Goal: Task Accomplishment & Management: Complete application form

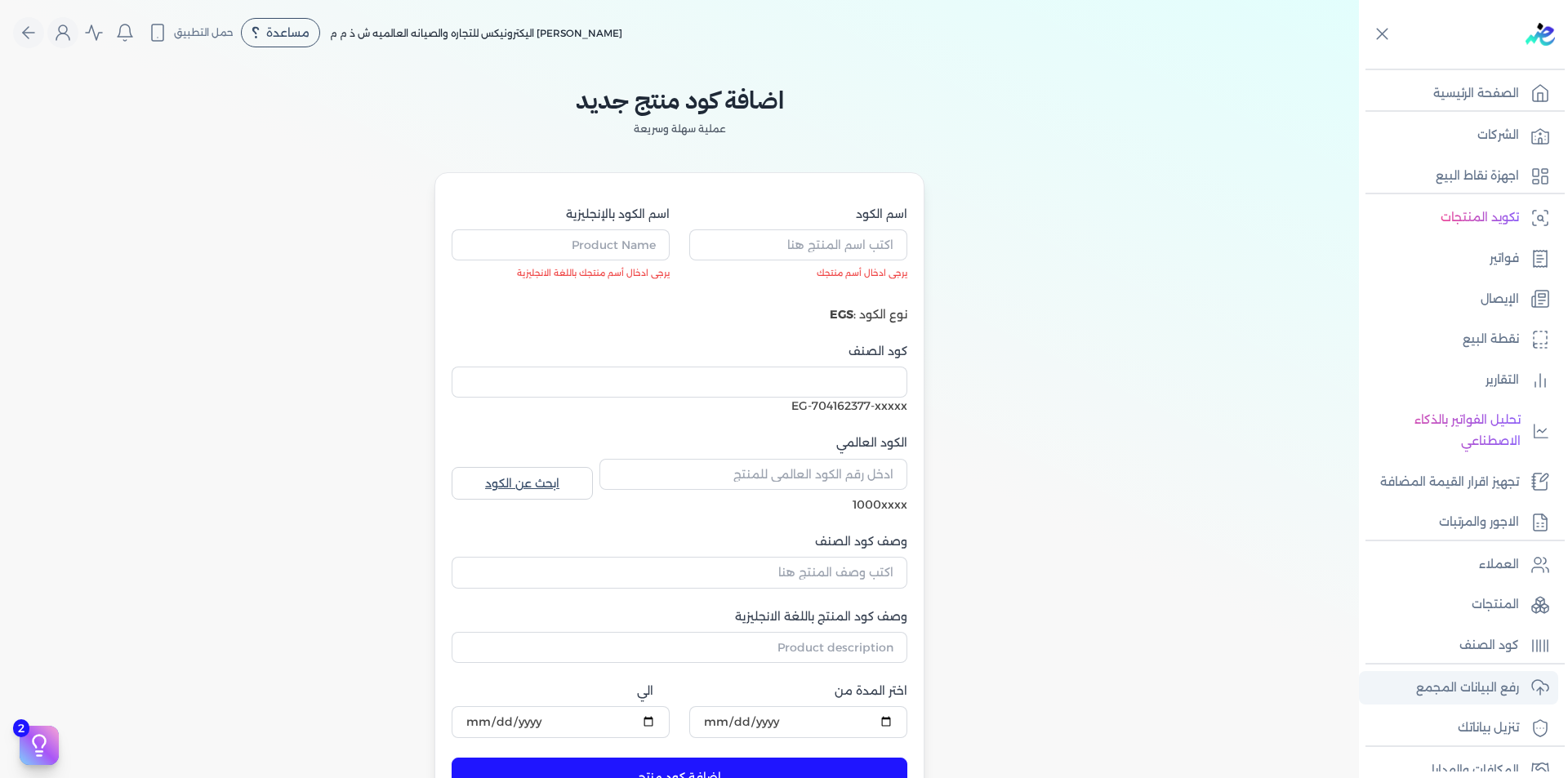
scroll to position [163, 0]
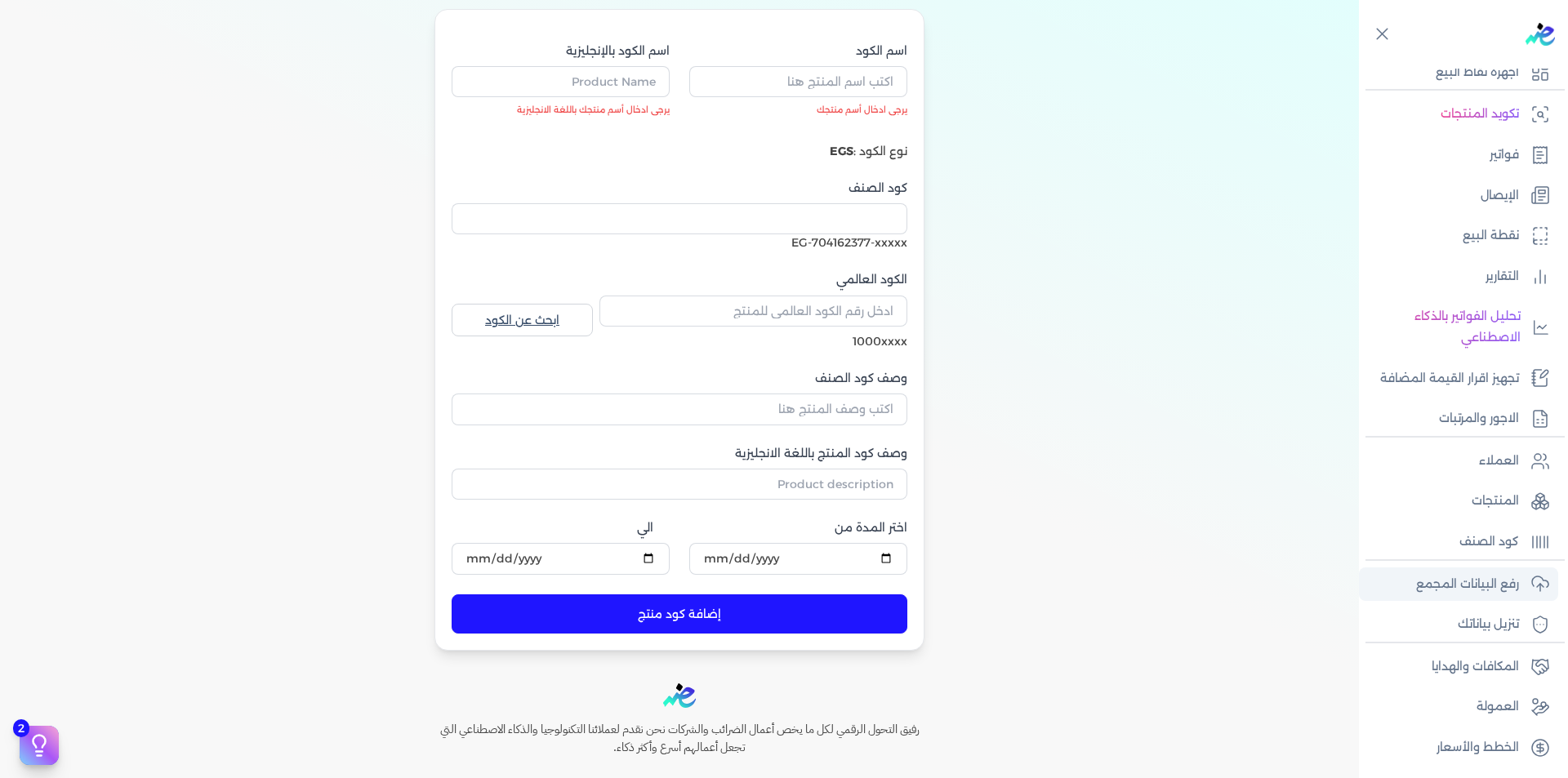
click at [1505, 579] on p "رفع البيانات المجمع" at bounding box center [1467, 584] width 103 height 21
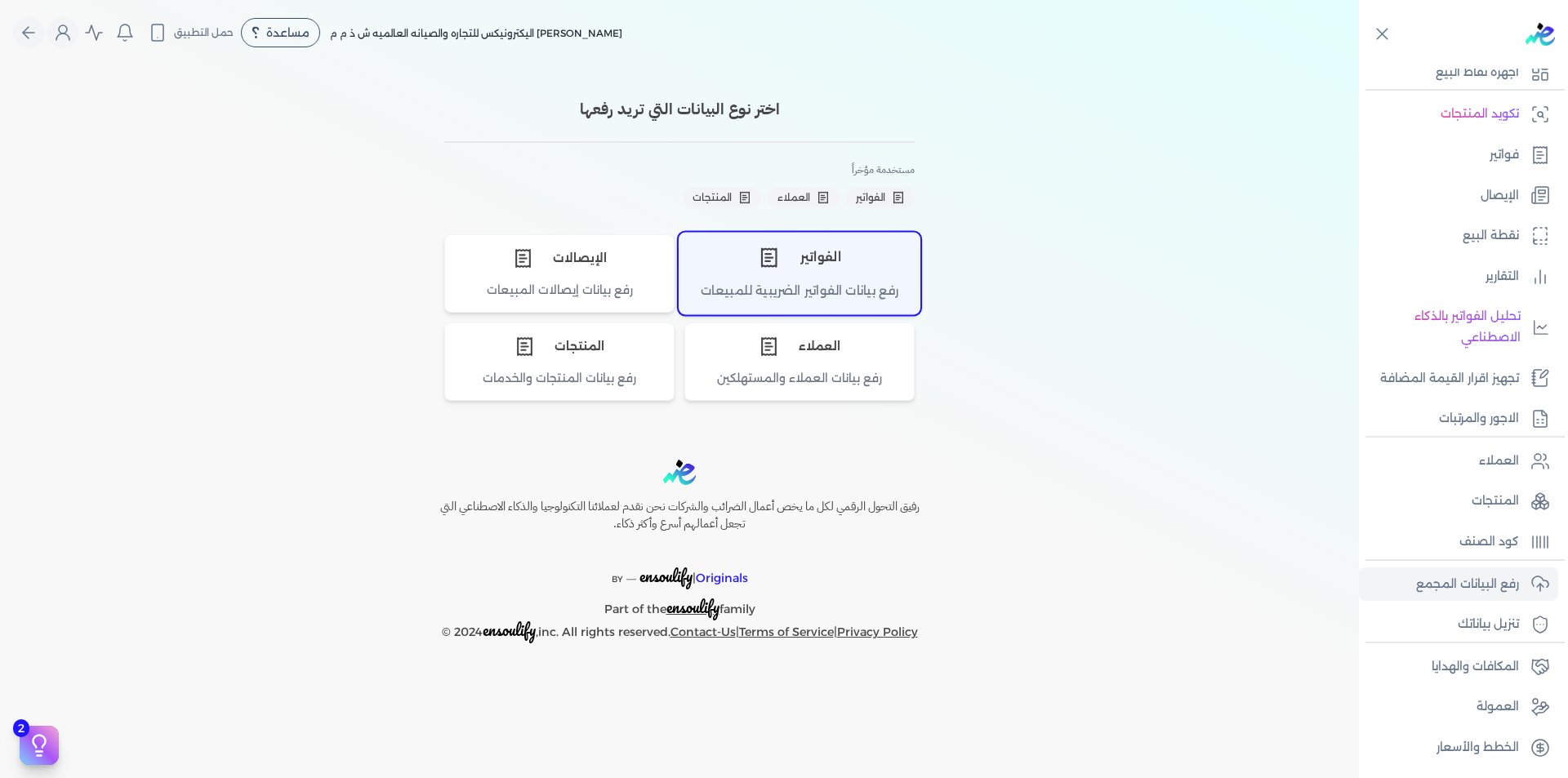
click at [829, 267] on div "الفواتير" at bounding box center [800, 257] width 240 height 49
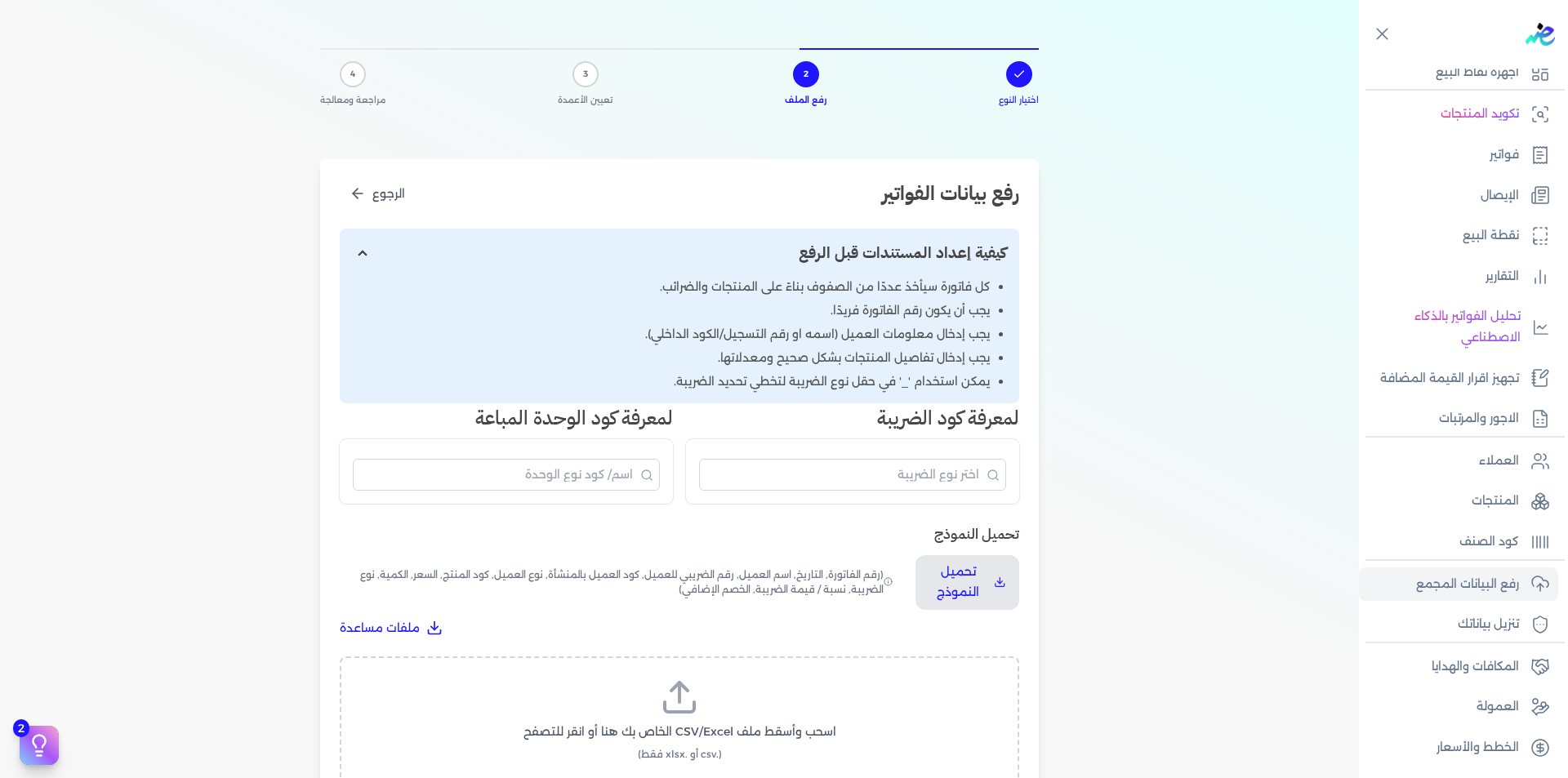
scroll to position [245, 0]
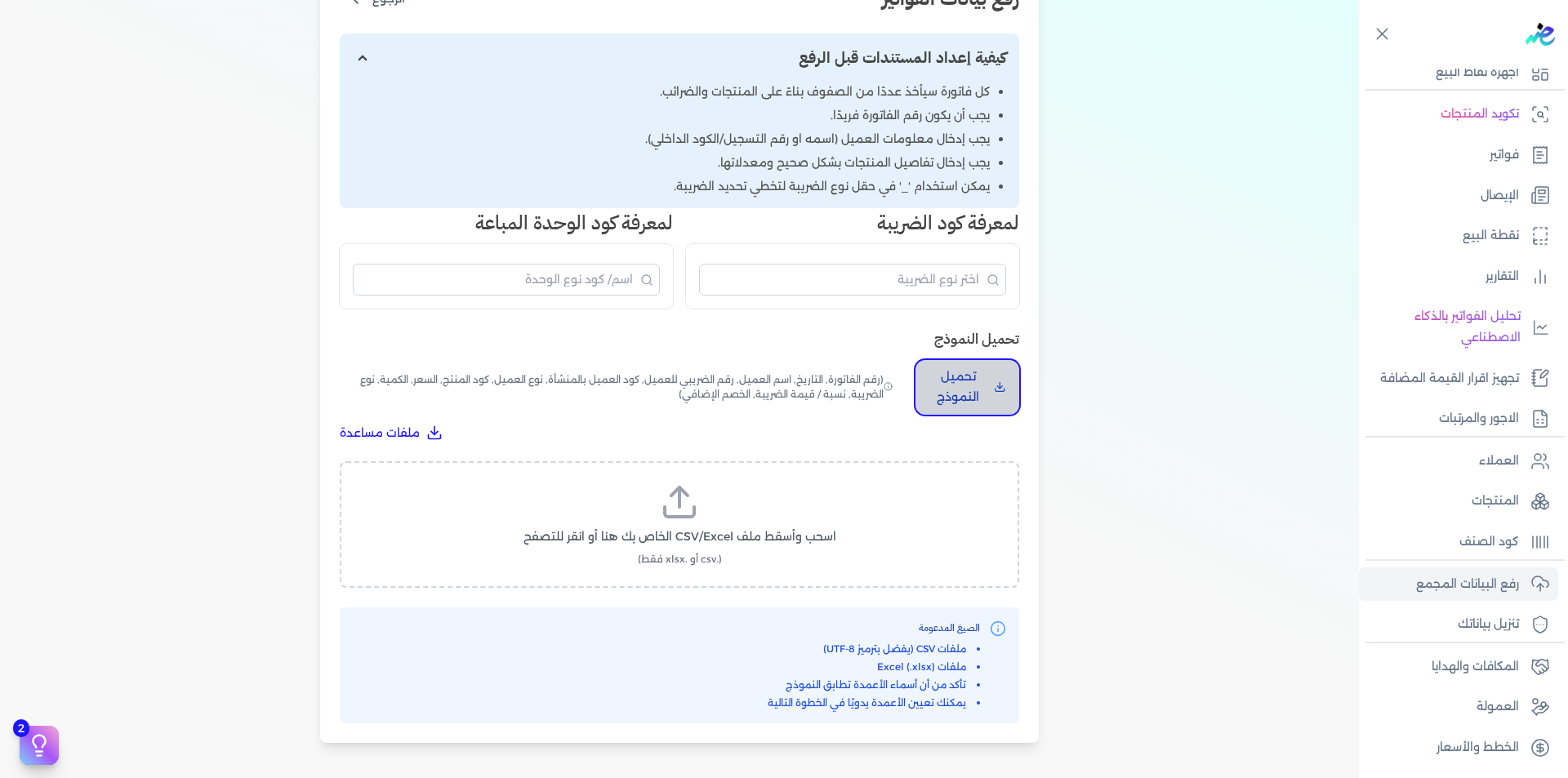
click at [949, 381] on p "تحميل النموذج" at bounding box center [958, 387] width 59 height 42
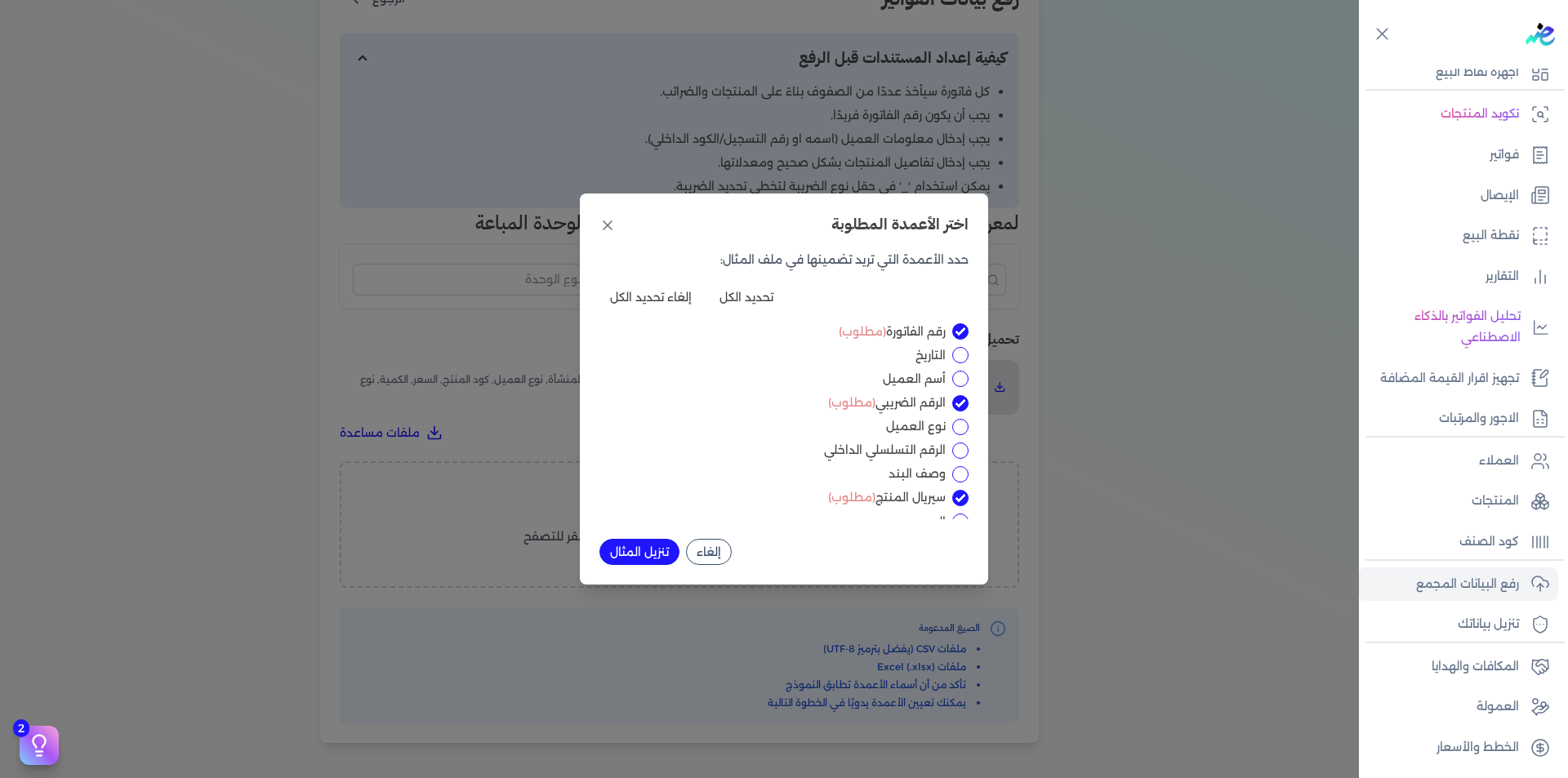
click at [963, 355] on input "التاريخ" at bounding box center [961, 355] width 16 height 16
checkbox input "true"
click at [959, 402] on input "الرقم الضريبي (مطلوب)" at bounding box center [961, 404] width 16 height 16
checkbox input "false"
click at [958, 450] on input "الرقم التسلسلي الداخلي" at bounding box center [961, 450] width 16 height 16
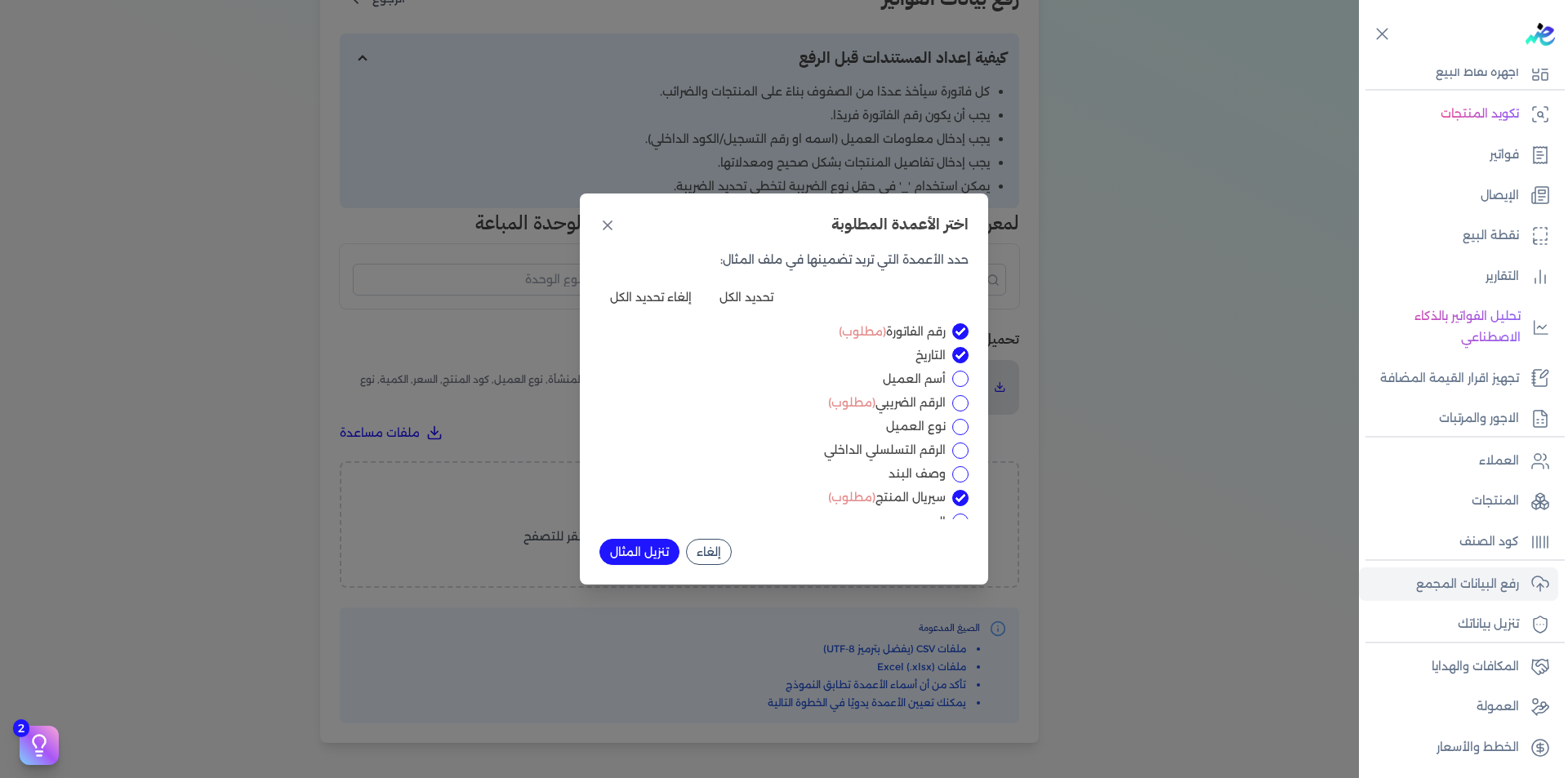
checkbox input "true"
click at [663, 297] on button "إلغاء تحديد الكل" at bounding box center [651, 297] width 103 height 26
checkbox input "false"
checkbox input "true"
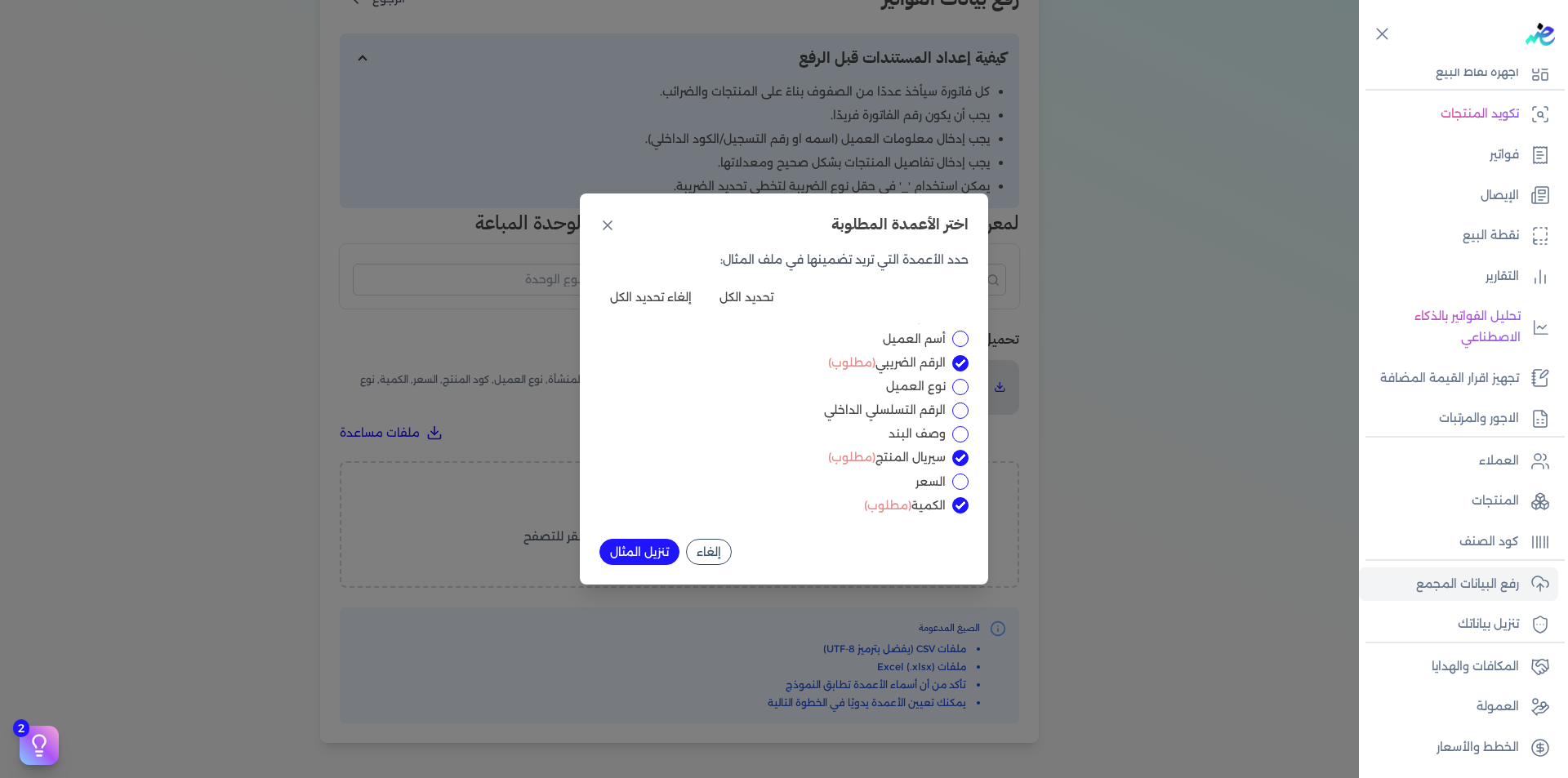
checkbox input "false"
click at [680, 297] on button "إلغاء تحديد الكل" at bounding box center [651, 297] width 103 height 26
click at [964, 404] on input "الرقم الضريبي (مطلوب)" at bounding box center [961, 404] width 16 height 16
checkbox input "false"
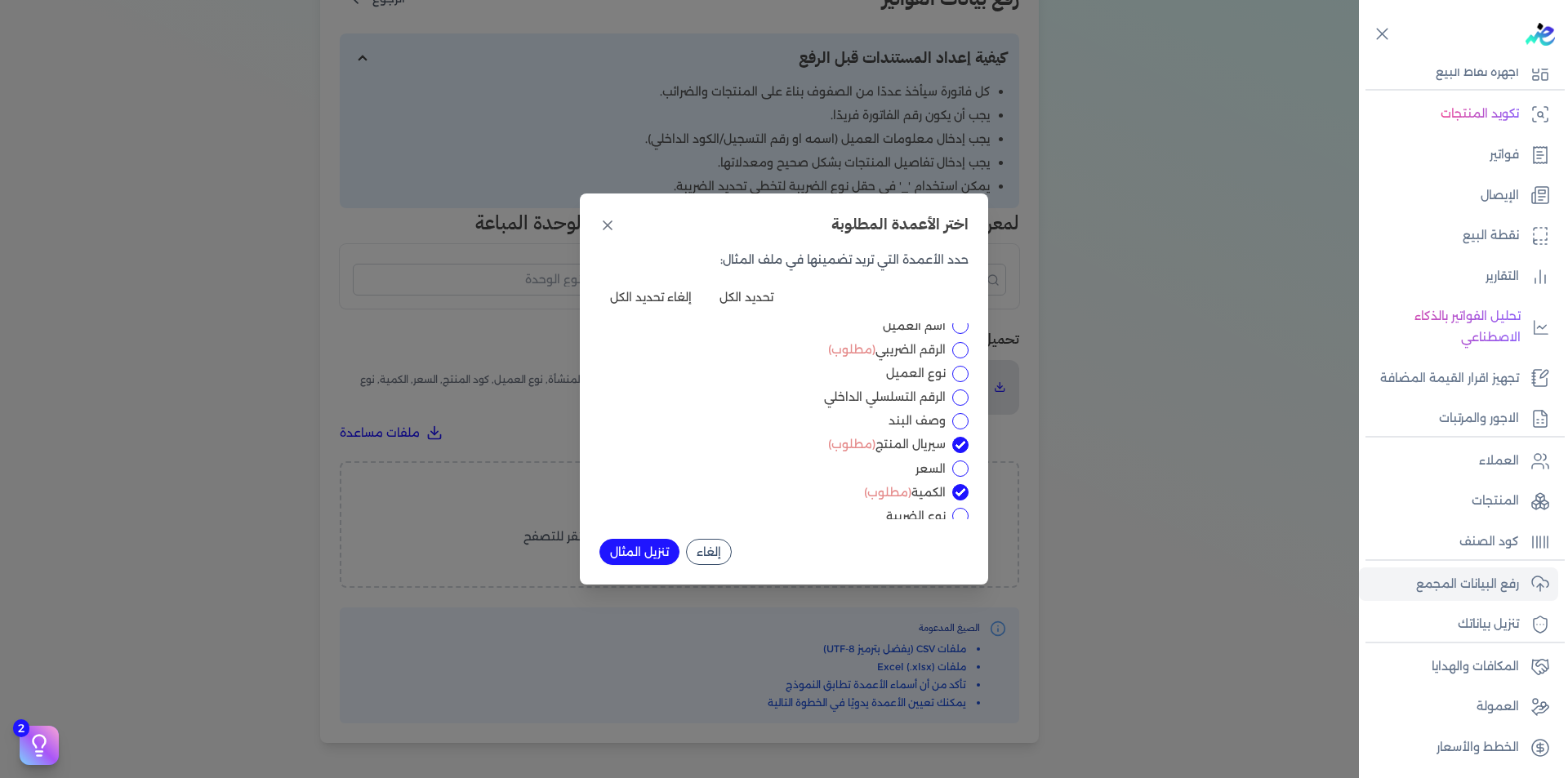
scroll to position [82, 0]
click at [959, 417] on input "سيريال المنتج (مطلوب)" at bounding box center [961, 417] width 16 height 16
checkbox input "false"
click at [956, 466] on input "الكمية (مطلوب)" at bounding box center [961, 463] width 16 height 16
checkbox input "false"
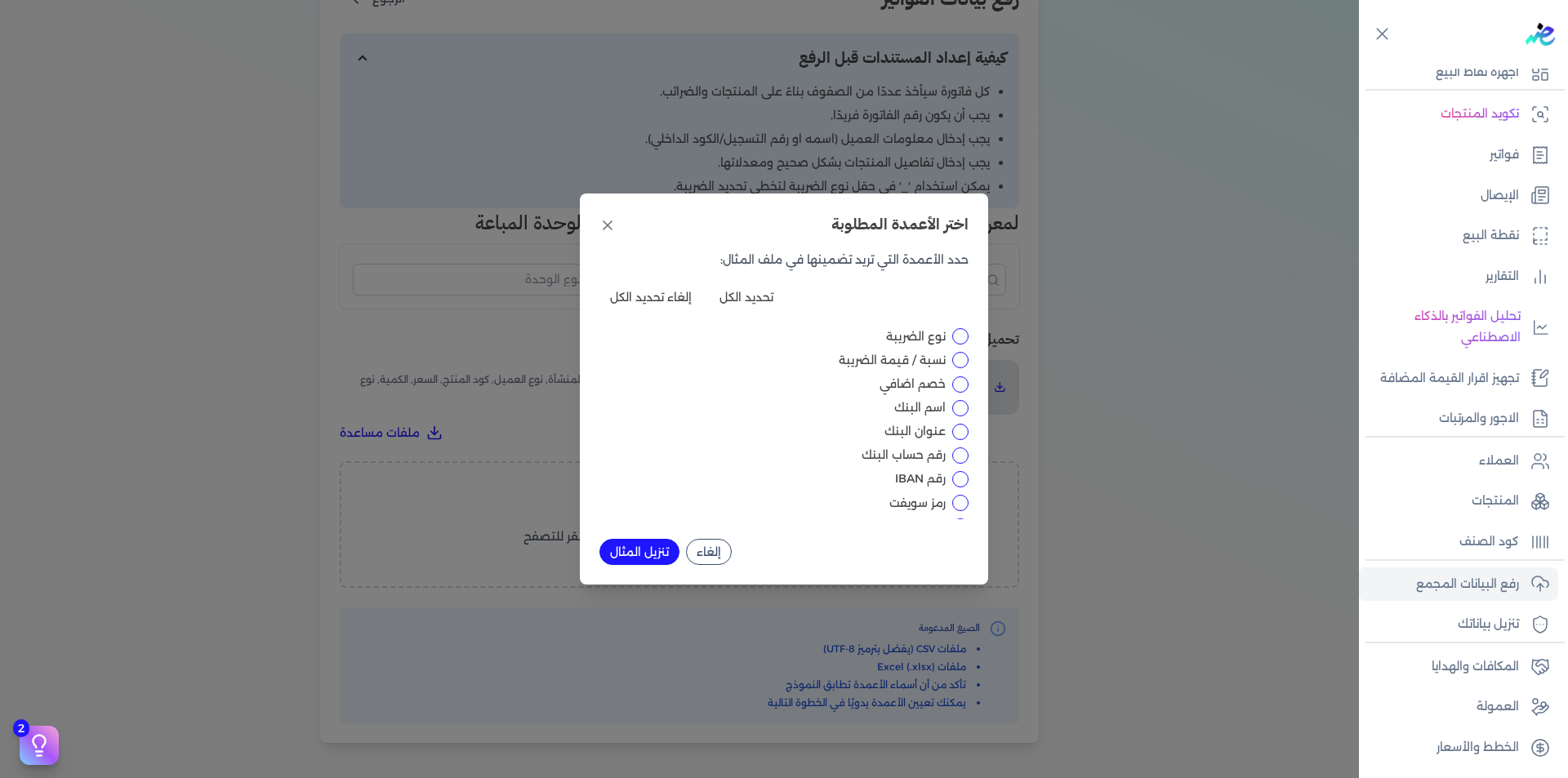
scroll to position [0, 0]
click at [756, 301] on button "تحديد الكل" at bounding box center [746, 297] width 75 height 26
checkbox input "true"
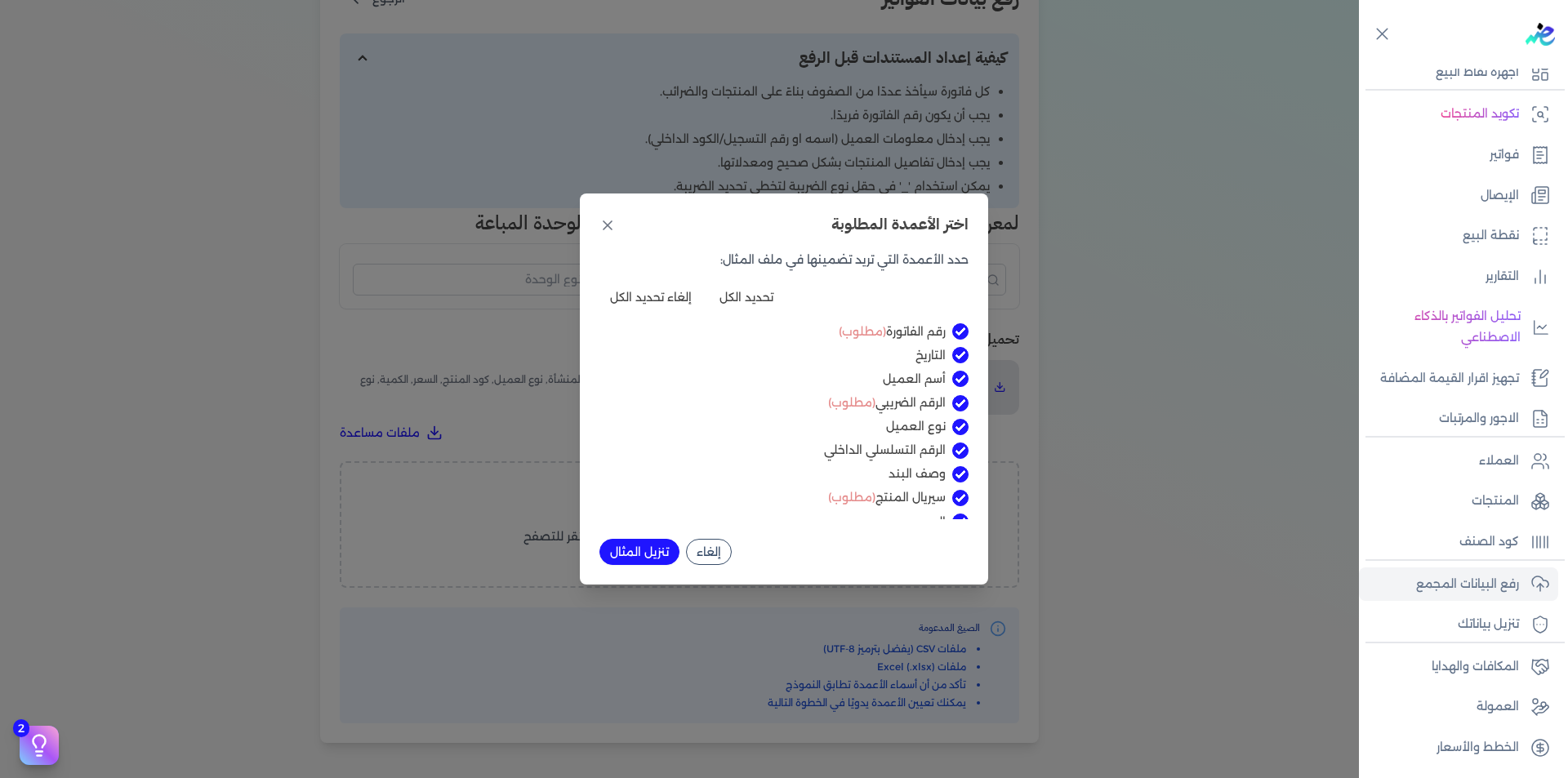
checkbox input "true"
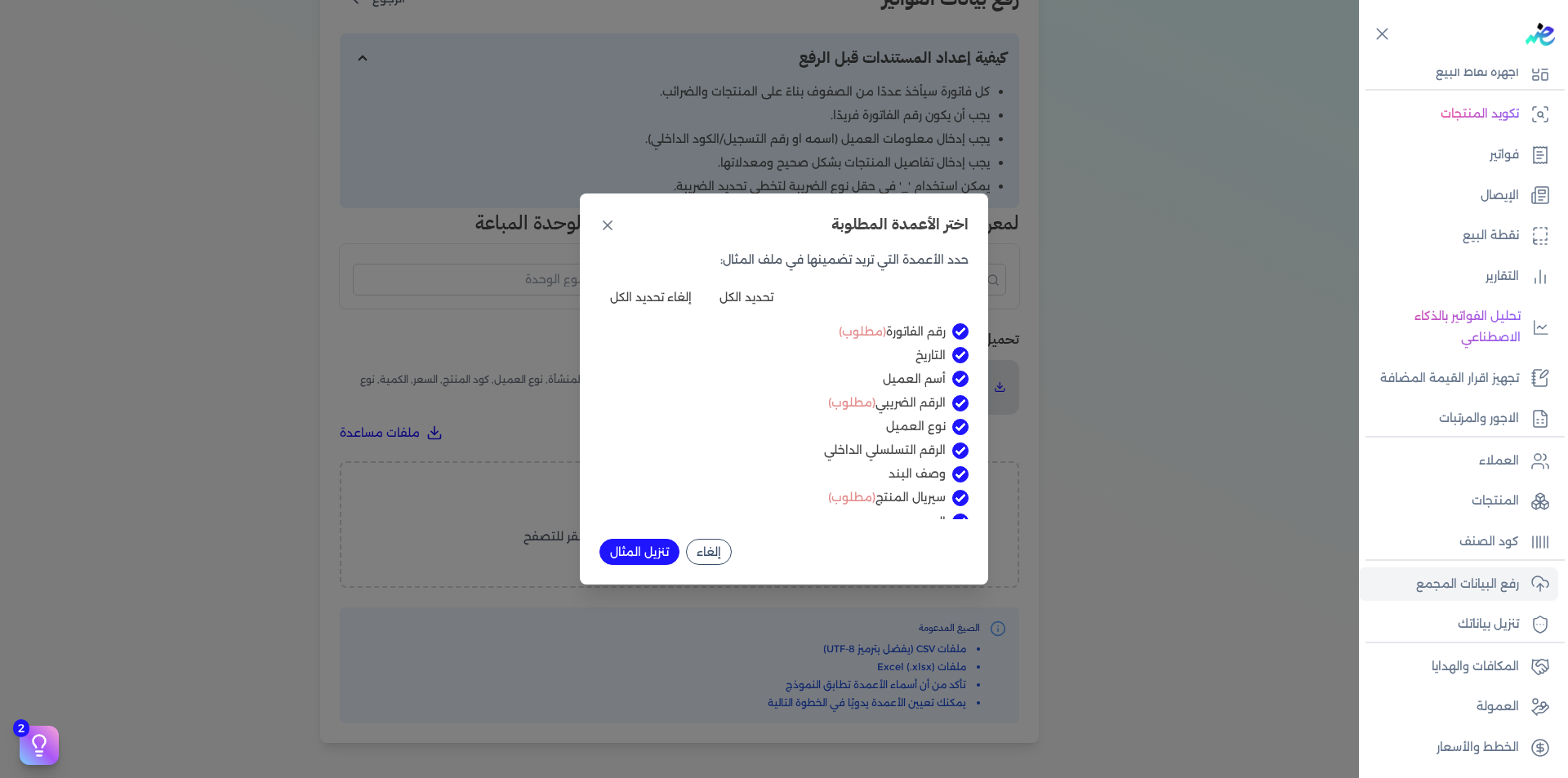
checkbox input "true"
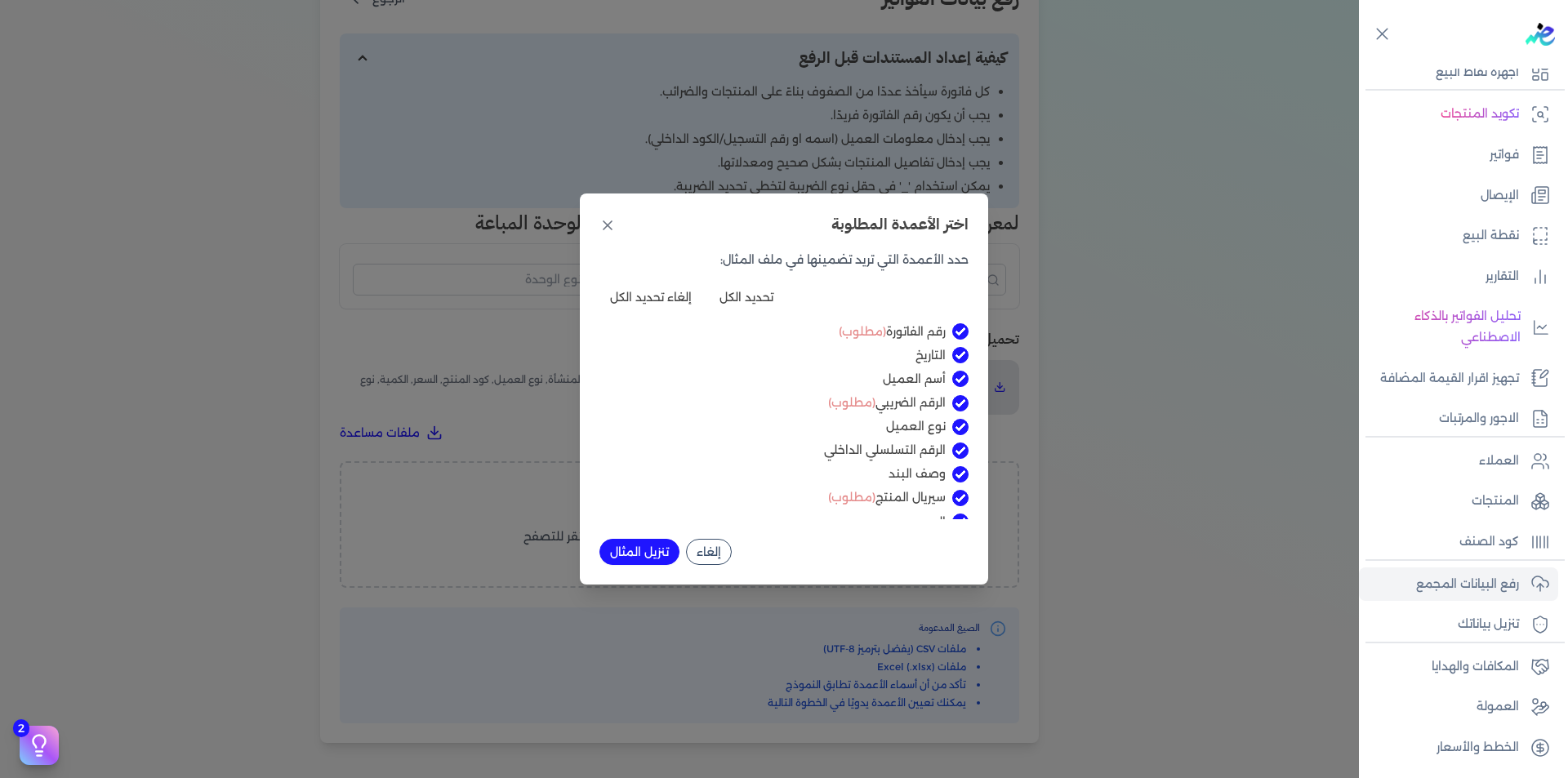
checkbox input "true"
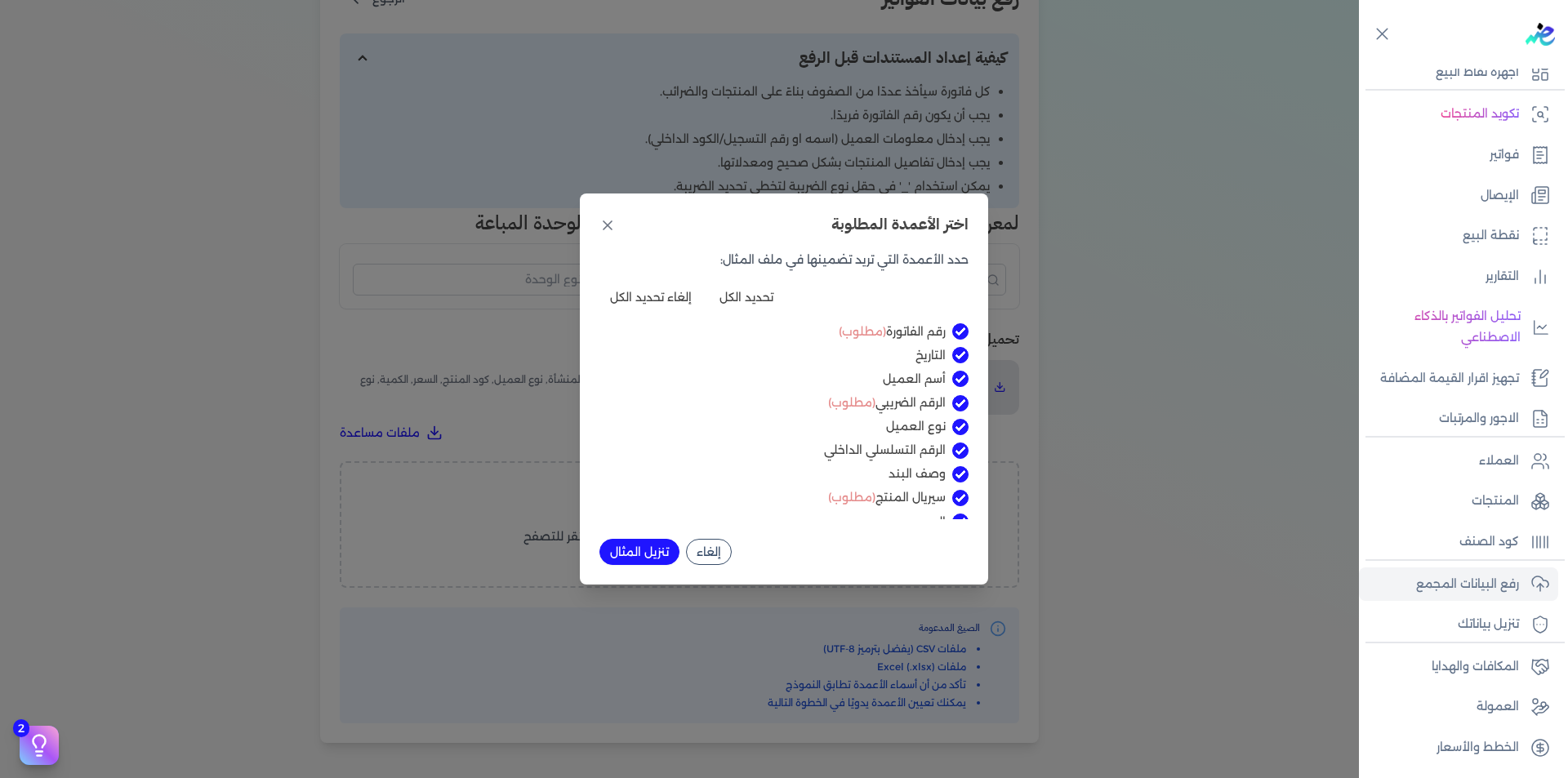
checkbox input "true"
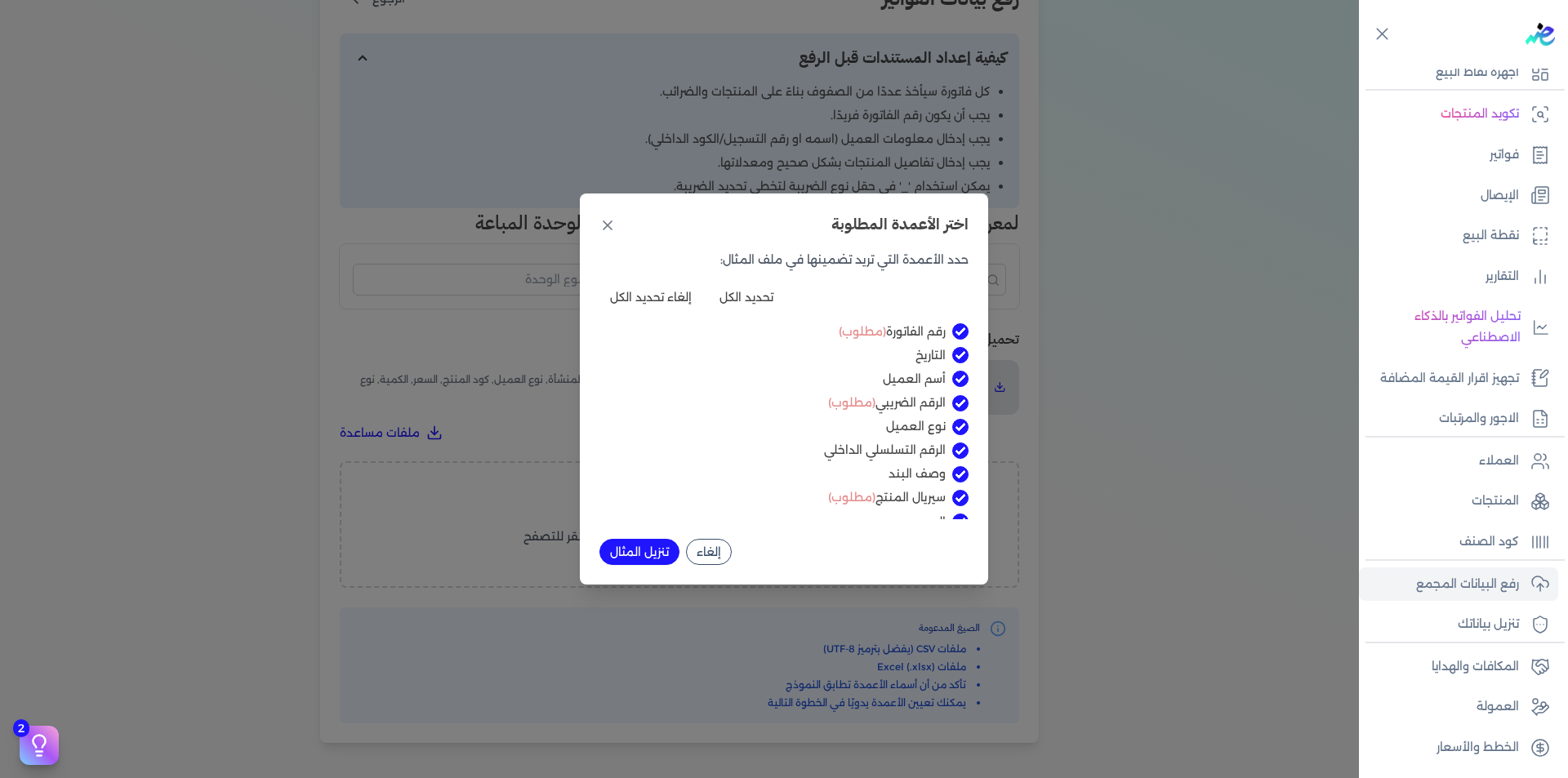
checkbox input "true"
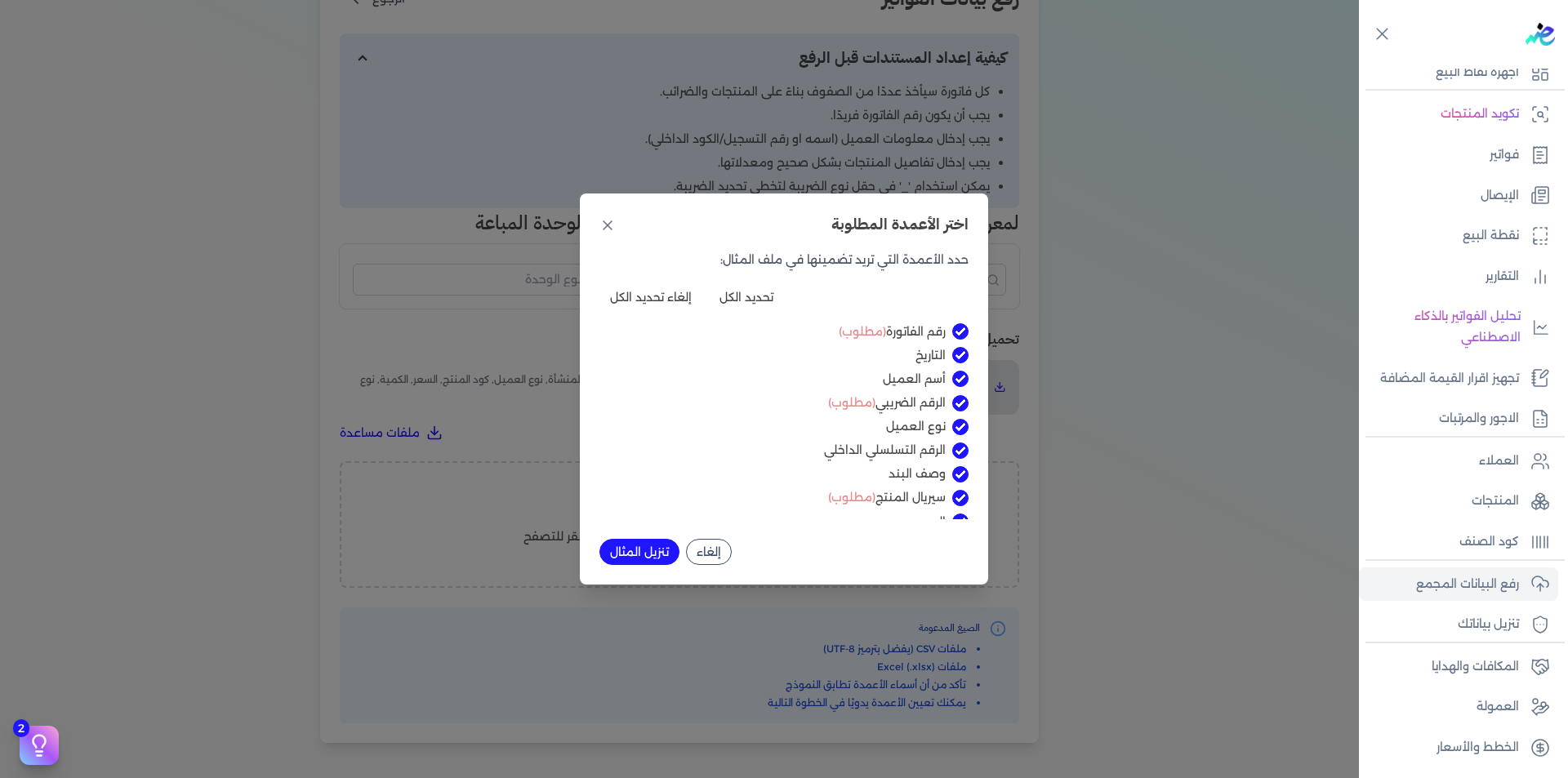
checkbox input "true"
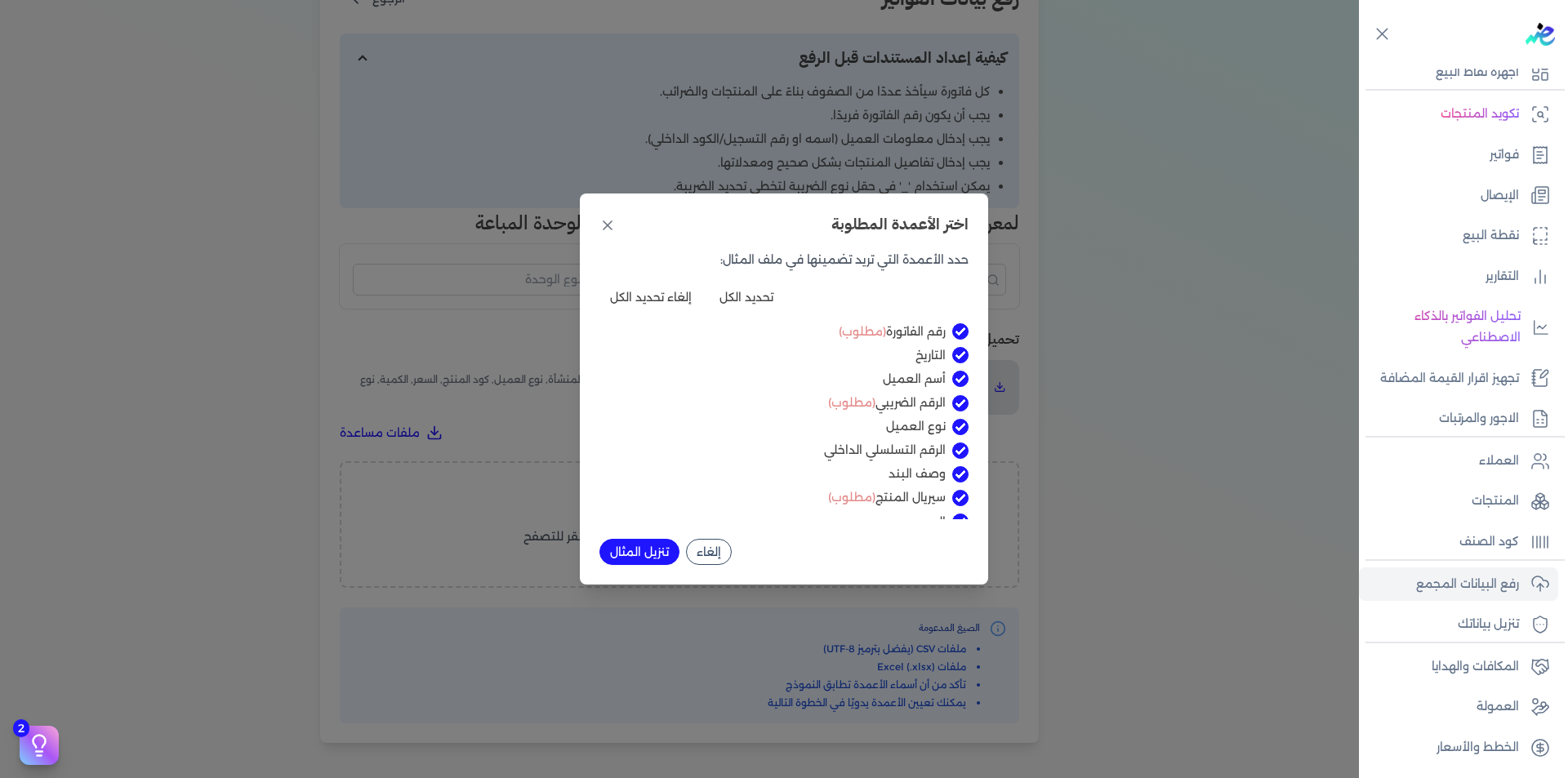
click at [634, 552] on button "تنزيل المثال" at bounding box center [639, 552] width 80 height 26
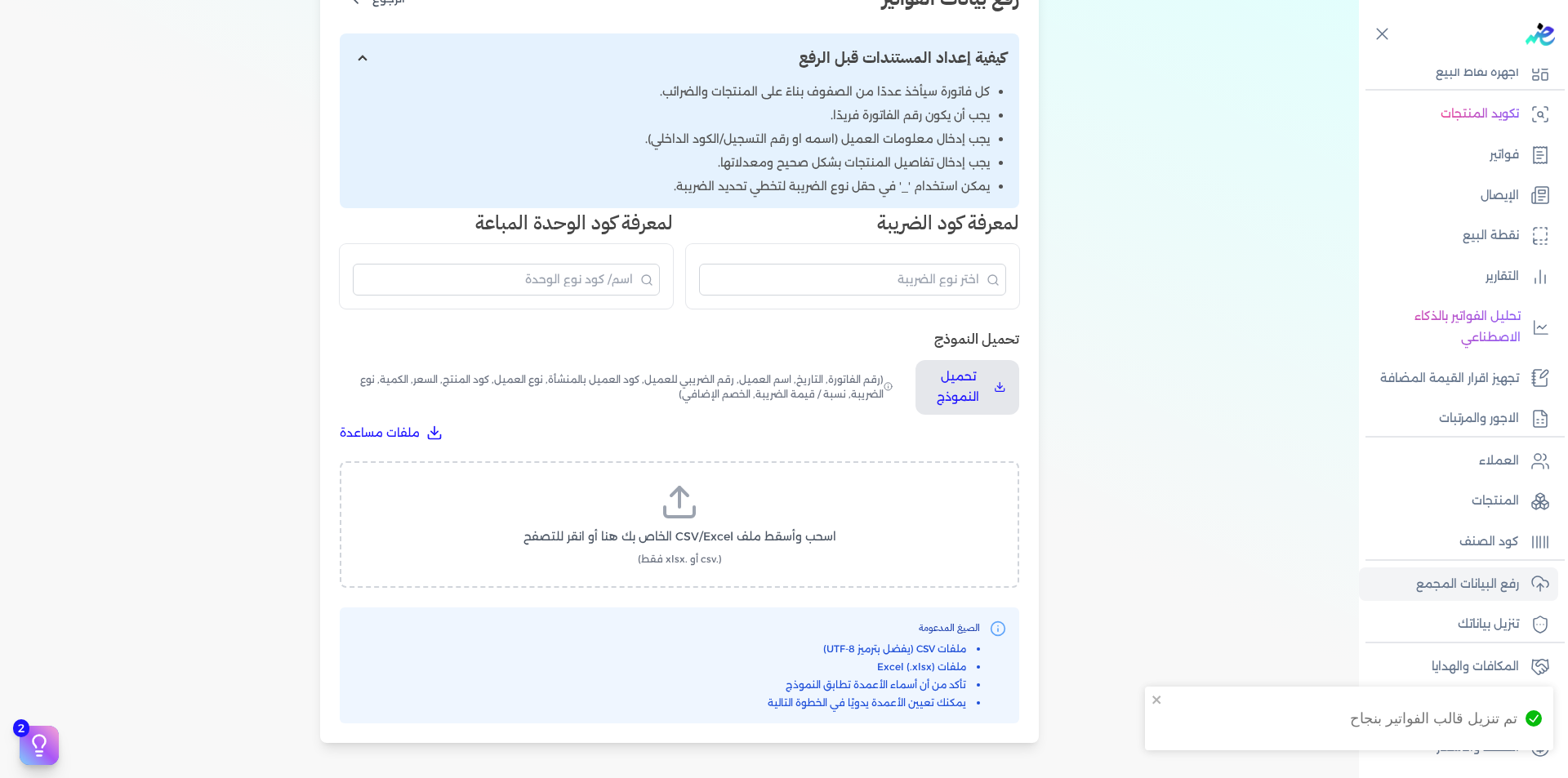
click at [1270, 311] on div "اختيار النوع 2 رفع الملف 3 تعيين الأعمدة 4 مراجعة ومعالجة رفع بيانات الفواتير ا…" at bounding box center [679, 294] width 1359 height 949
click at [681, 521] on label "اسحب وأسقط ملف CSV/Excel الخاص بك هنا أو انقر للتصفح (.csv أو .xlsx فقط)" at bounding box center [679, 524] width 637 height 84
click at [0, 0] on input "اسحب وأسقط ملف CSV/Excel الخاص بك هنا أو انقر للتصفح (.csv أو .xlsx فقط)" at bounding box center [0, 0] width 0 height 0
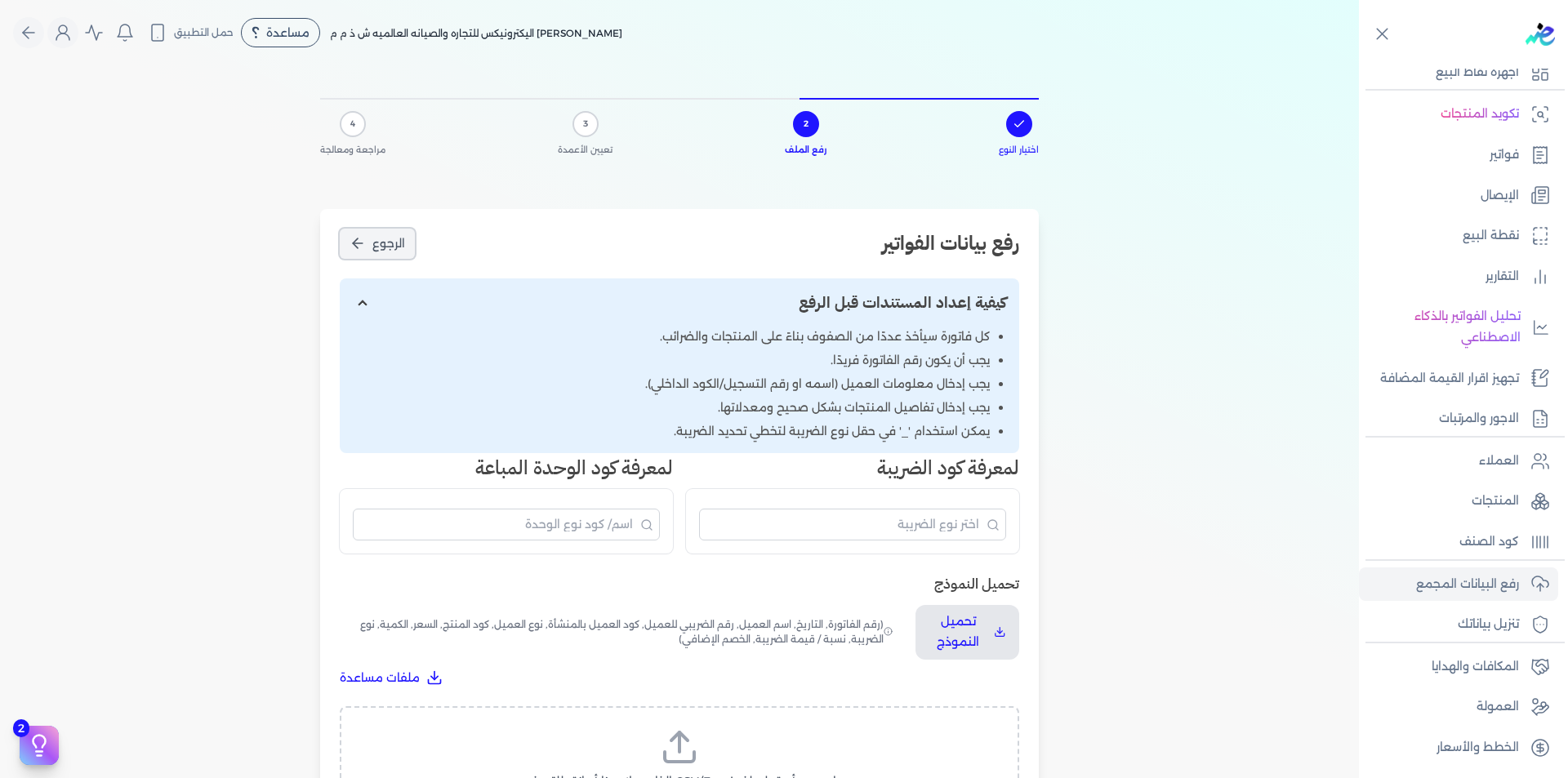
click at [371, 242] on button "الرجوع" at bounding box center [378, 244] width 75 height 30
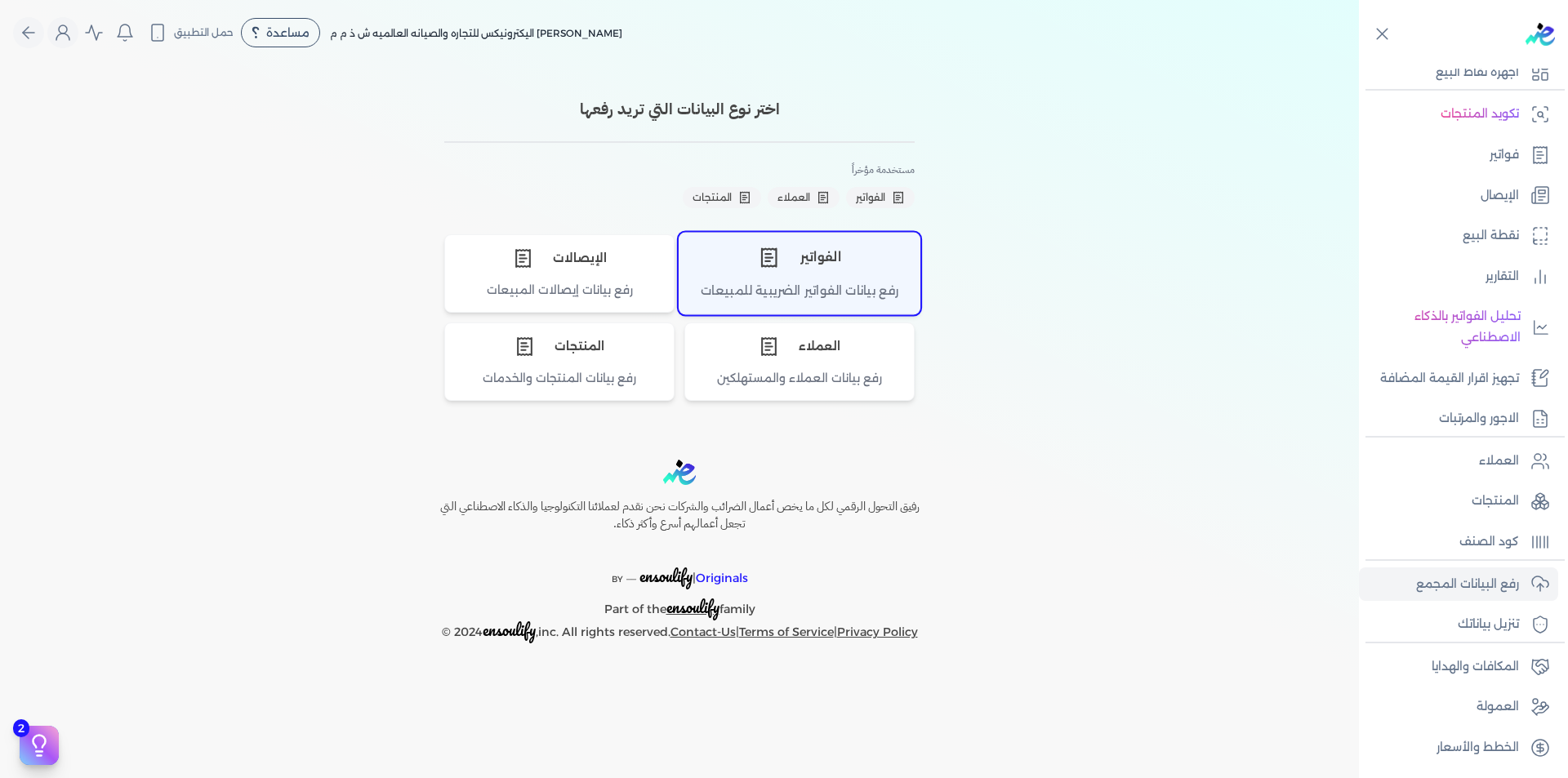
click at [872, 286] on div "رفع بيانات الفواتير الضريبية للمبيعات" at bounding box center [800, 297] width 240 height 32
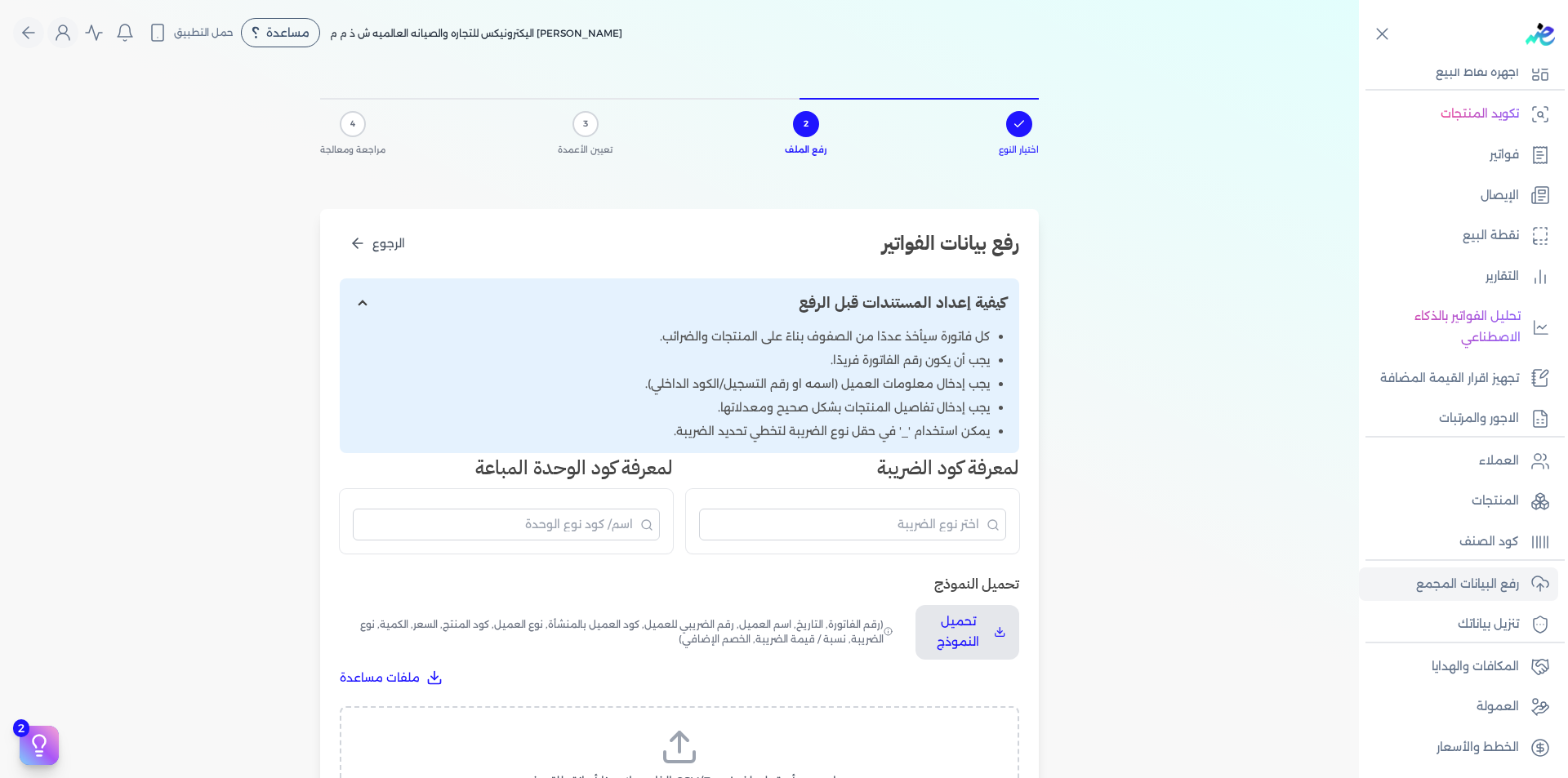
click at [24, 32] on button "Global" at bounding box center [29, 33] width 31 height 31
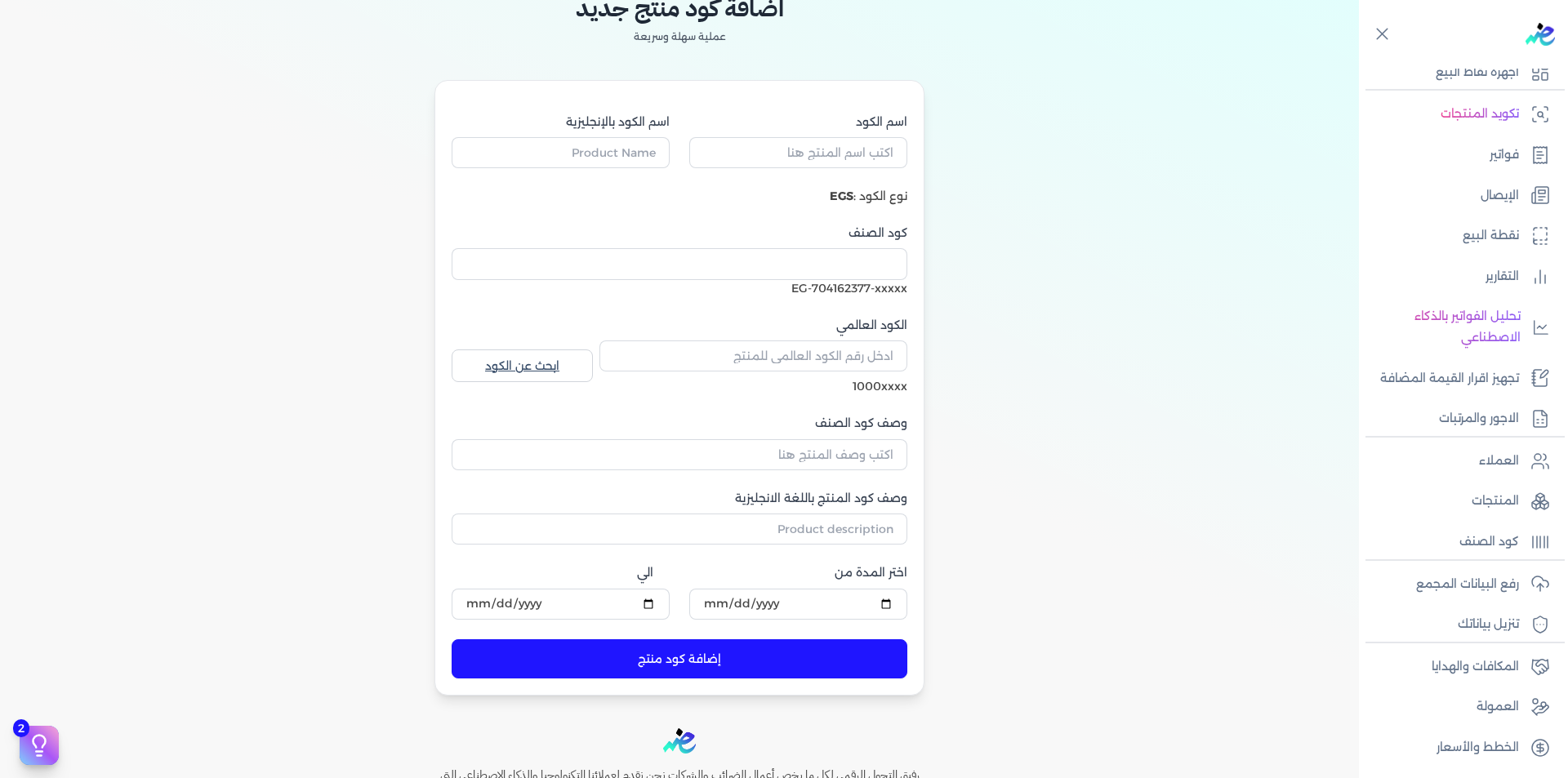
scroll to position [259, 0]
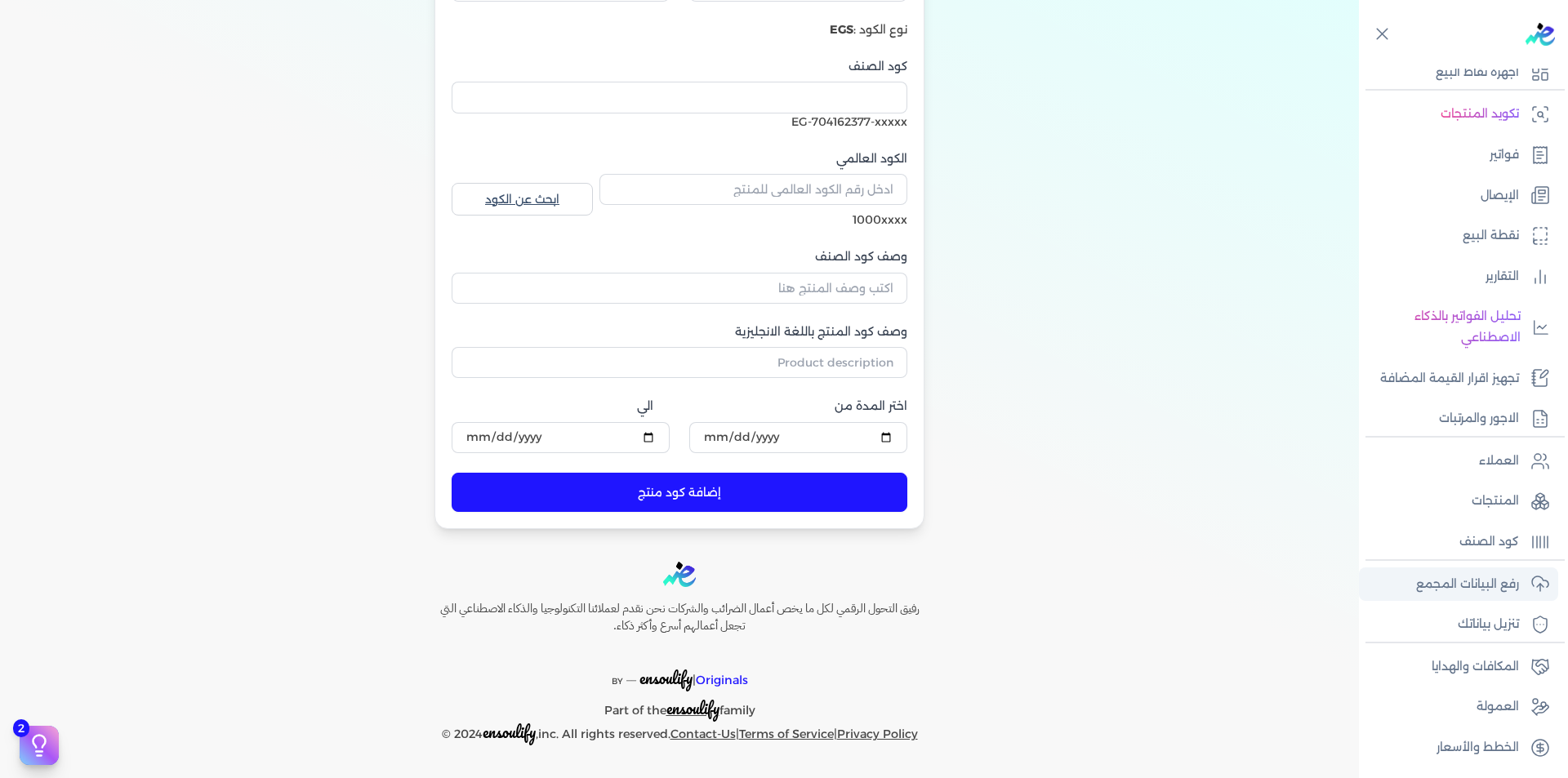
click at [1499, 582] on p "رفع البيانات المجمع" at bounding box center [1467, 584] width 103 height 21
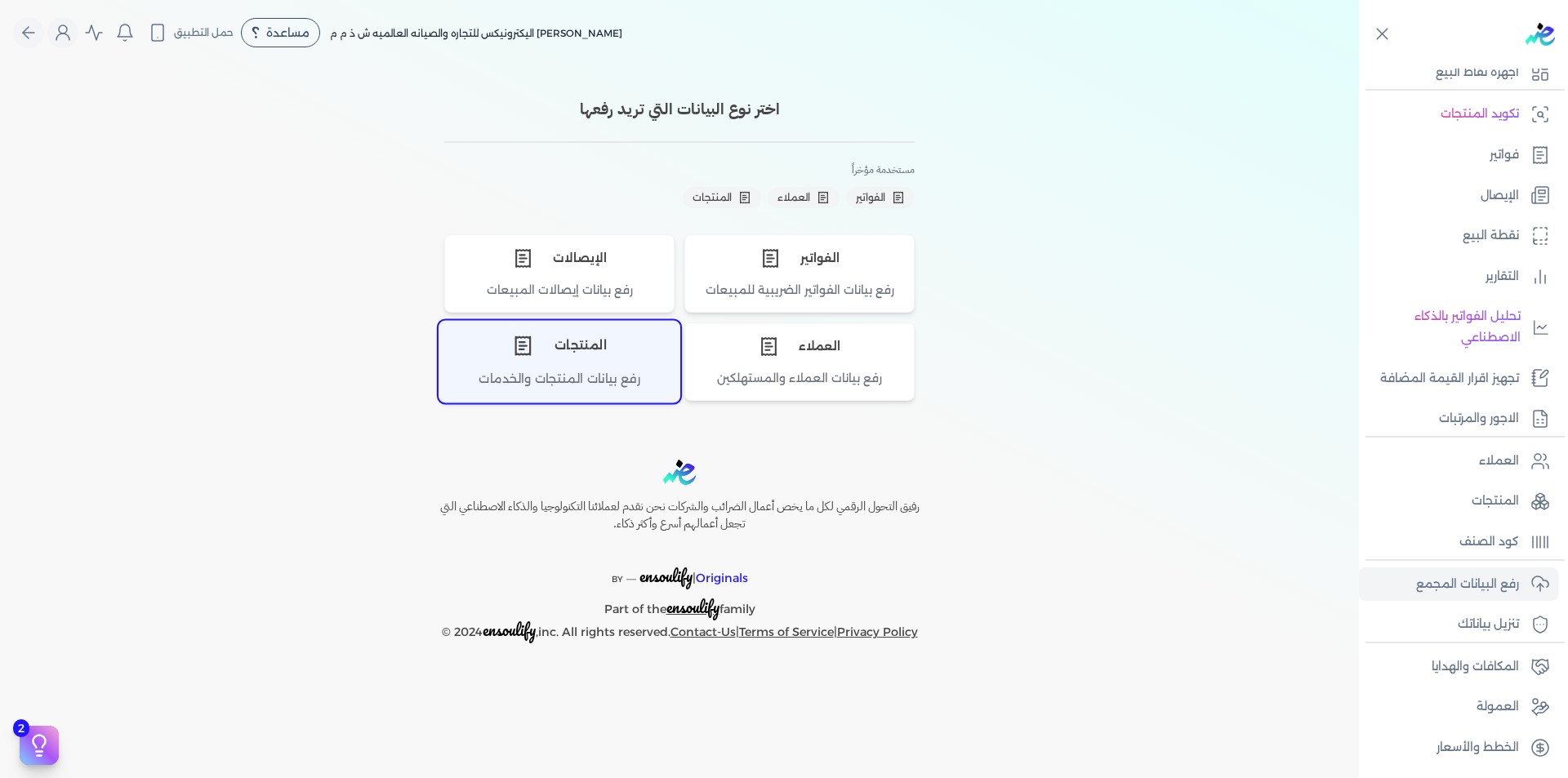
click at [580, 354] on div "المنتجات" at bounding box center [559, 347] width 240 height 49
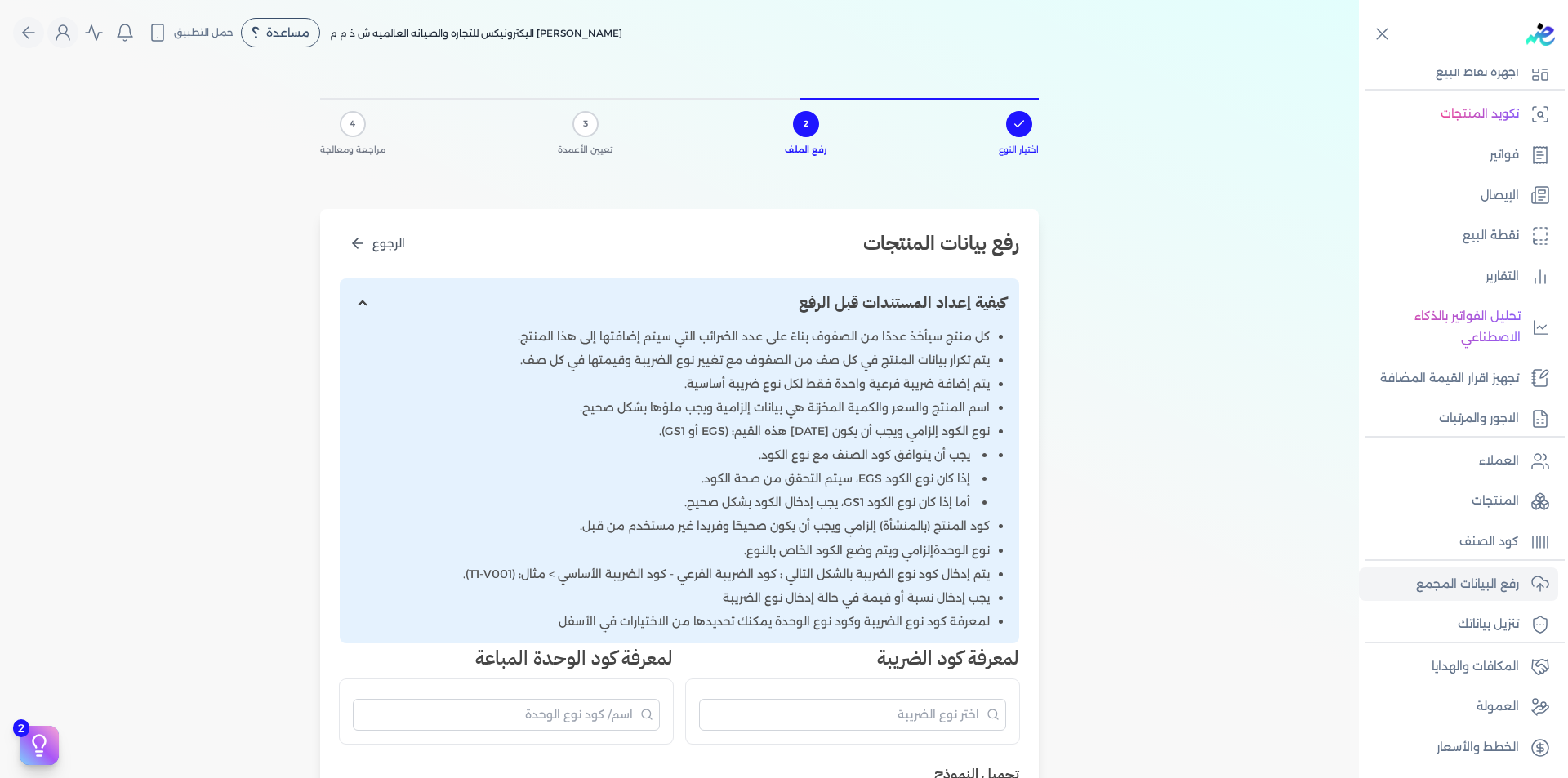
click at [580, 376] on li "يتم تكرار بيانات المنتج في كل صف من الصفوف مع تغيير نوع الضريبة وقيمتها في كل ص…" at bounding box center [671, 384] width 637 height 17
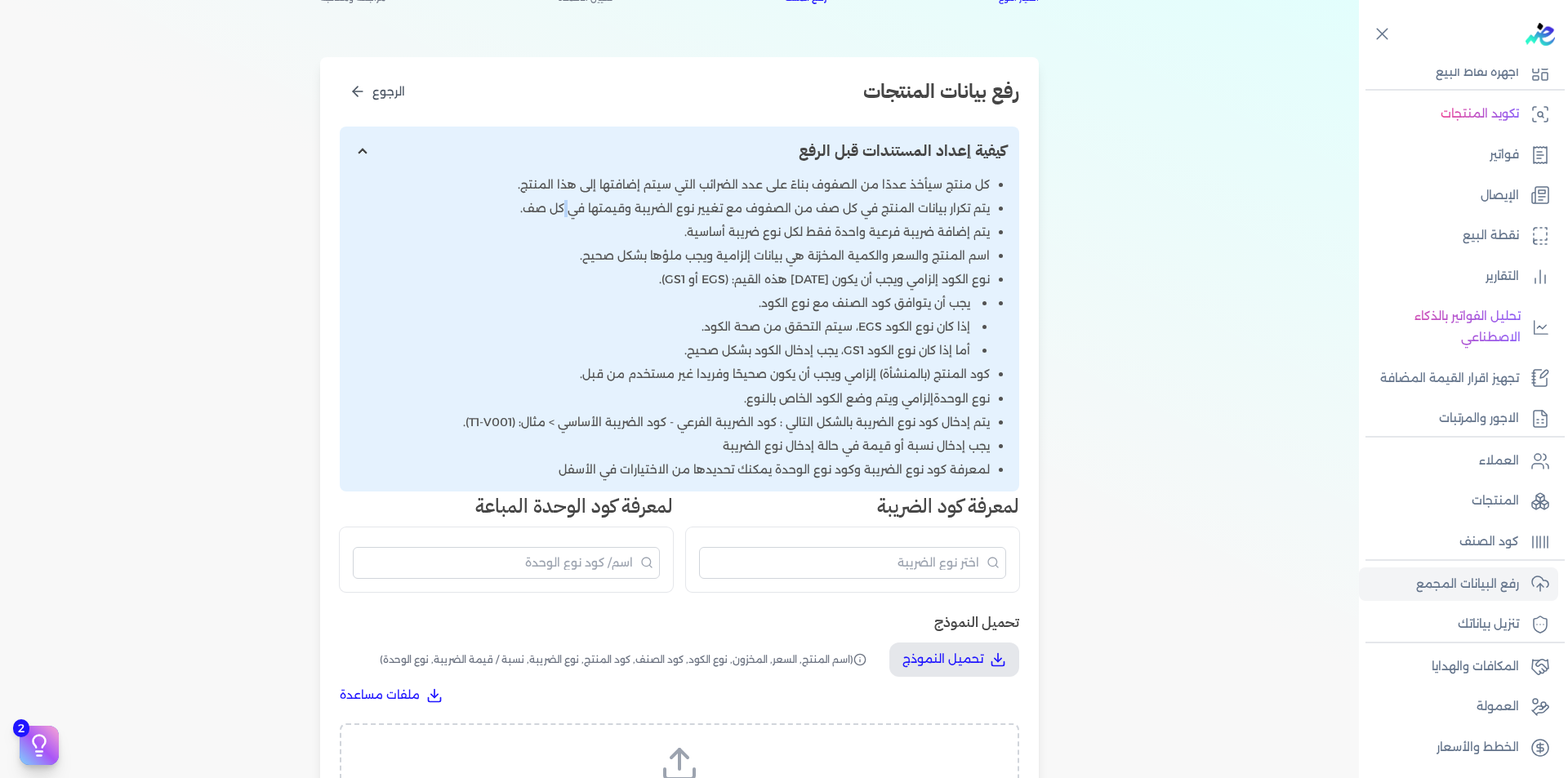
scroll to position [571, 0]
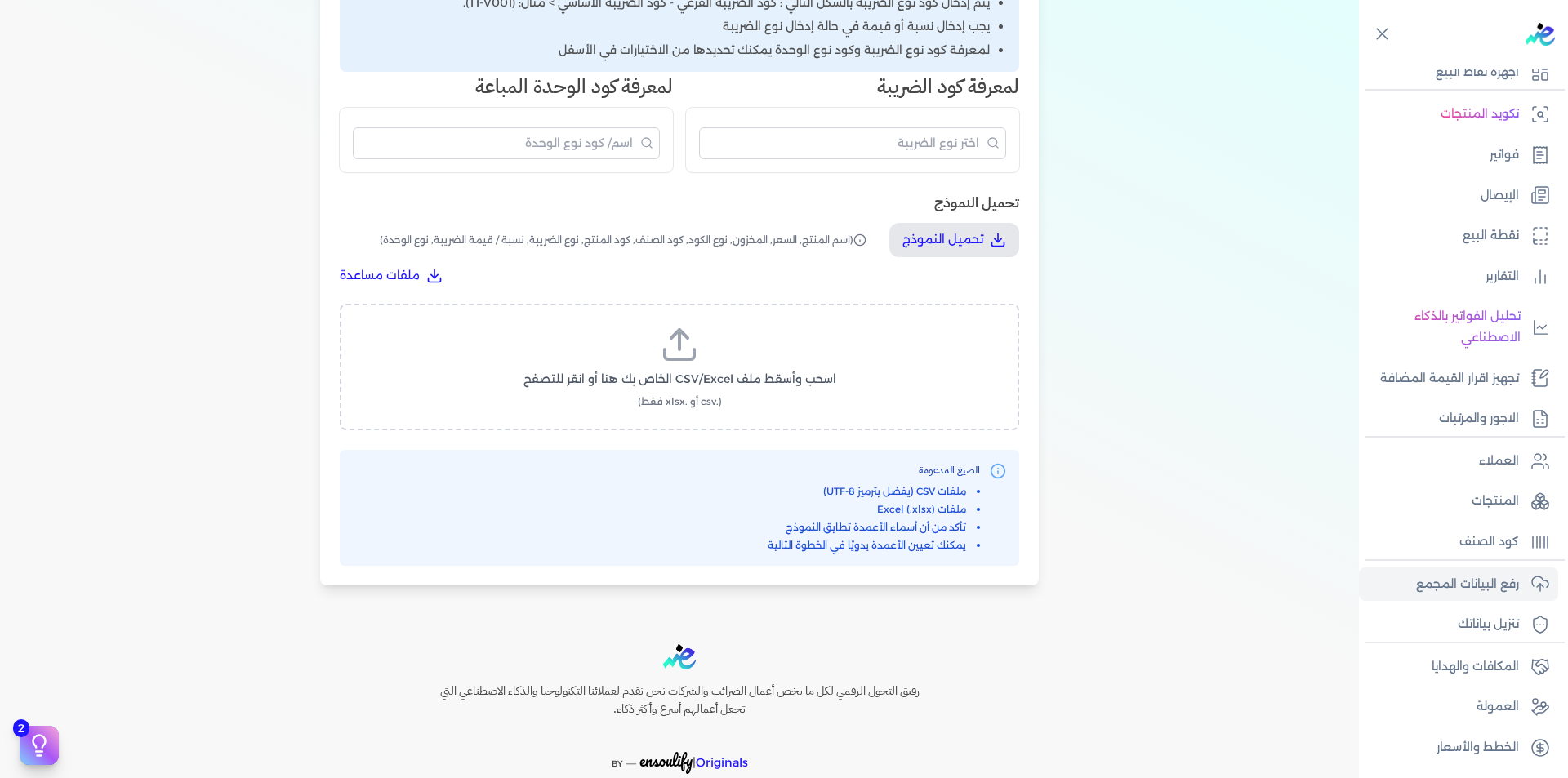
click at [743, 347] on label "اسحب وأسقط ملف CSV/Excel الخاص بك هنا أو انقر للتصفح (.csv أو .xlsx فقط)" at bounding box center [679, 367] width 637 height 84
click at [0, 0] on input "اسحب وأسقط ملف CSV/Excel الخاص بك هنا أو انقر للتصفح (.csv أو .xlsx فقط)" at bounding box center [0, 0] width 0 height 0
click at [729, 395] on span "تحميل الملف" at bounding box center [728, 395] width 69 height 17
select select "اسم المنتج"
select select "السعر"
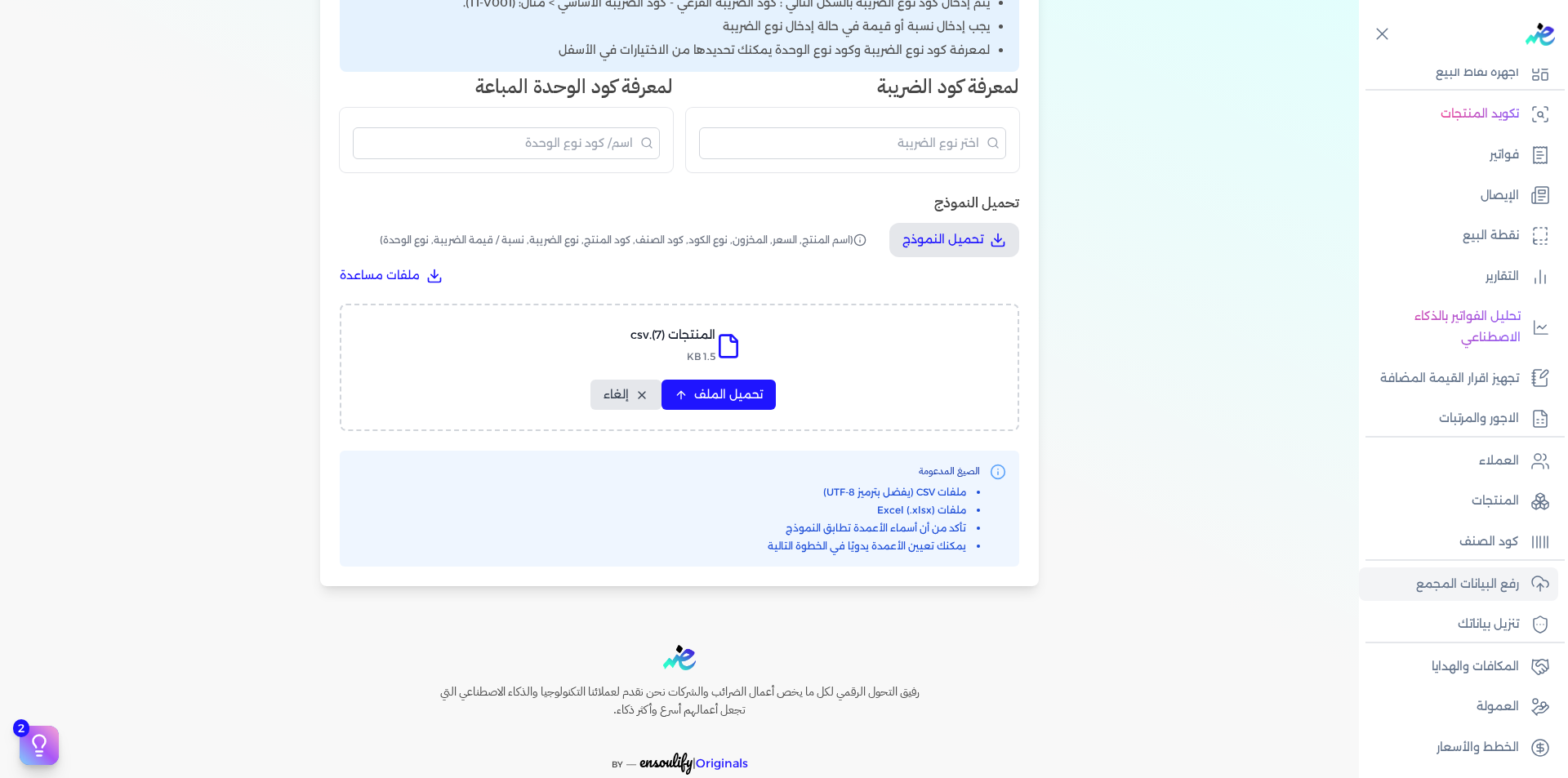
select select "المخزون"
select select "نوع الكود"
select select "كود الصنف"
select select "سيريال المنتج"
select select "نوع الضريبة"
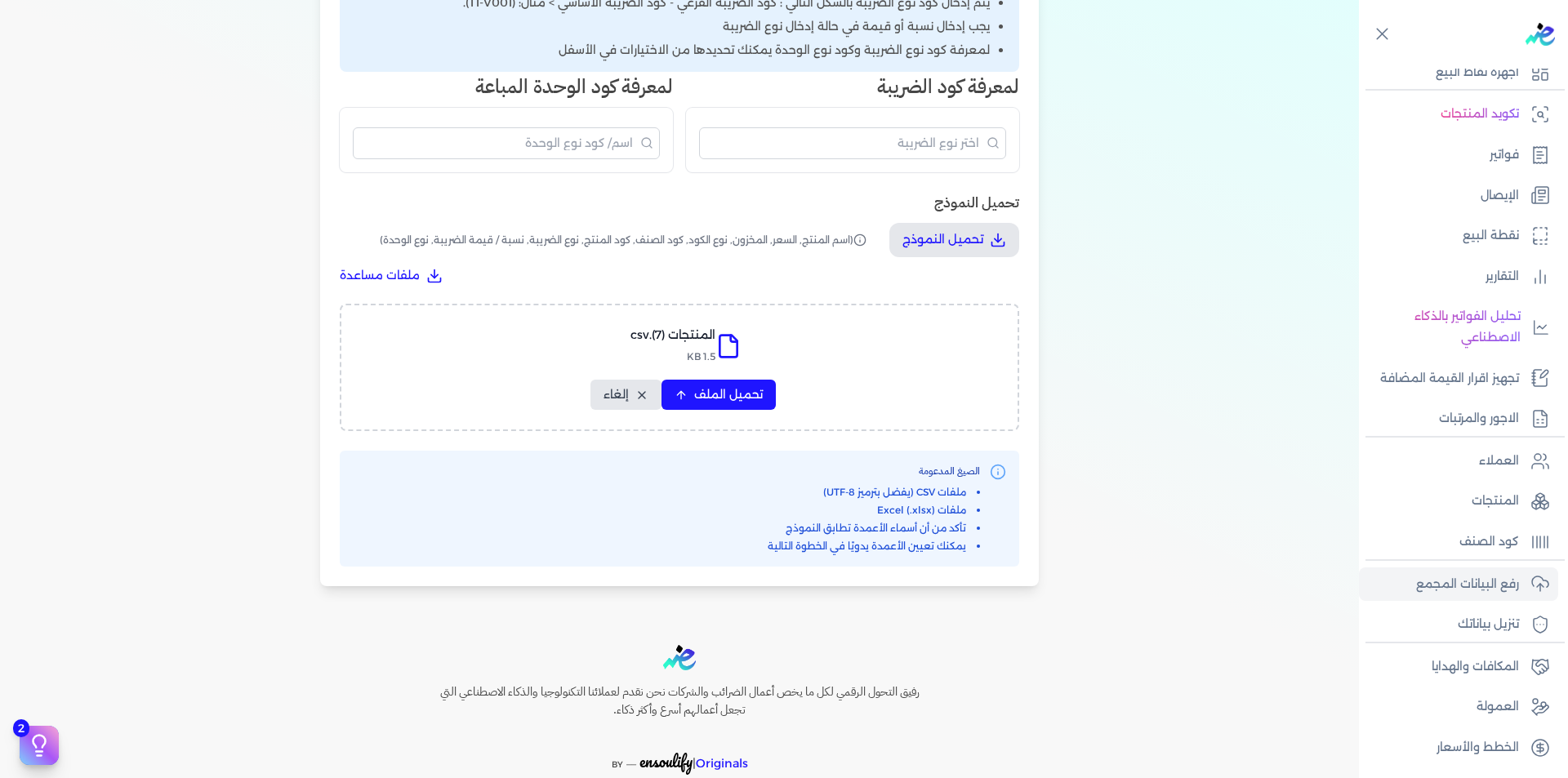
select select "نسبة / قيمة الضريبة"
select select "نوع الوحدة"
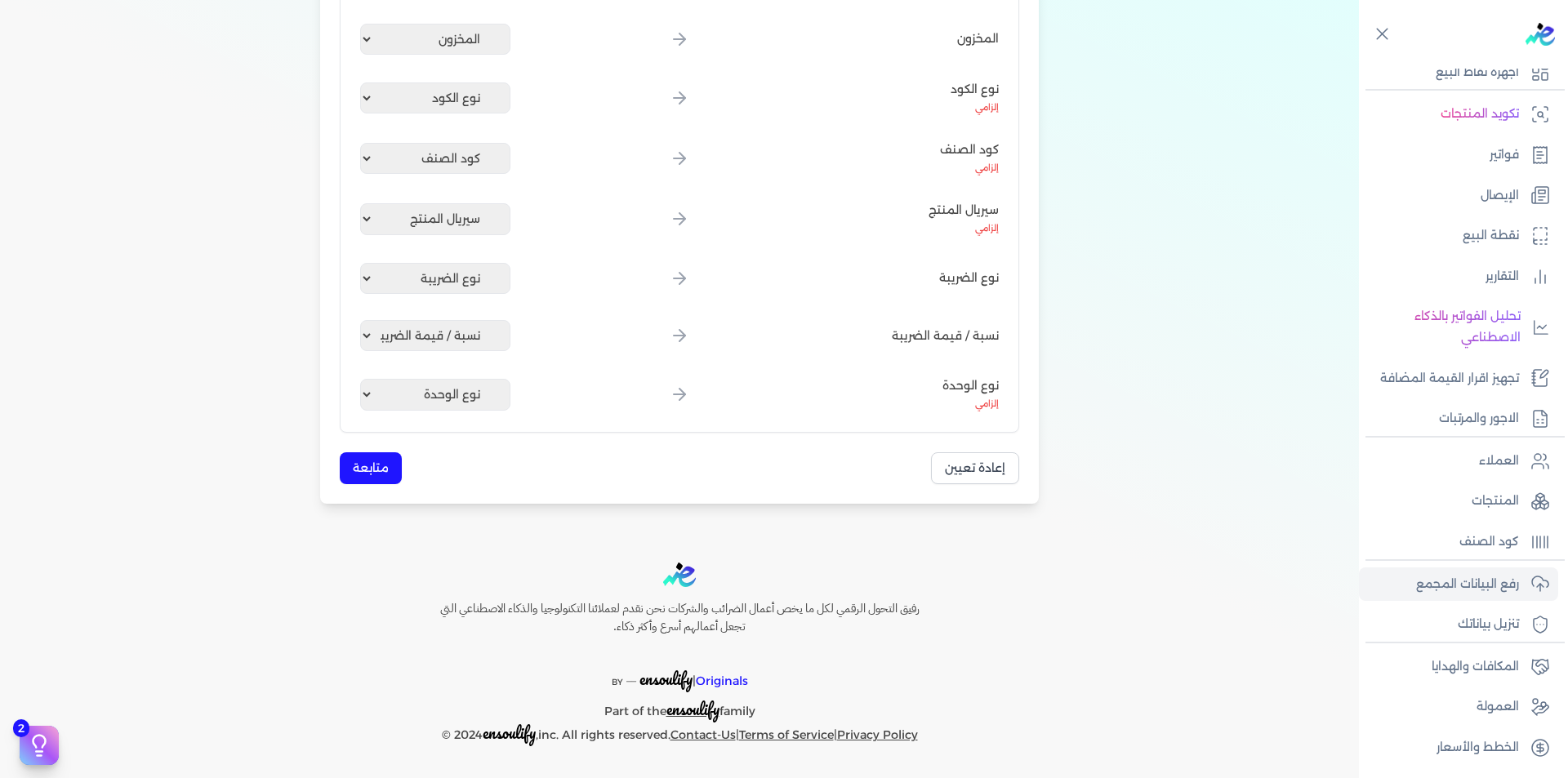
scroll to position [472, 0]
click at [376, 469] on button "متابعة" at bounding box center [371, 467] width 62 height 32
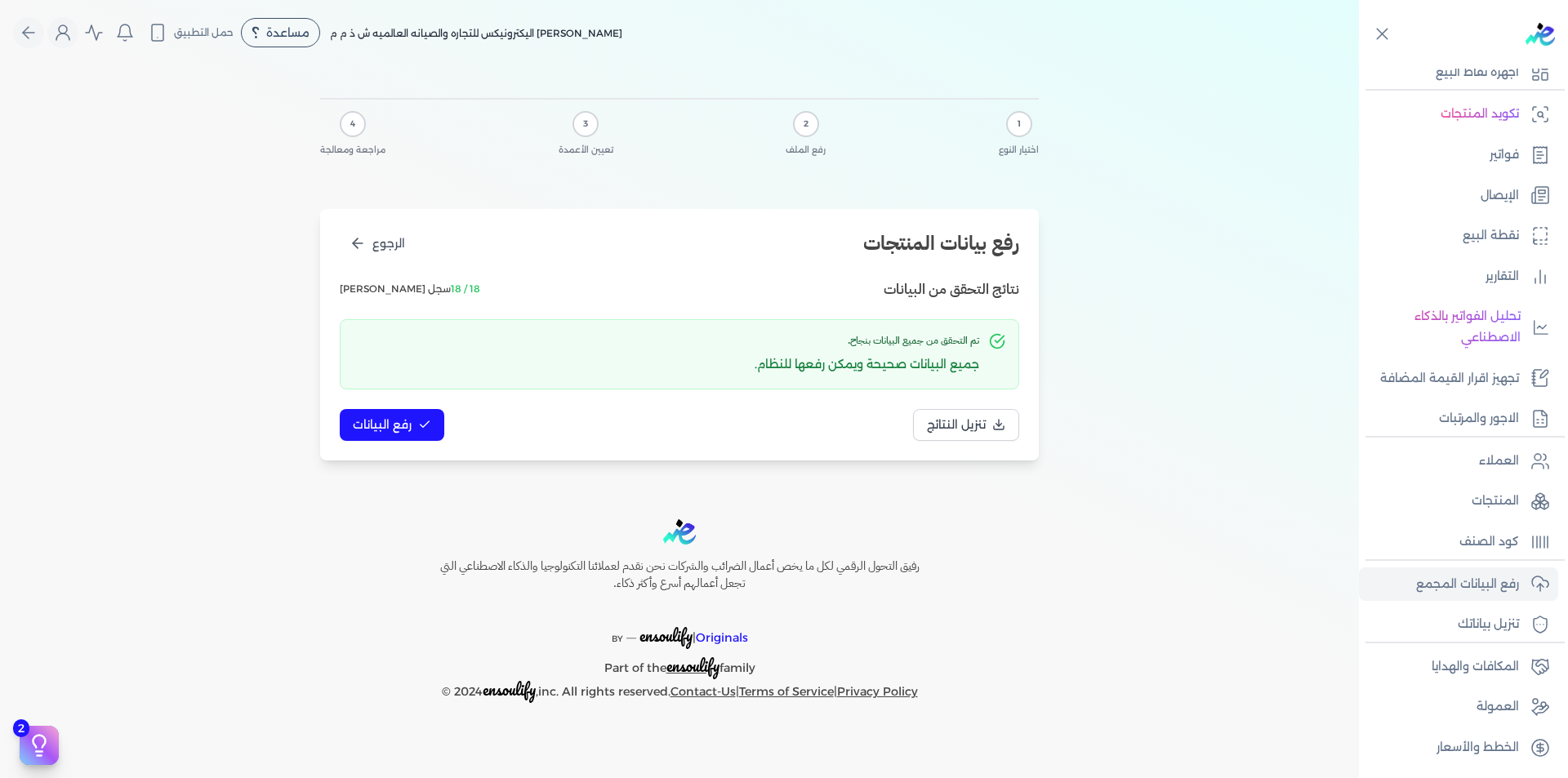
scroll to position [0, 0]
click at [419, 421] on icon at bounding box center [425, 425] width 13 height 13
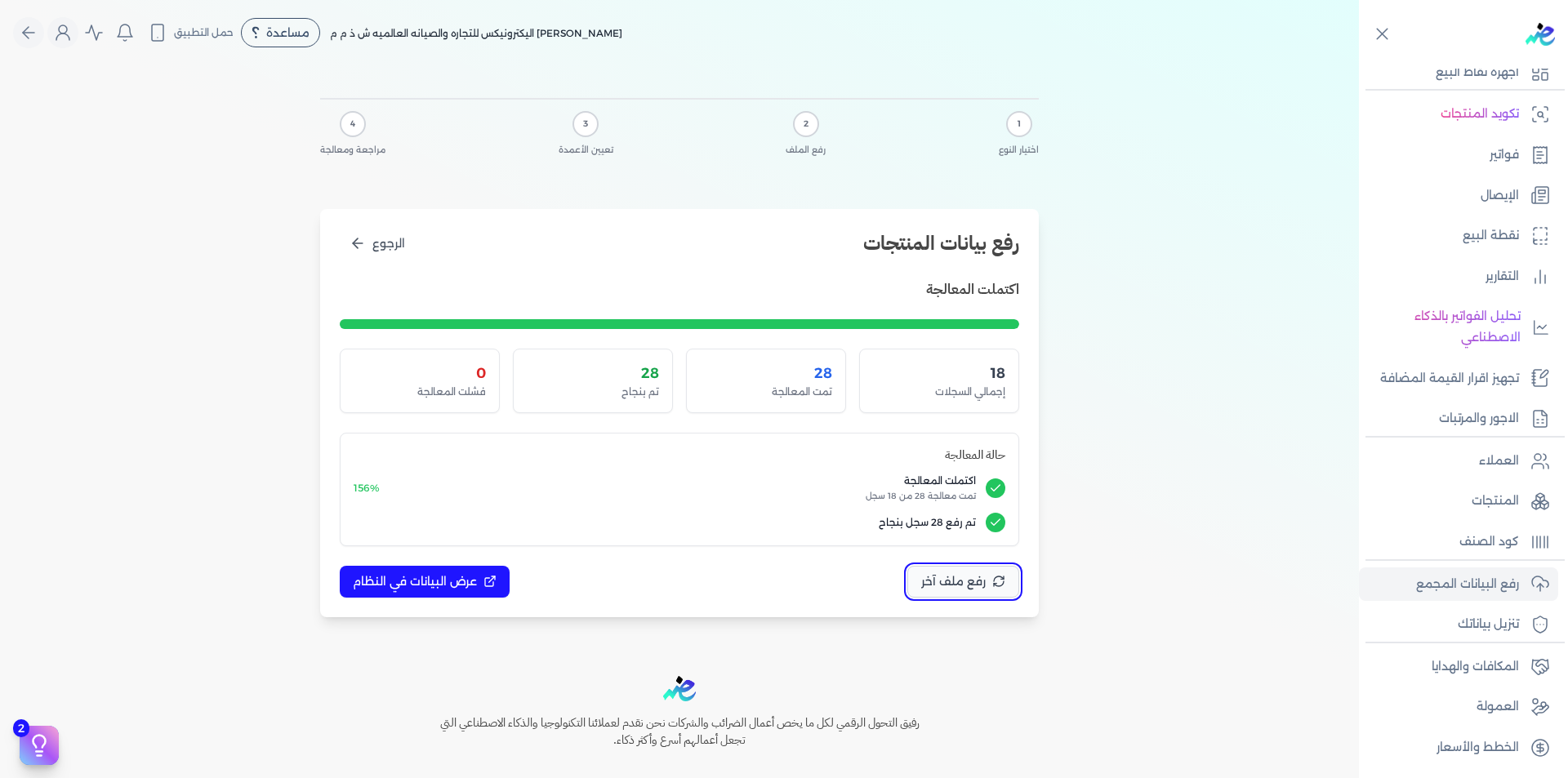
click at [967, 585] on span "رفع ملف آخر" at bounding box center [953, 581] width 65 height 17
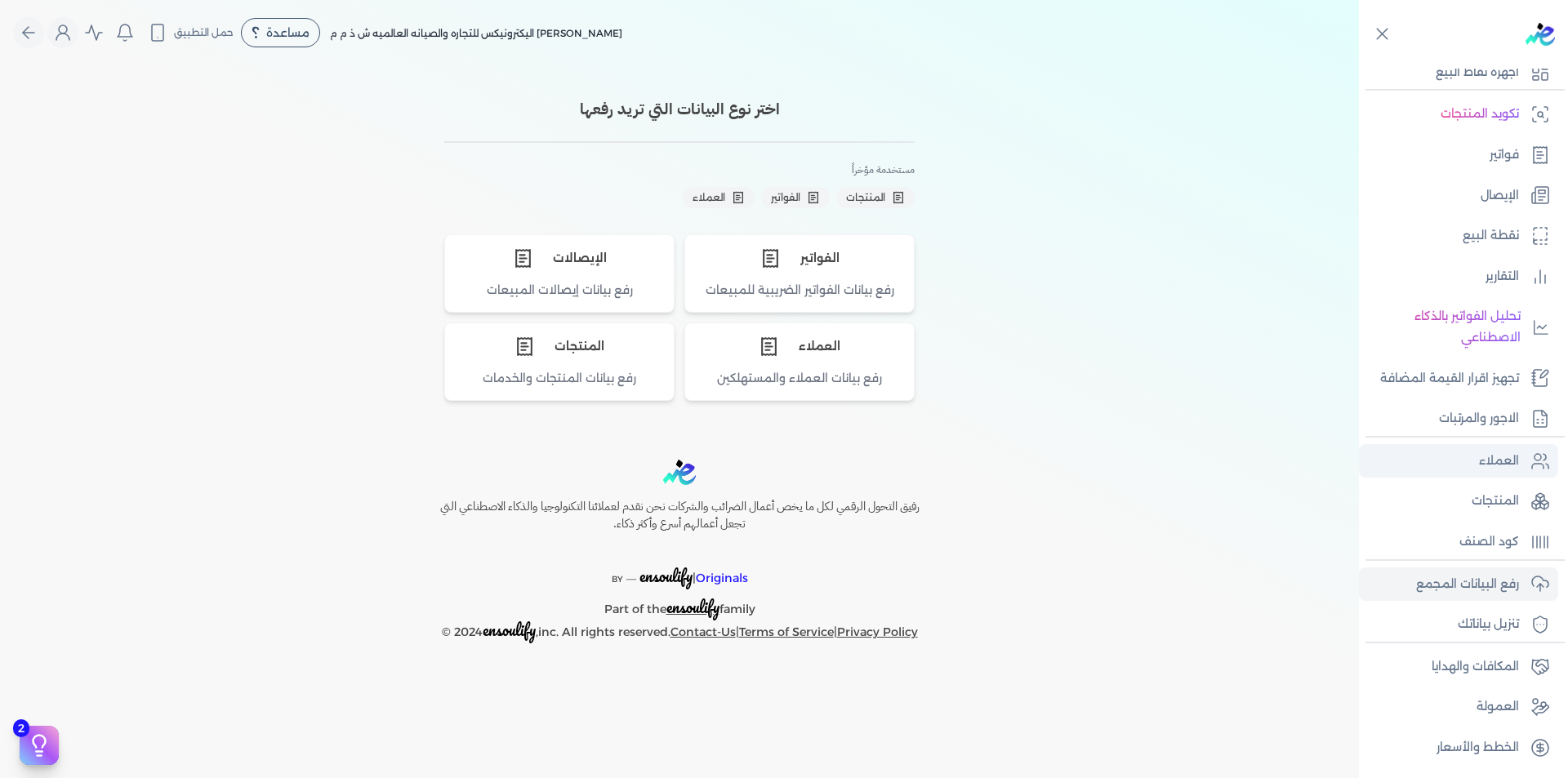
click at [1501, 468] on p "العملاء" at bounding box center [1499, 461] width 40 height 21
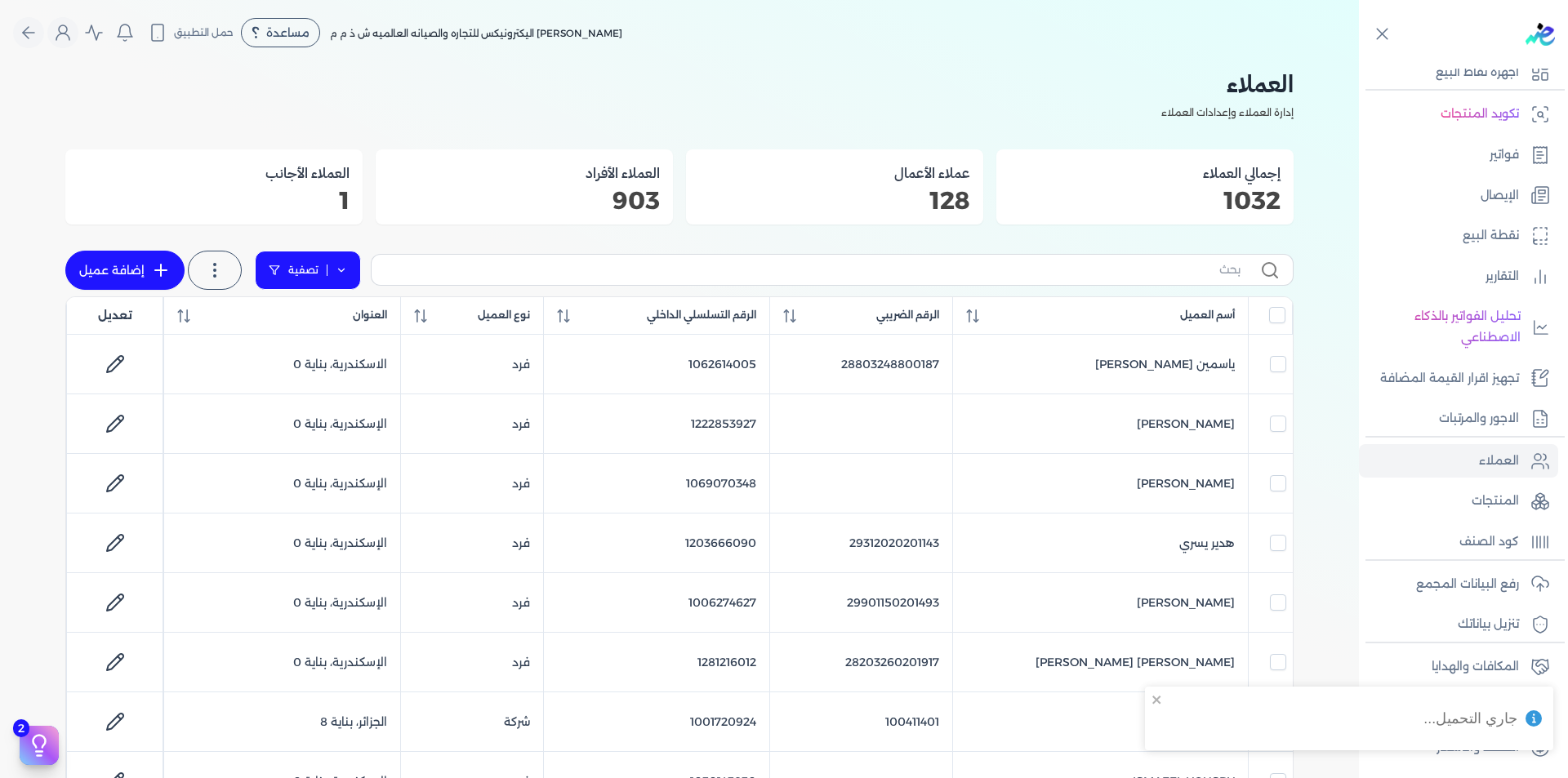
click at [339, 268] on icon at bounding box center [342, 271] width 11 height 11
click at [334, 318] on button "اضافة تصفية" at bounding box center [320, 323] width 99 height 20
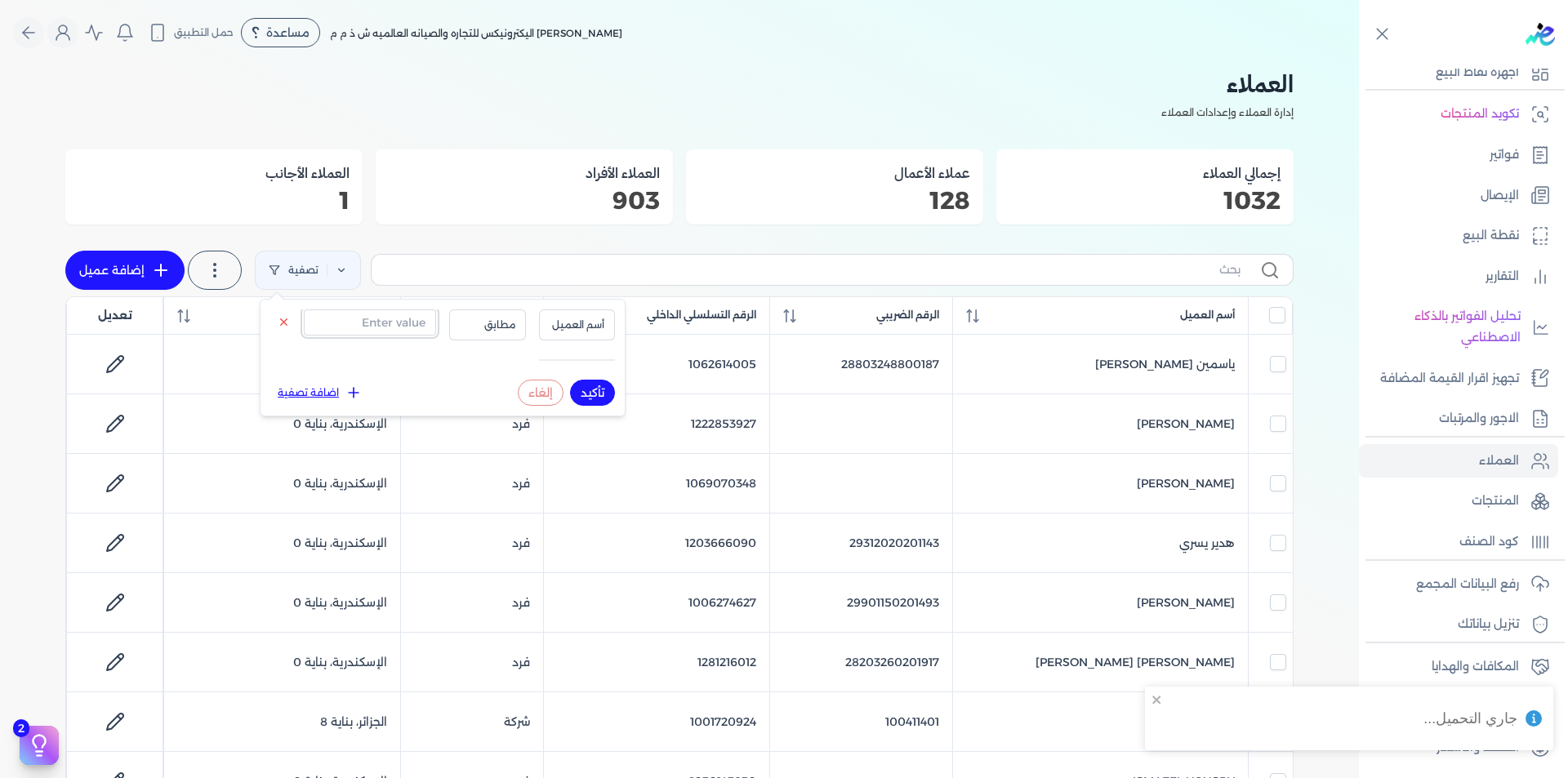
click at [355, 326] on input "text" at bounding box center [370, 323] width 132 height 26
paste input "381991784"
type input "381991784"
click at [576, 327] on span "أسم العميل" at bounding box center [577, 325] width 56 height 15
click at [581, 388] on li "الرقم التسلسلي الداخلي" at bounding box center [543, 391] width 124 height 15
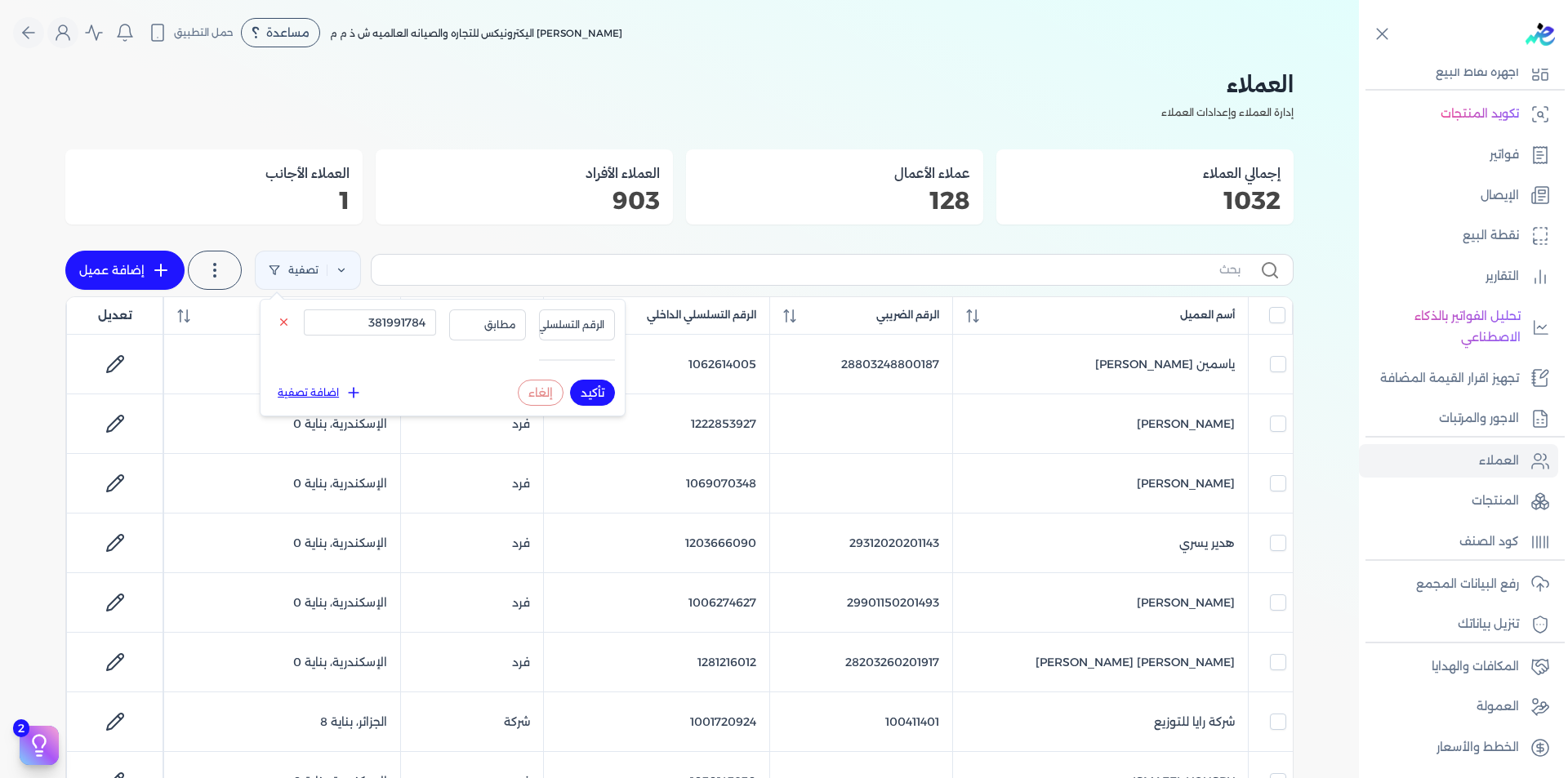
click at [592, 388] on button "تأكيد" at bounding box center [592, 393] width 45 height 26
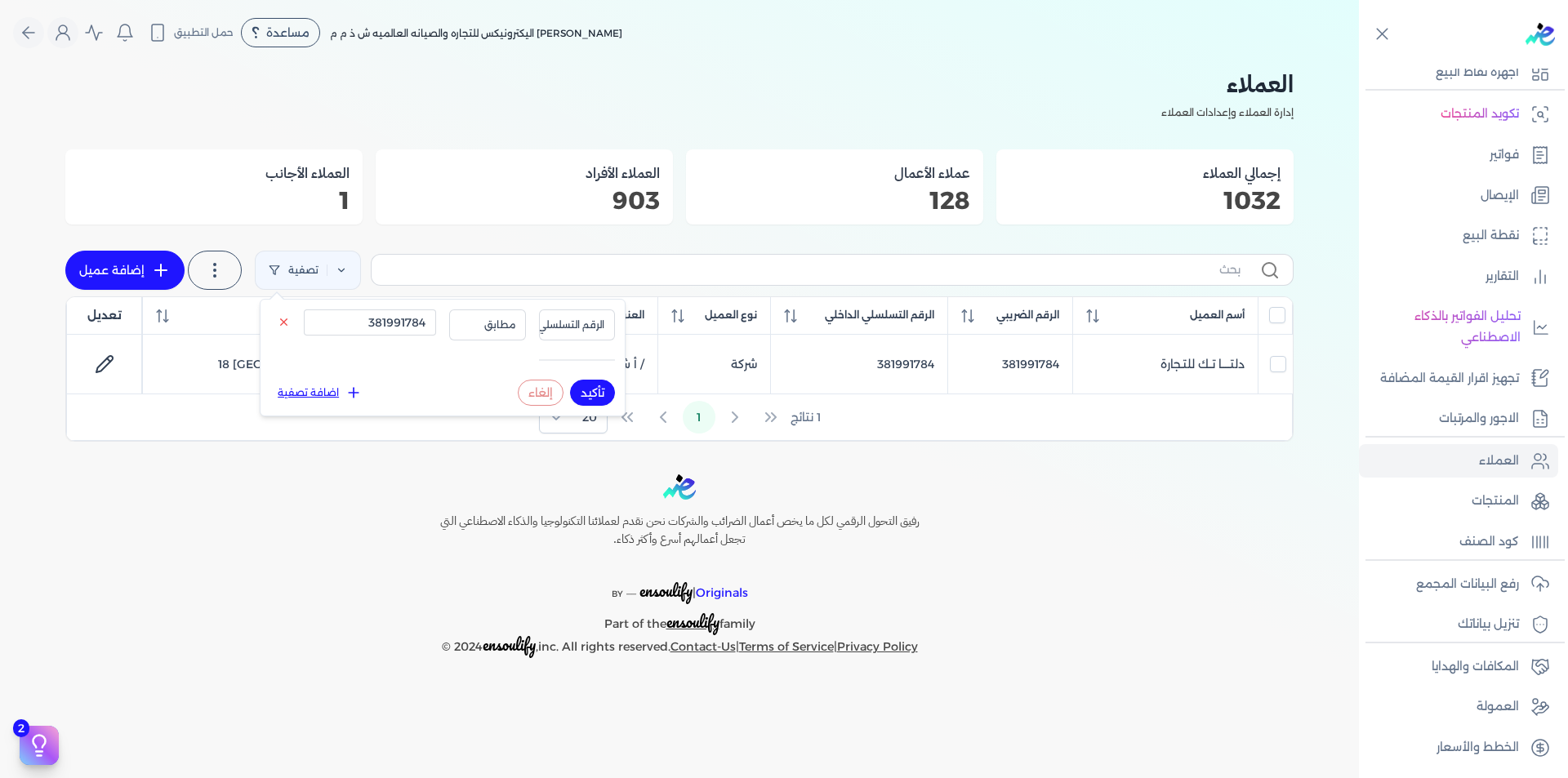
click at [1108, 536] on div "رفيق التحول الرقمي لكل ما يخص أعمال الضرائب والشركات نحن نقدم لعملائنا التكنولو…" at bounding box center [679, 566] width 1359 height 184
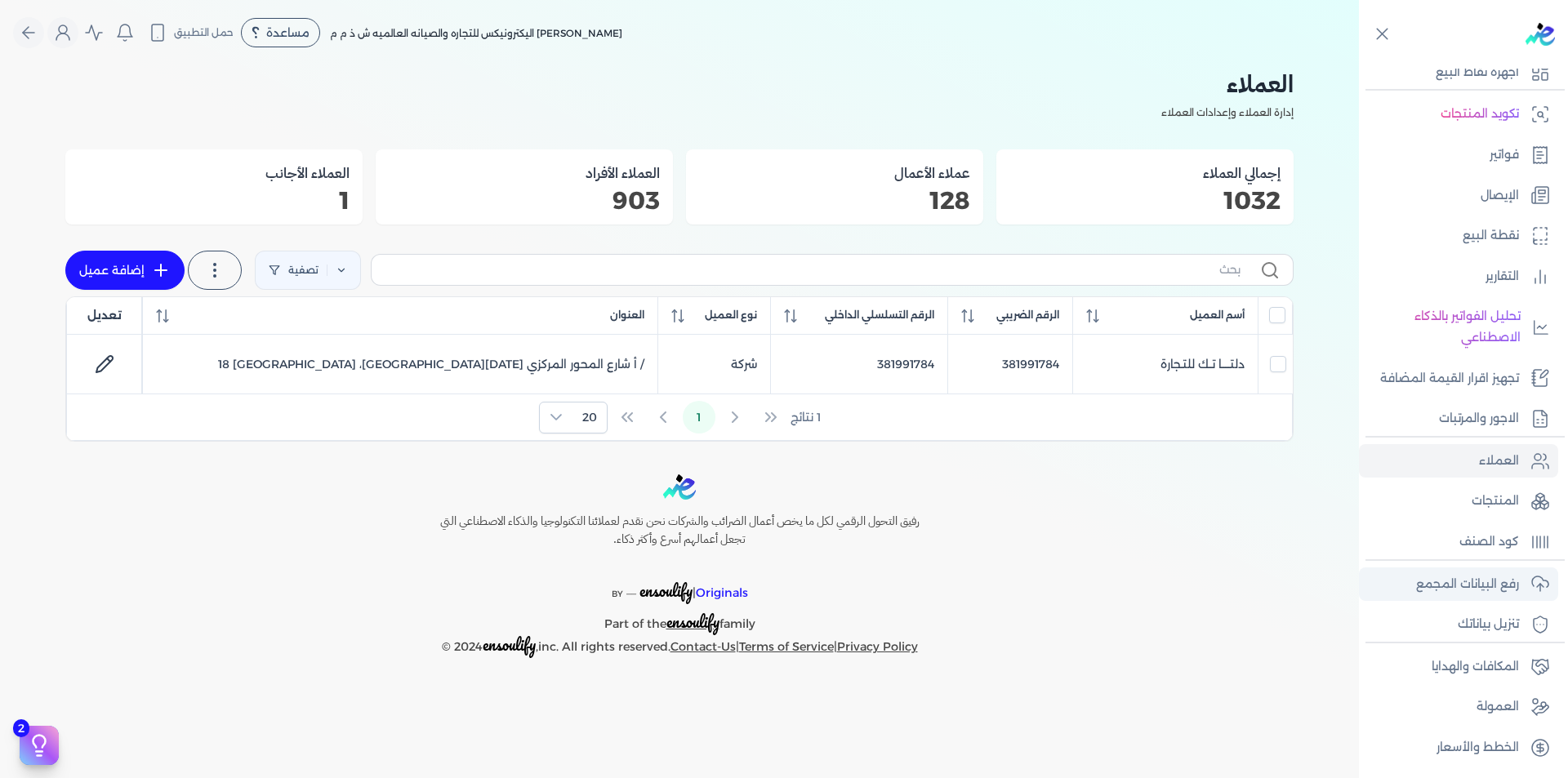
click at [1483, 584] on p "رفع البيانات المجمع" at bounding box center [1467, 584] width 103 height 21
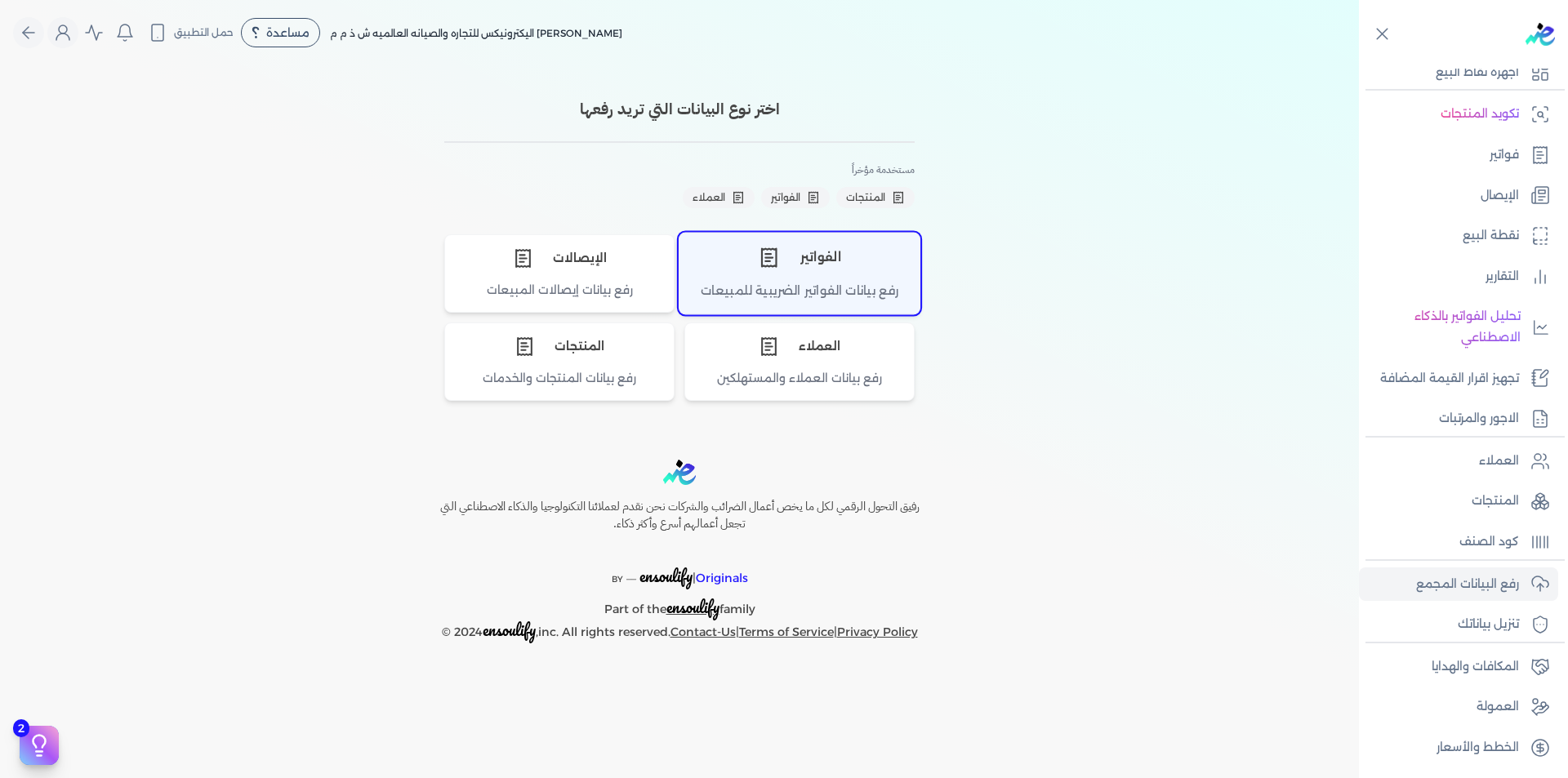
click at [818, 274] on div "الفواتير" at bounding box center [800, 257] width 240 height 49
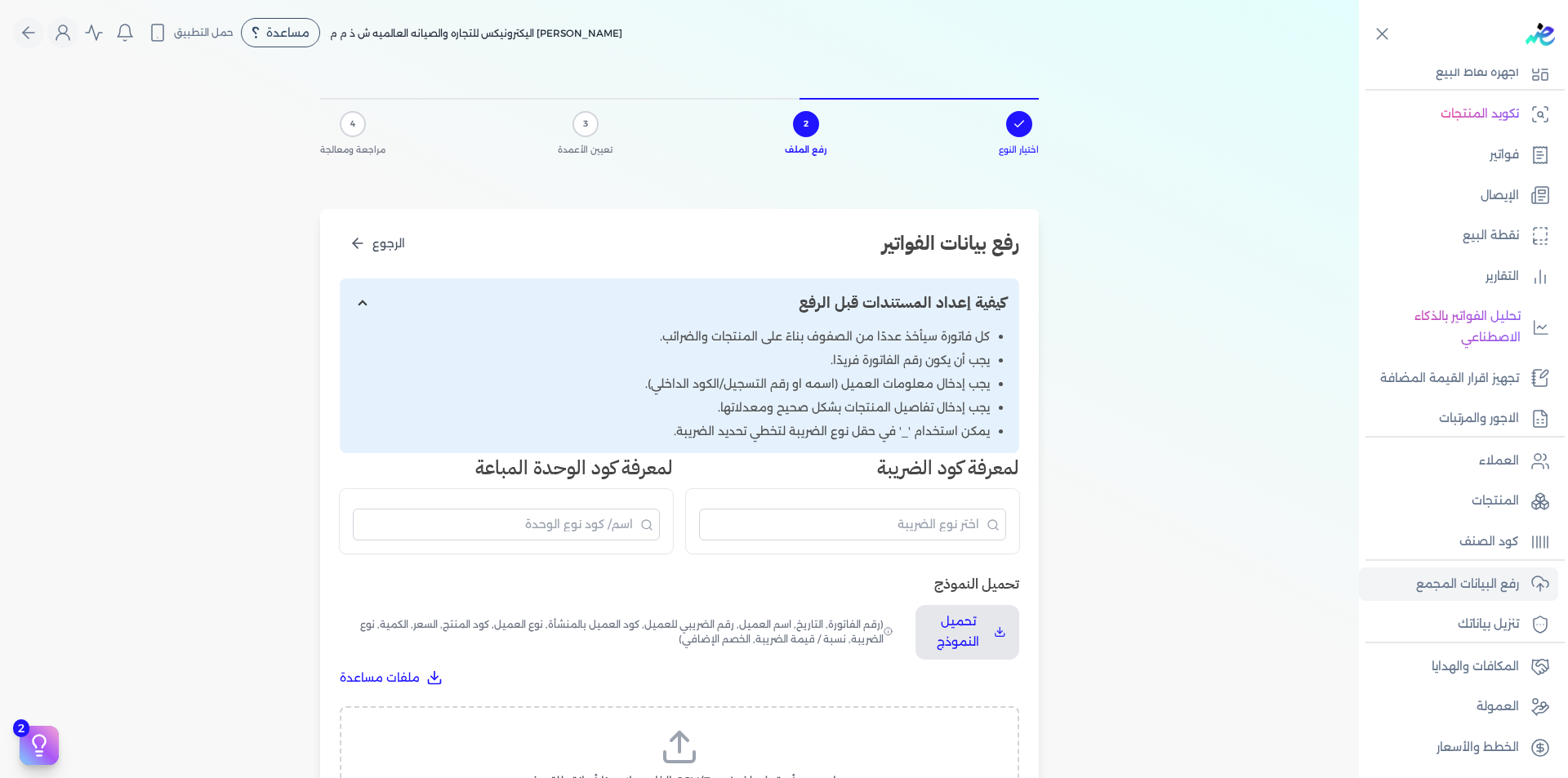
click at [692, 751] on icon at bounding box center [679, 747] width 39 height 39
click at [0, 0] on input "اسحب وأسقط ملف CSV/Excel الخاص بك هنا أو انقر للتصفح (.csv أو .xlsx فقط)" at bounding box center [0, 0] width 0 height 0
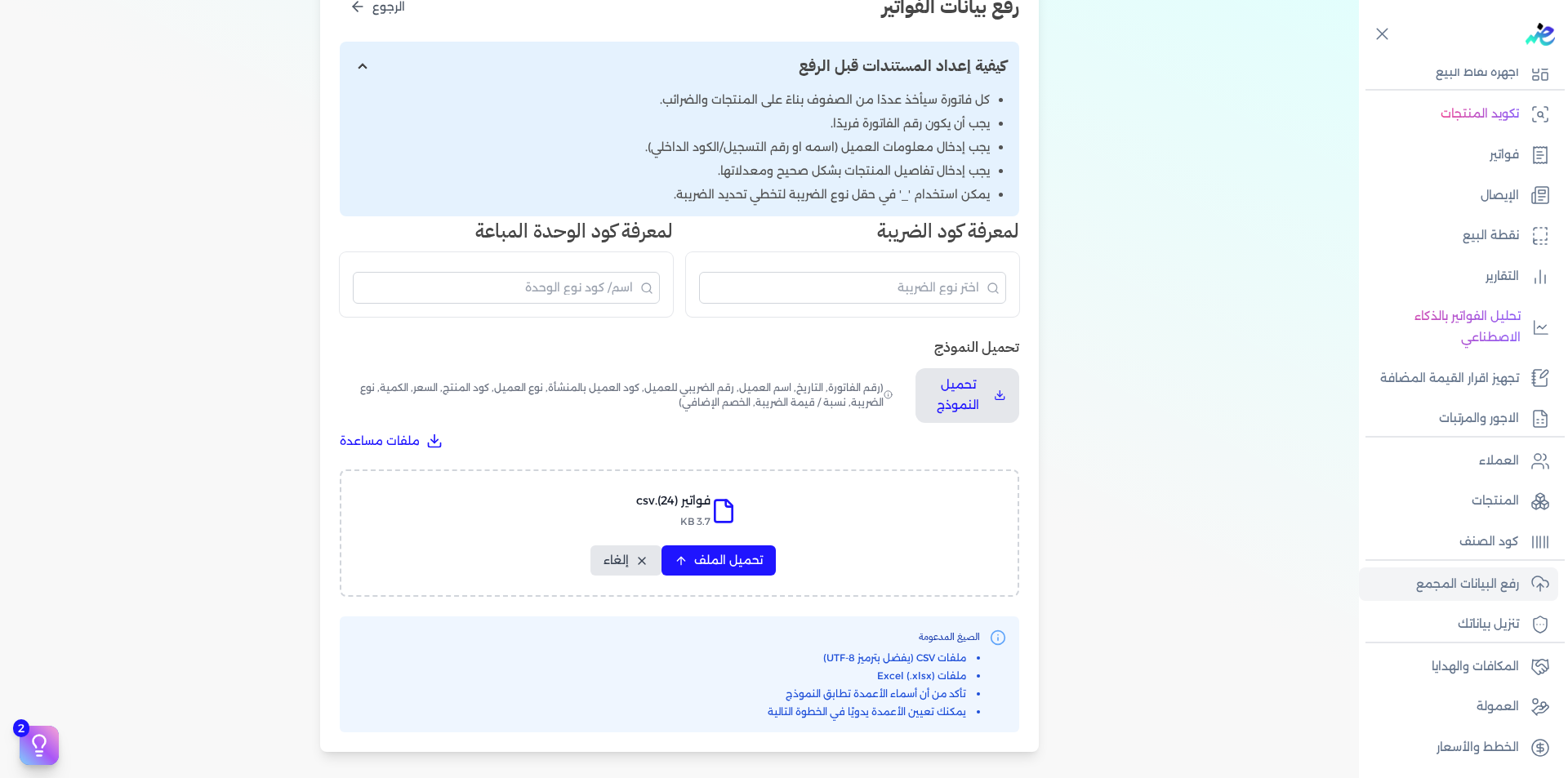
scroll to position [485, 0]
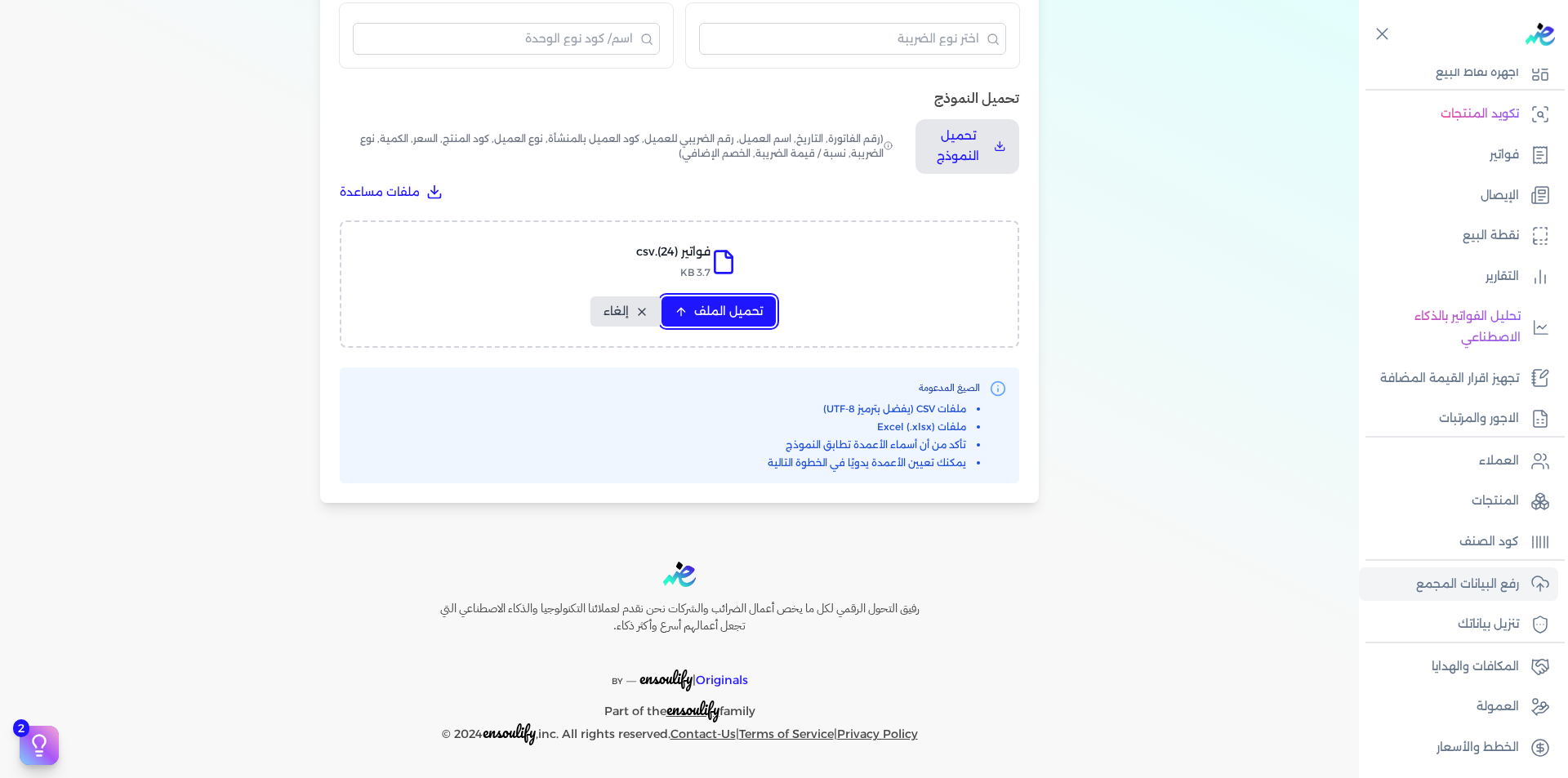
click at [738, 307] on span "تحميل الملف" at bounding box center [728, 311] width 69 height 17
select select "رقم الفاتورة"
select select "التاريخ"
select select "أسم العميل"
select select "الرقم الضريبي"
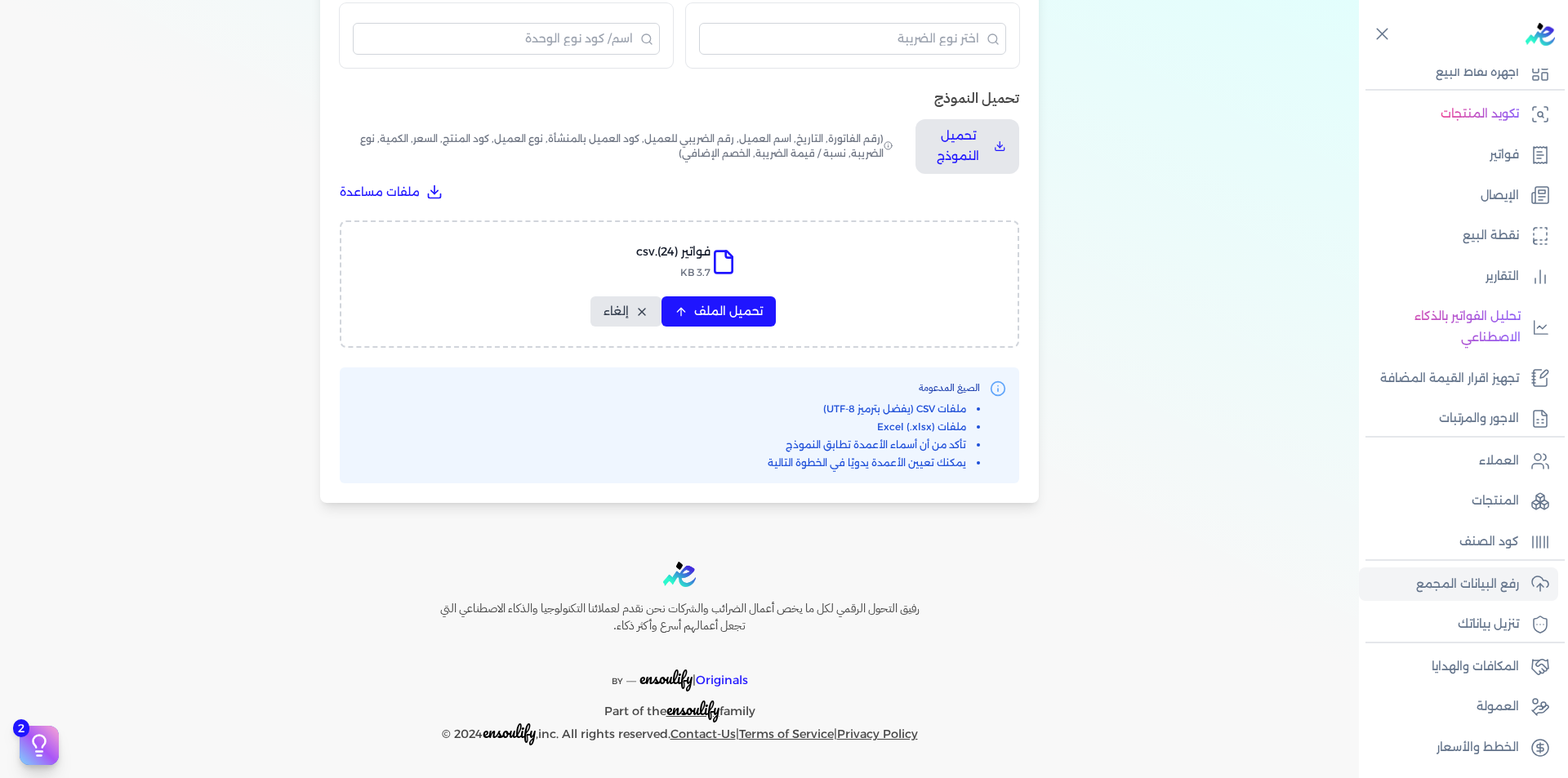
select select "نوع العميل"
select select "الرقم التسلسلي الداخلي"
select select "وصف البند"
select select "سيريال المنتج"
select select "السعر"
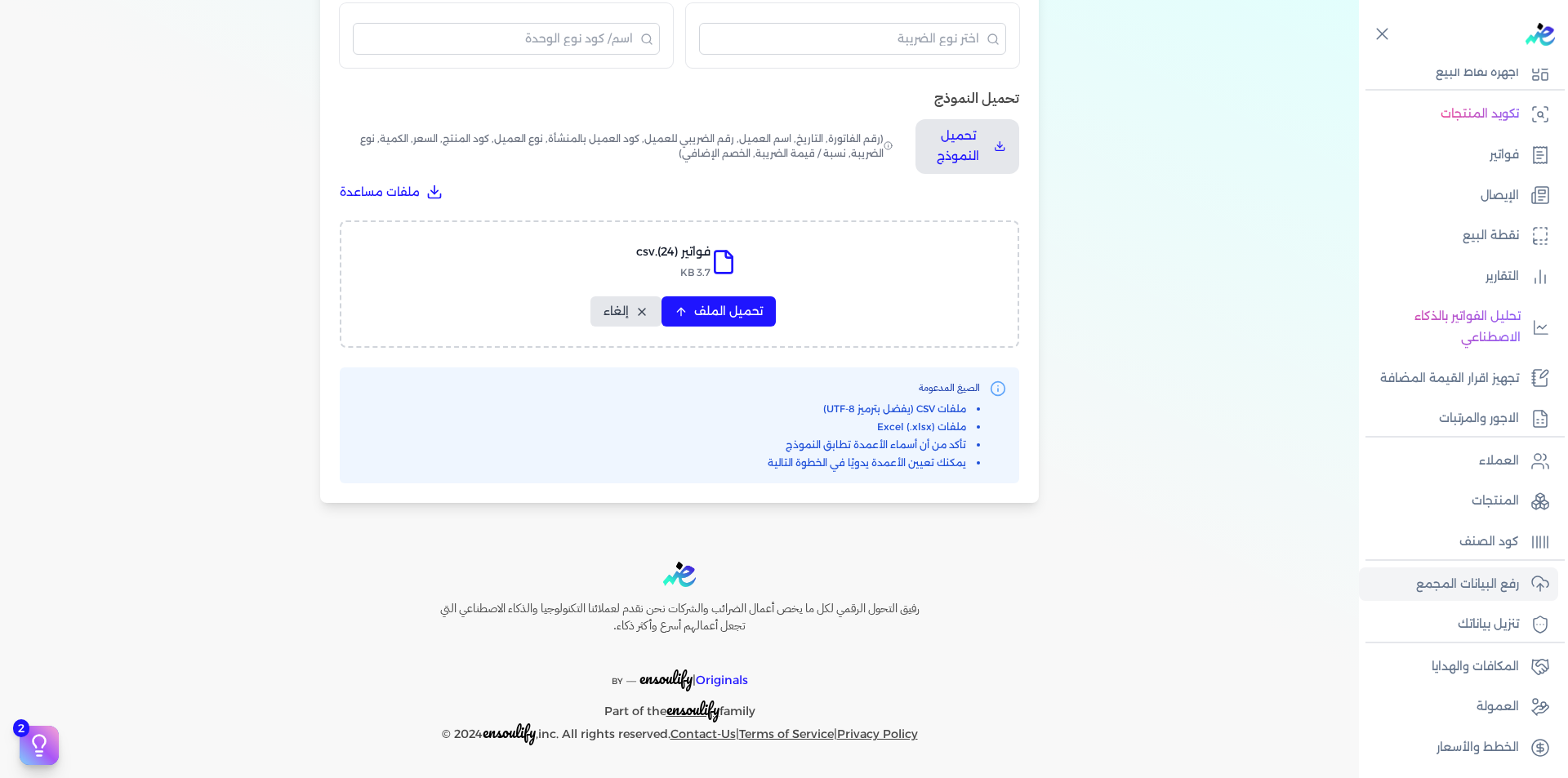
select select "الكمية"
select select "نوع الضريبة"
select select "نسبة / قيمة الضريبة"
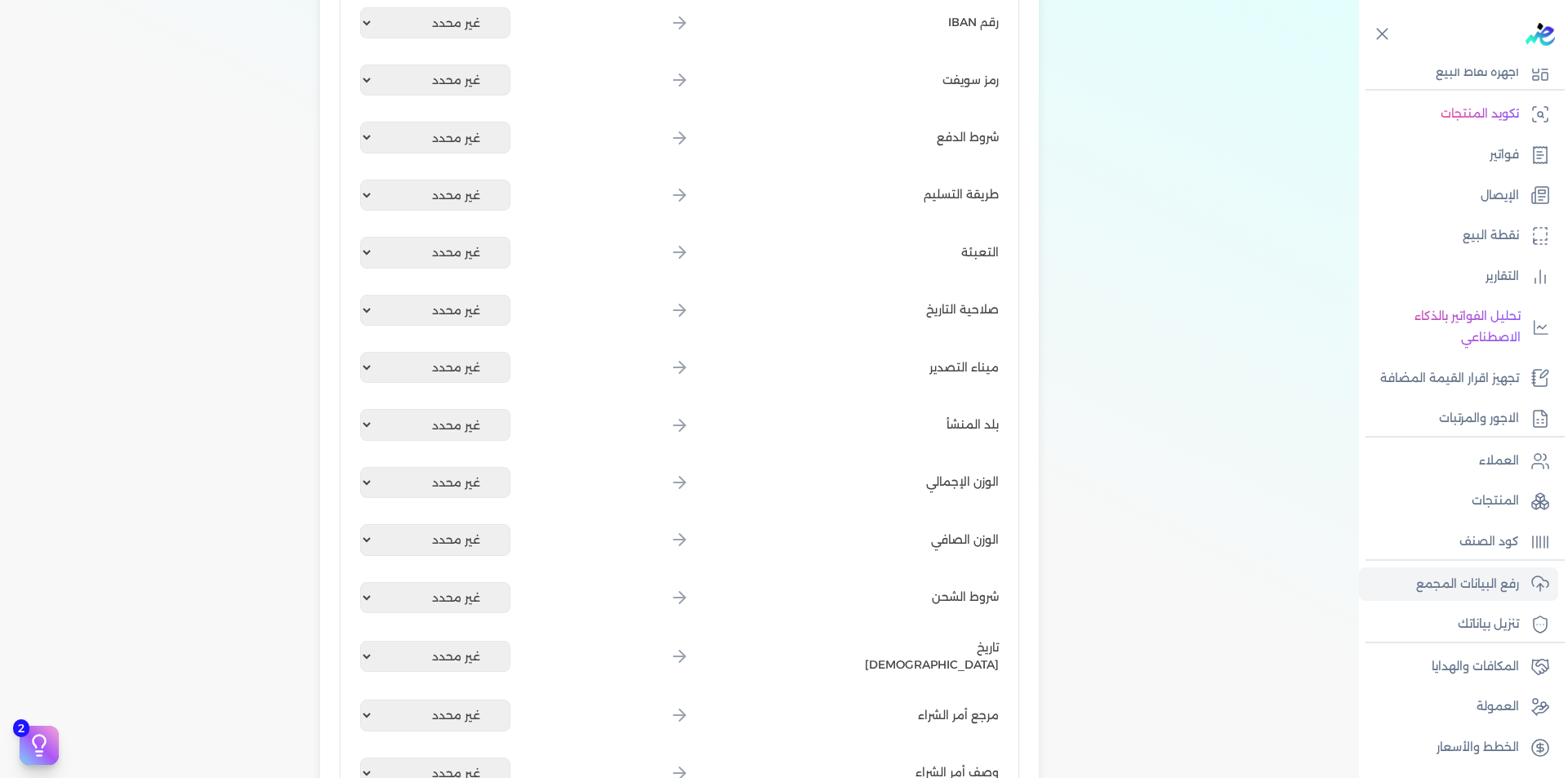
scroll to position [1904, 0]
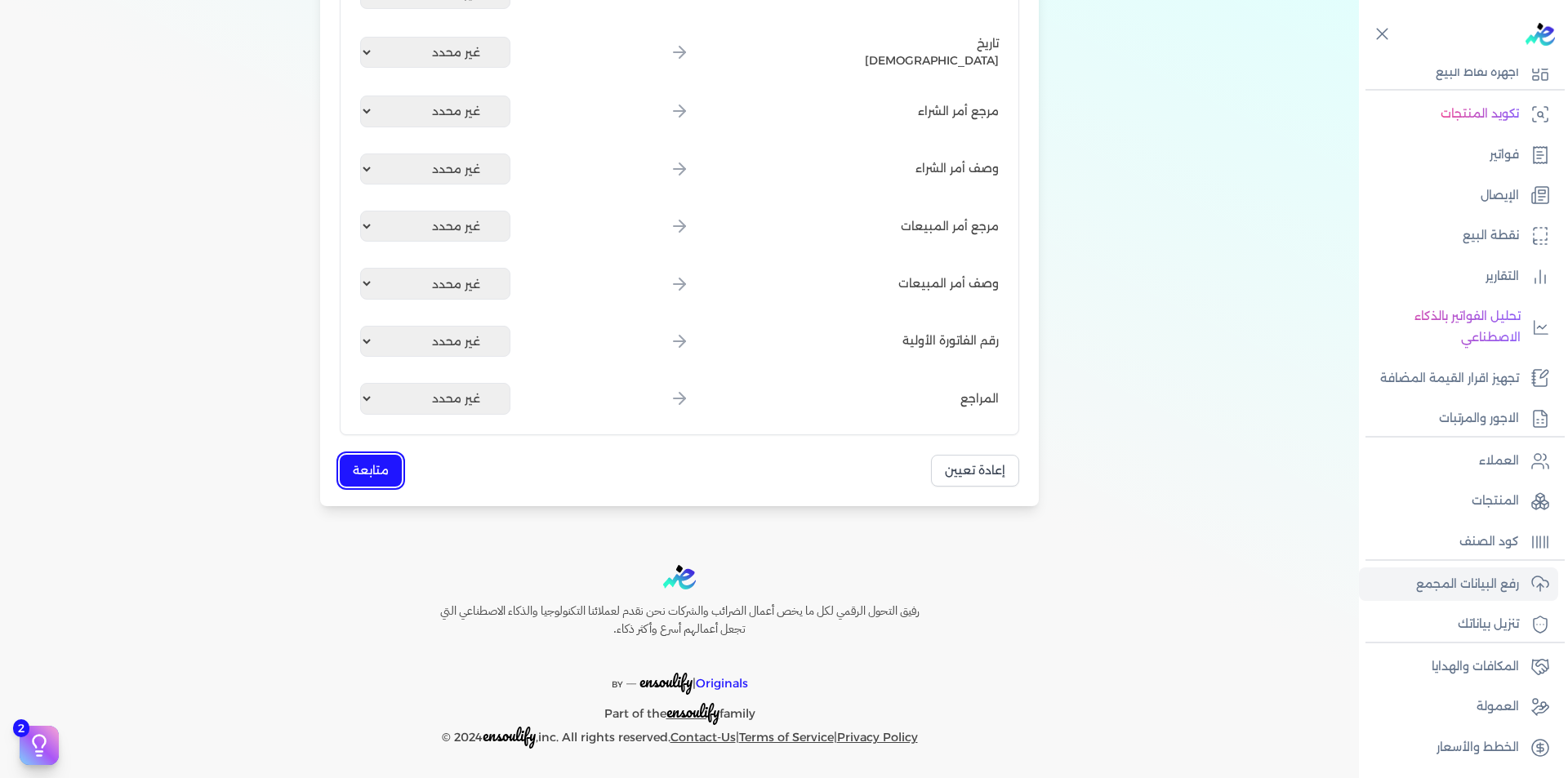
click at [399, 456] on button "متابعة" at bounding box center [371, 470] width 62 height 32
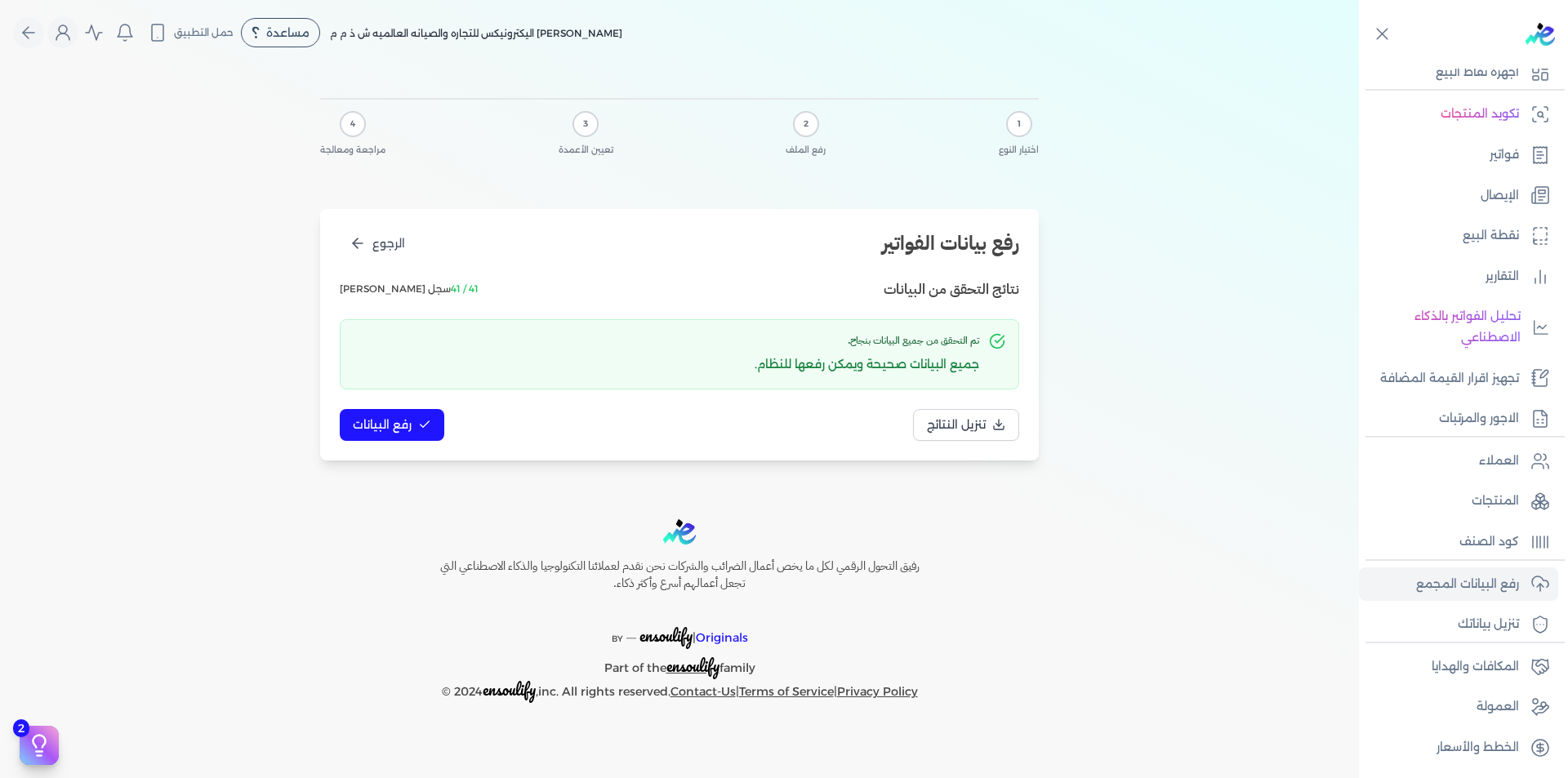
scroll to position [0, 0]
click at [412, 433] on button "رفع البيانات" at bounding box center [392, 425] width 105 height 32
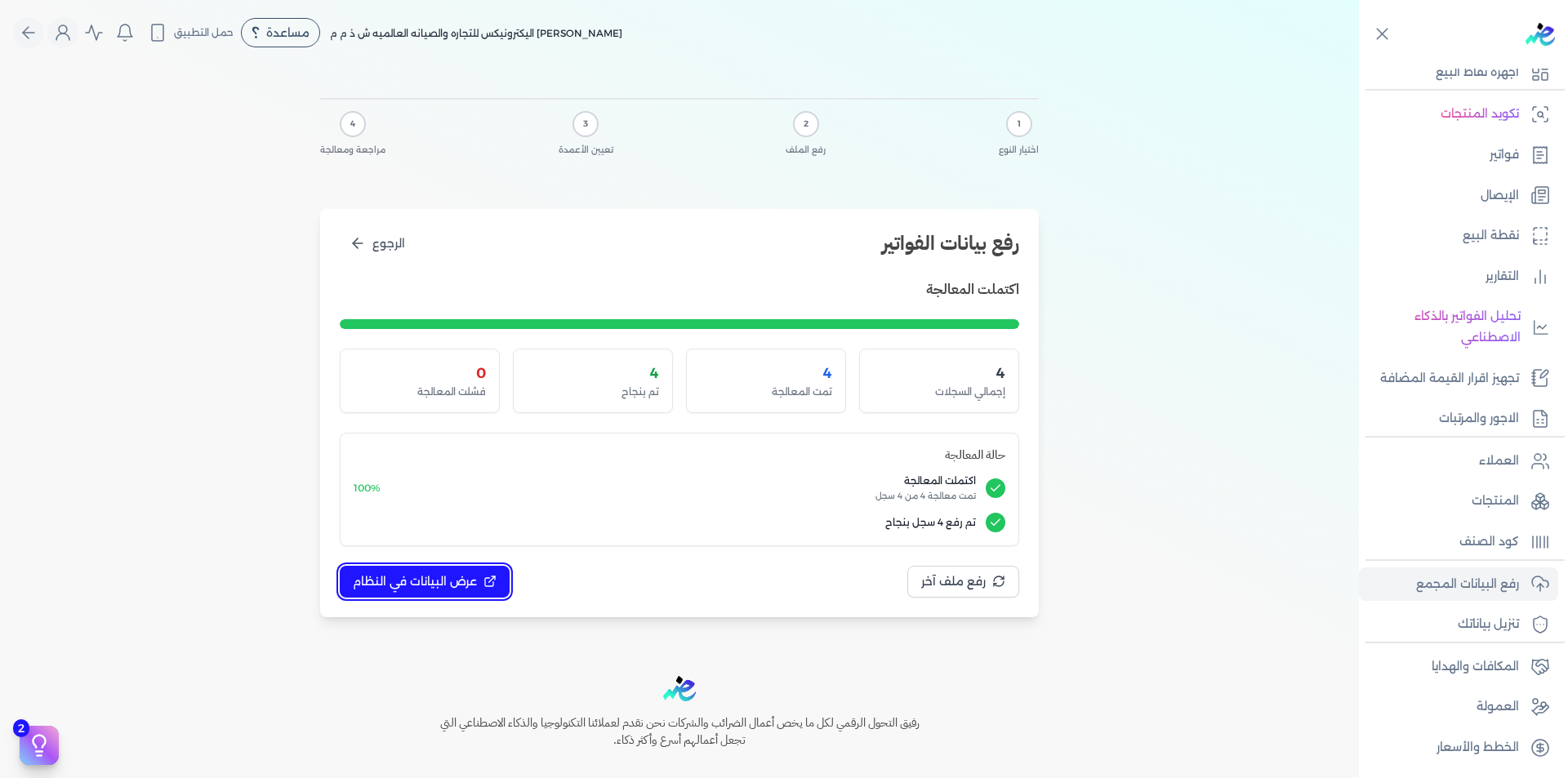
click at [434, 584] on span "عرض البيانات في النظام" at bounding box center [415, 581] width 124 height 17
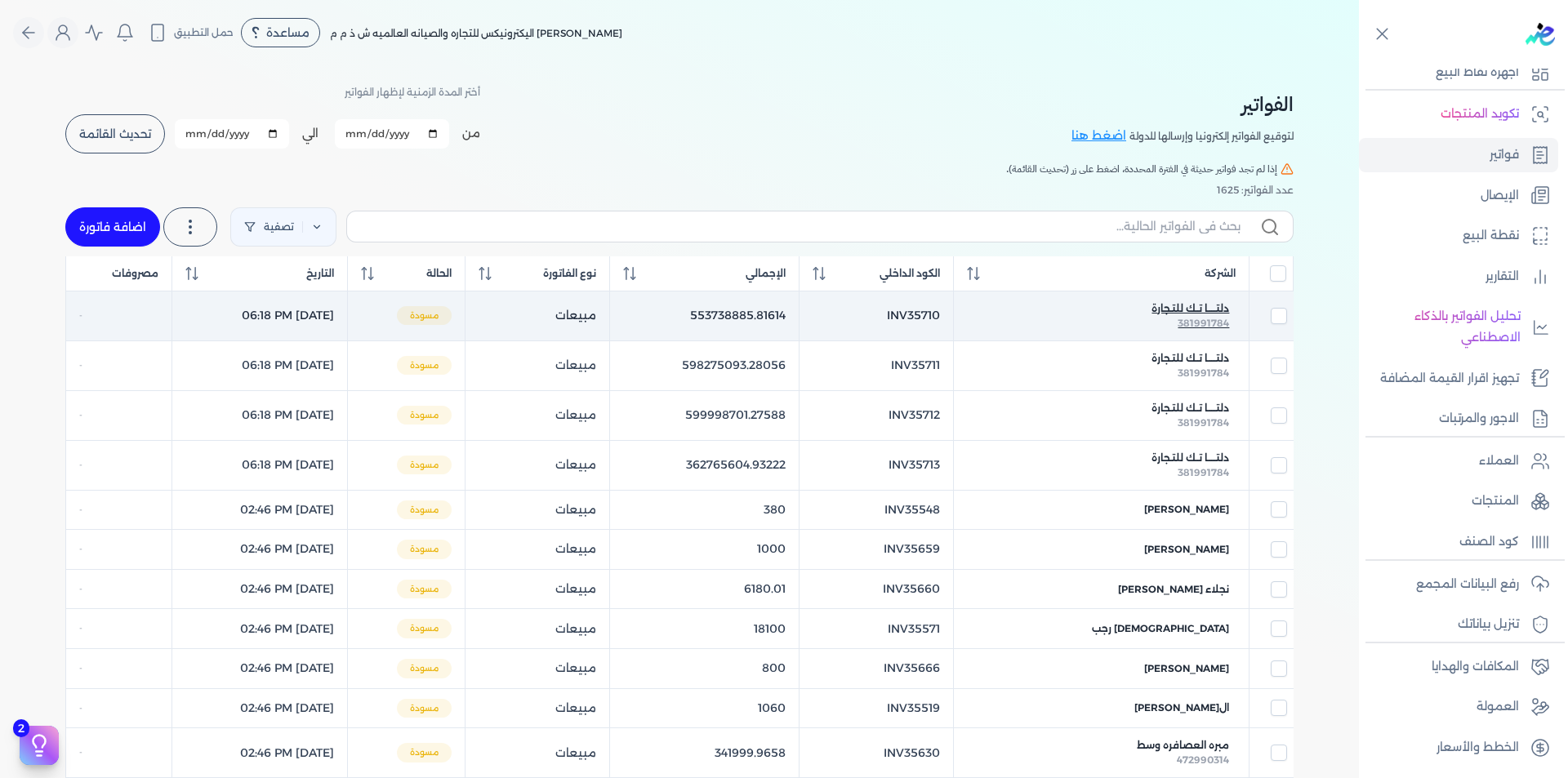
click at [1171, 308] on span "دلتـــــا تــك للتـجارة" at bounding box center [1190, 309] width 78 height 15
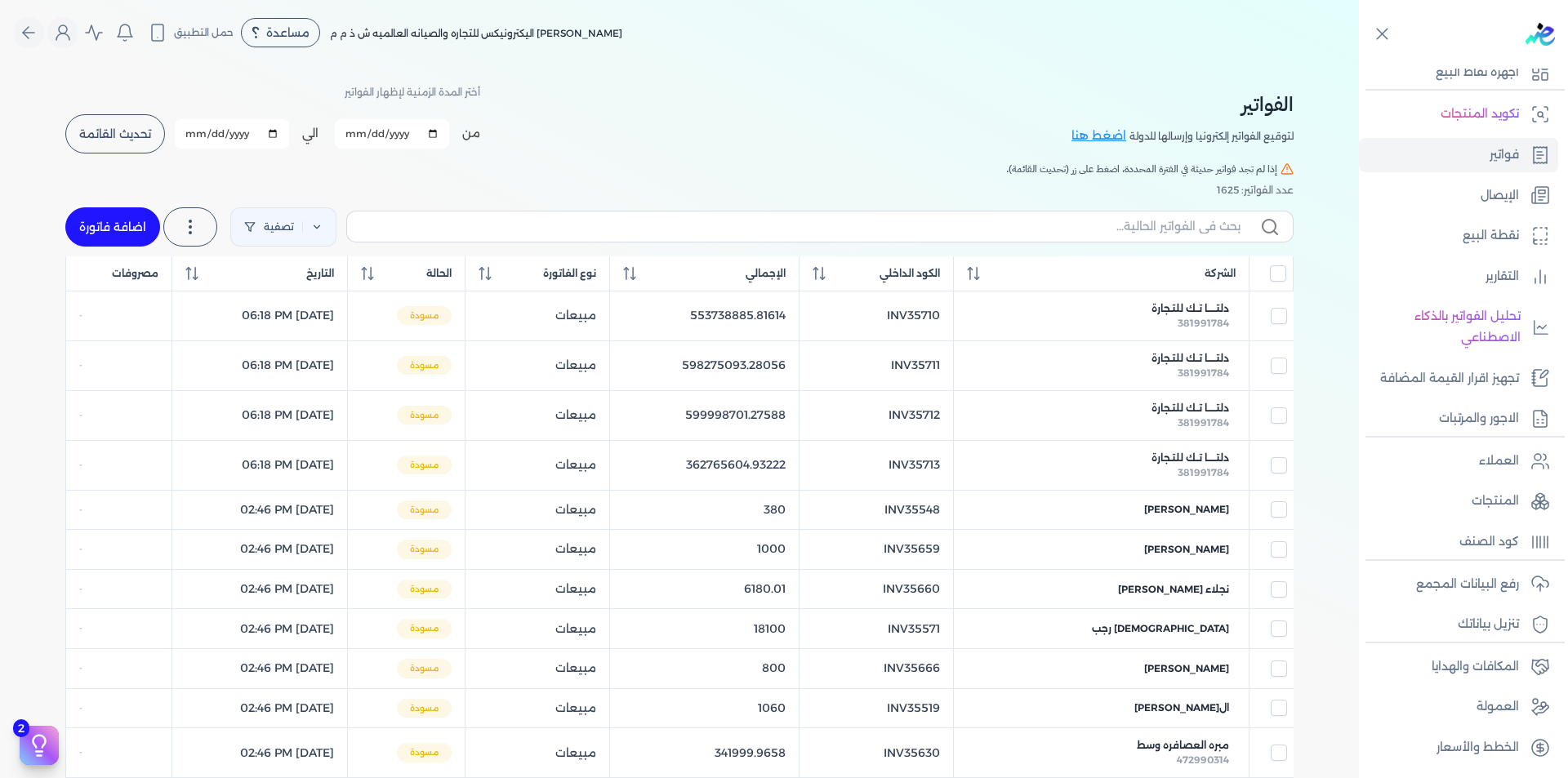
select select "EGP"
select select "B"
select select "EGS"
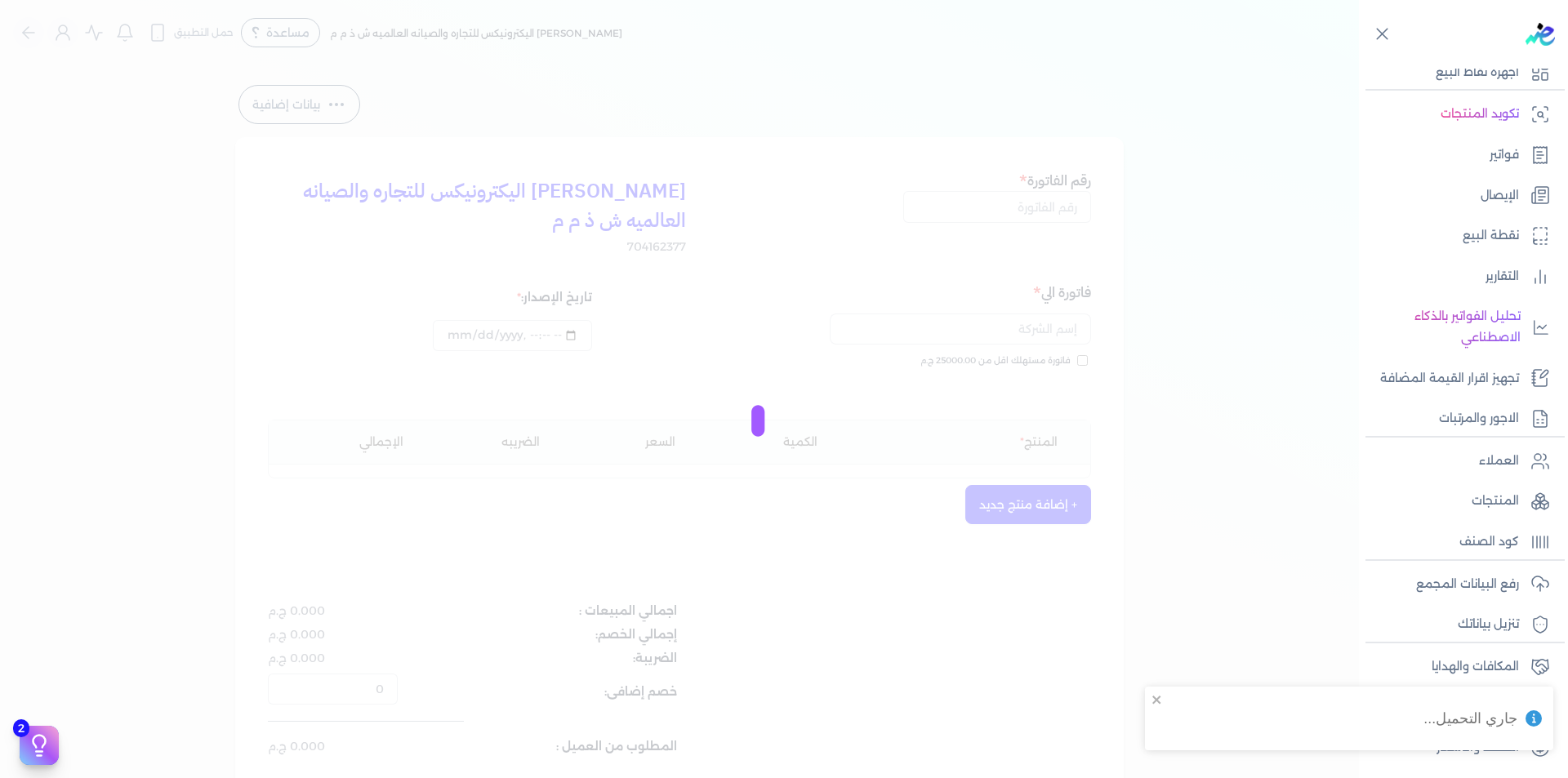
type input "INV35710"
type input "دلتـــــا تــك للتـجارة"
type input "[DATE]T18:18:49"
type input "[DATE]"
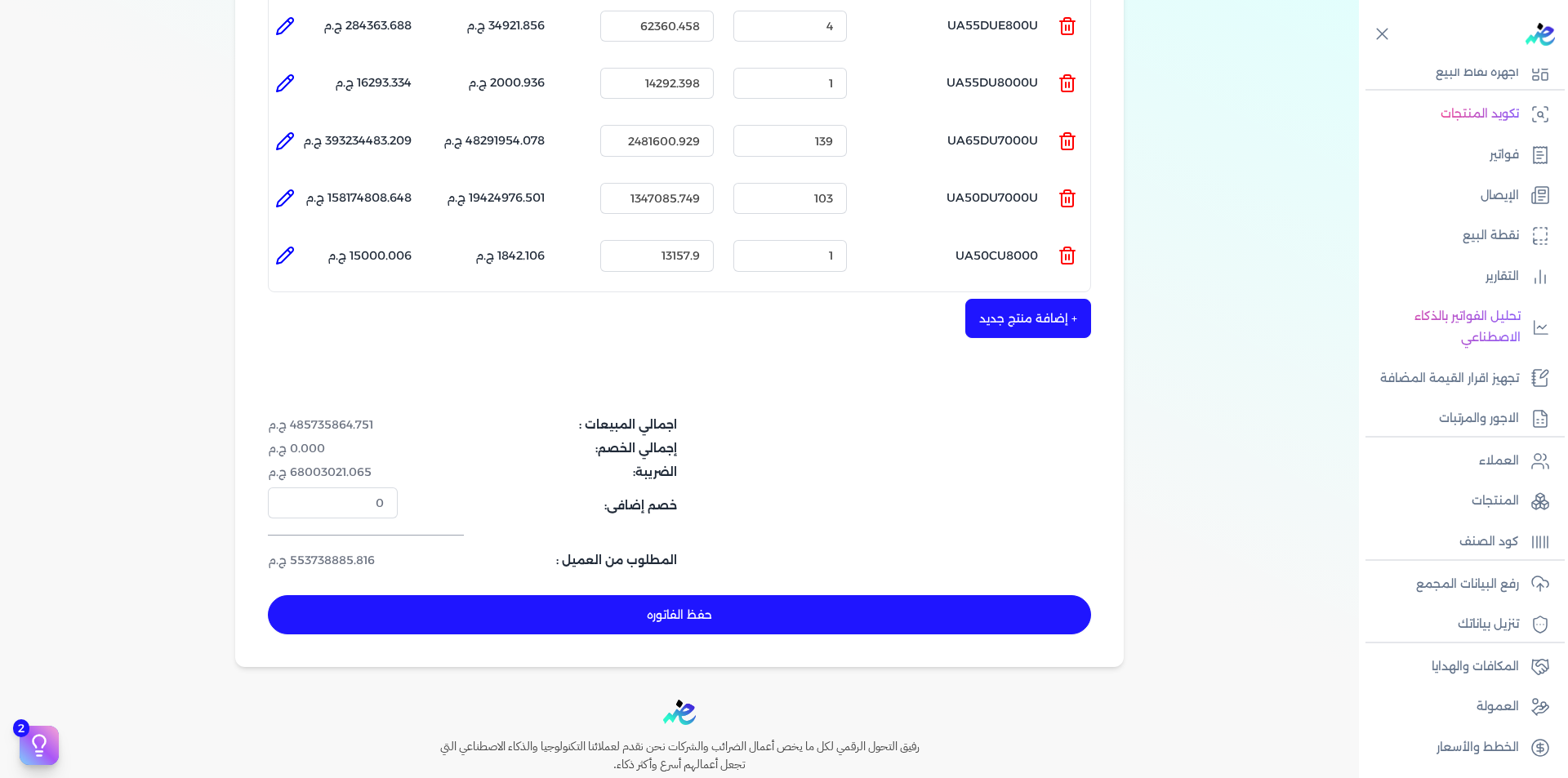
scroll to position [653, 0]
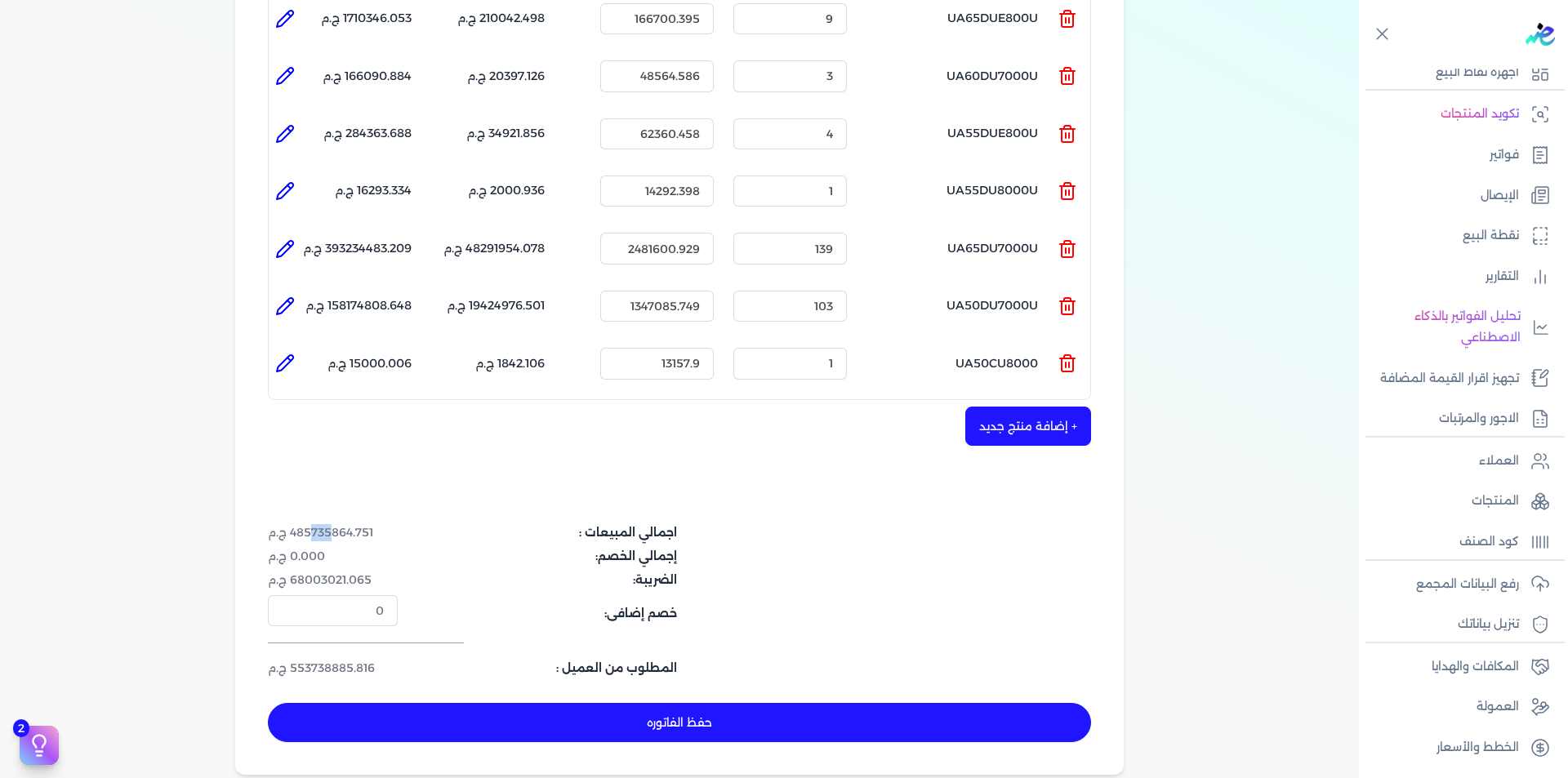
drag, startPoint x: 335, startPoint y: 536, endPoint x: 314, endPoint y: 536, distance: 21.0
click at [314, 536] on dd "485735864.751 ج.م" at bounding box center [333, 532] width 130 height 17
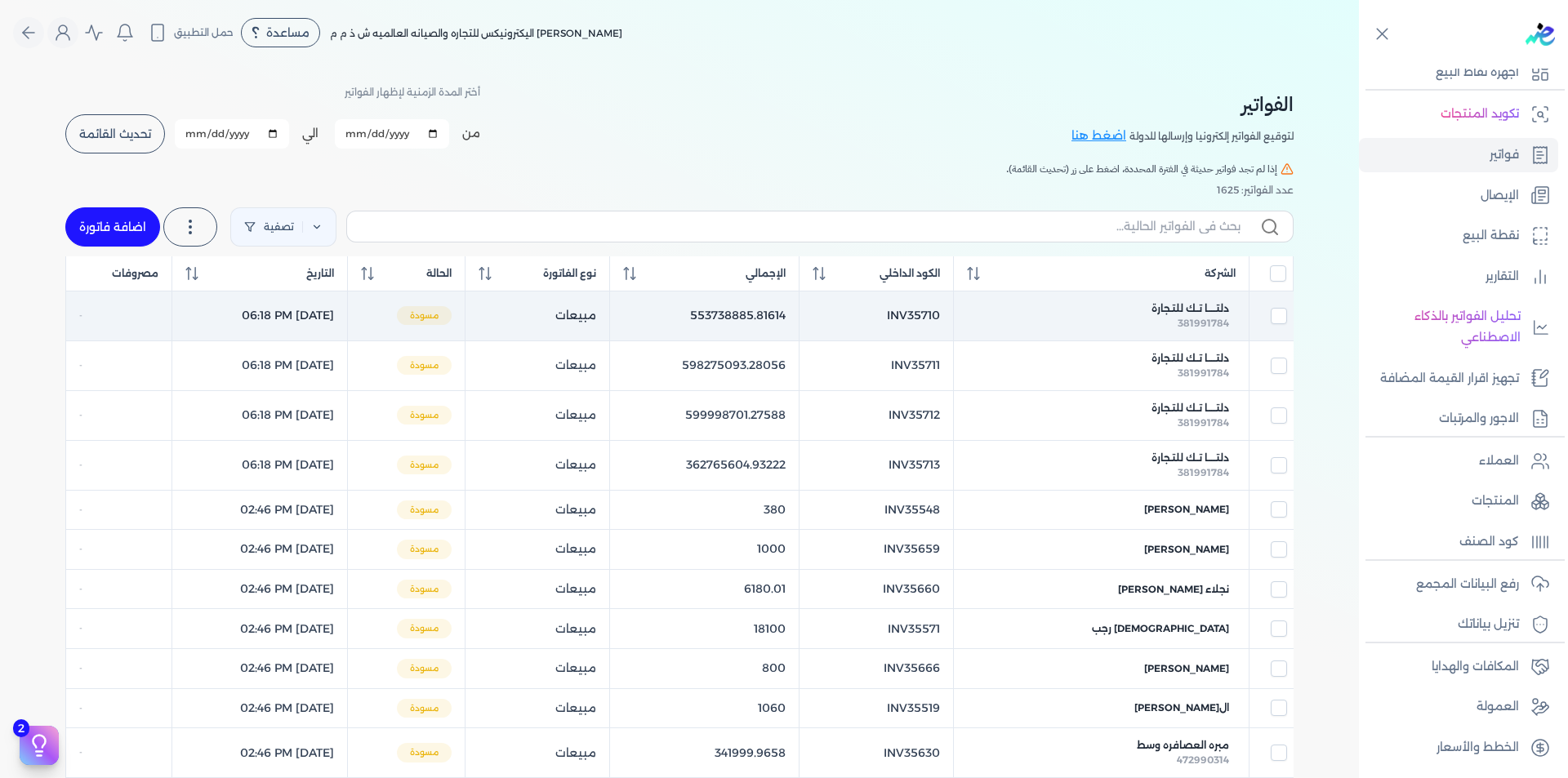
click at [1279, 317] on input "checkbox" at bounding box center [1279, 316] width 16 height 16
checkbox input "true"
checkbox input "false"
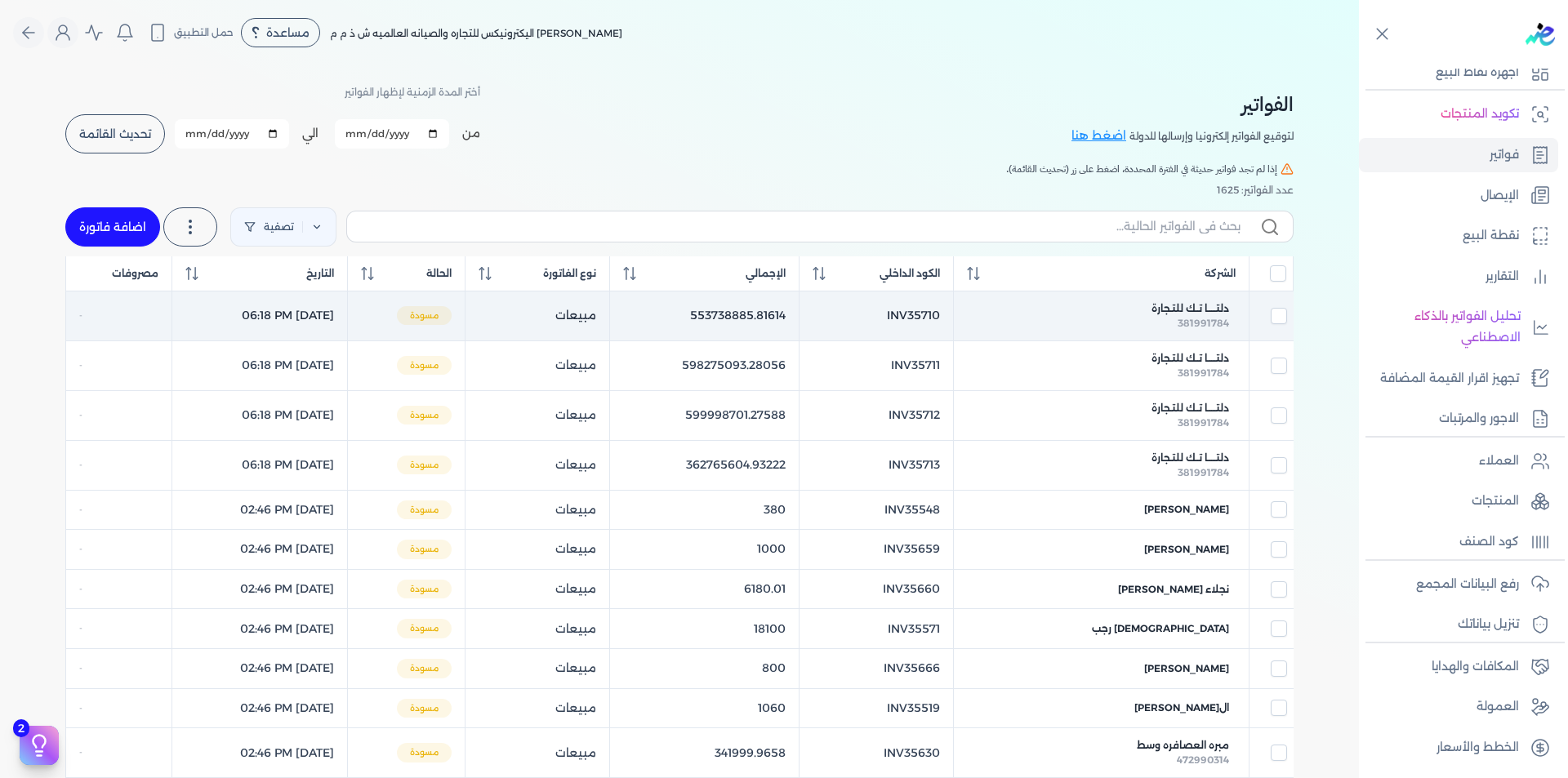
checkbox input "false"
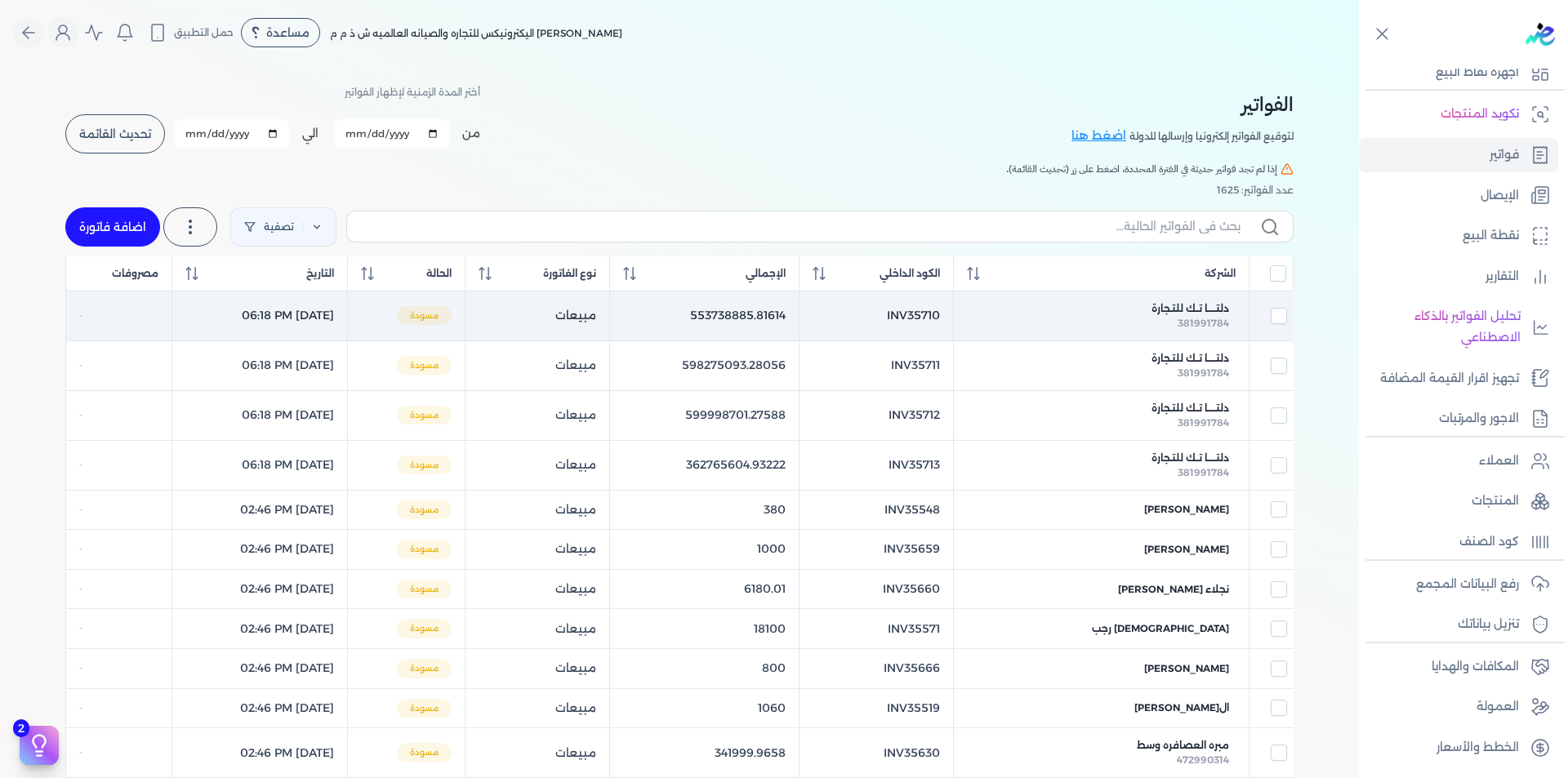
checkbox input "false"
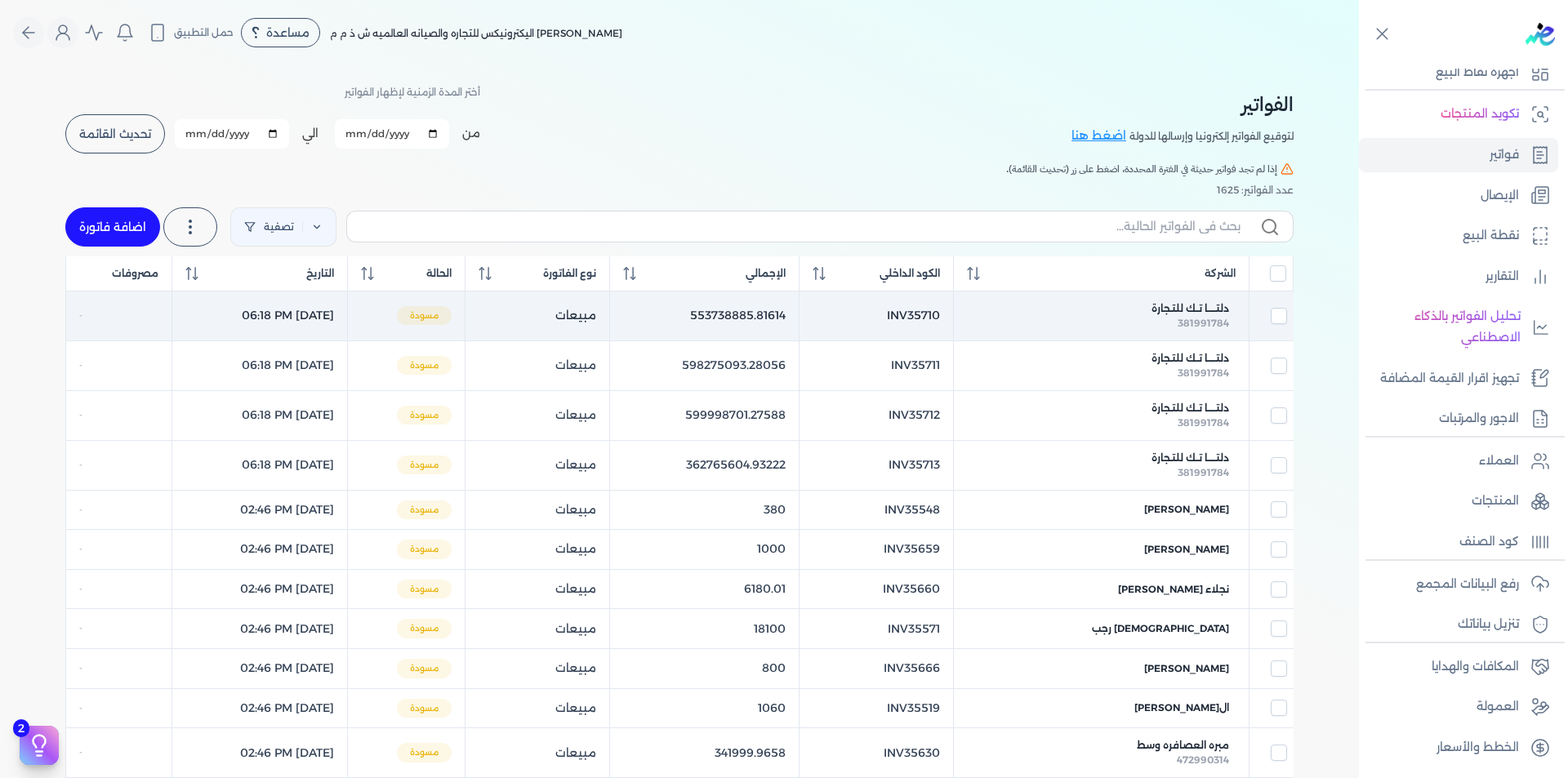
checkbox input "false"
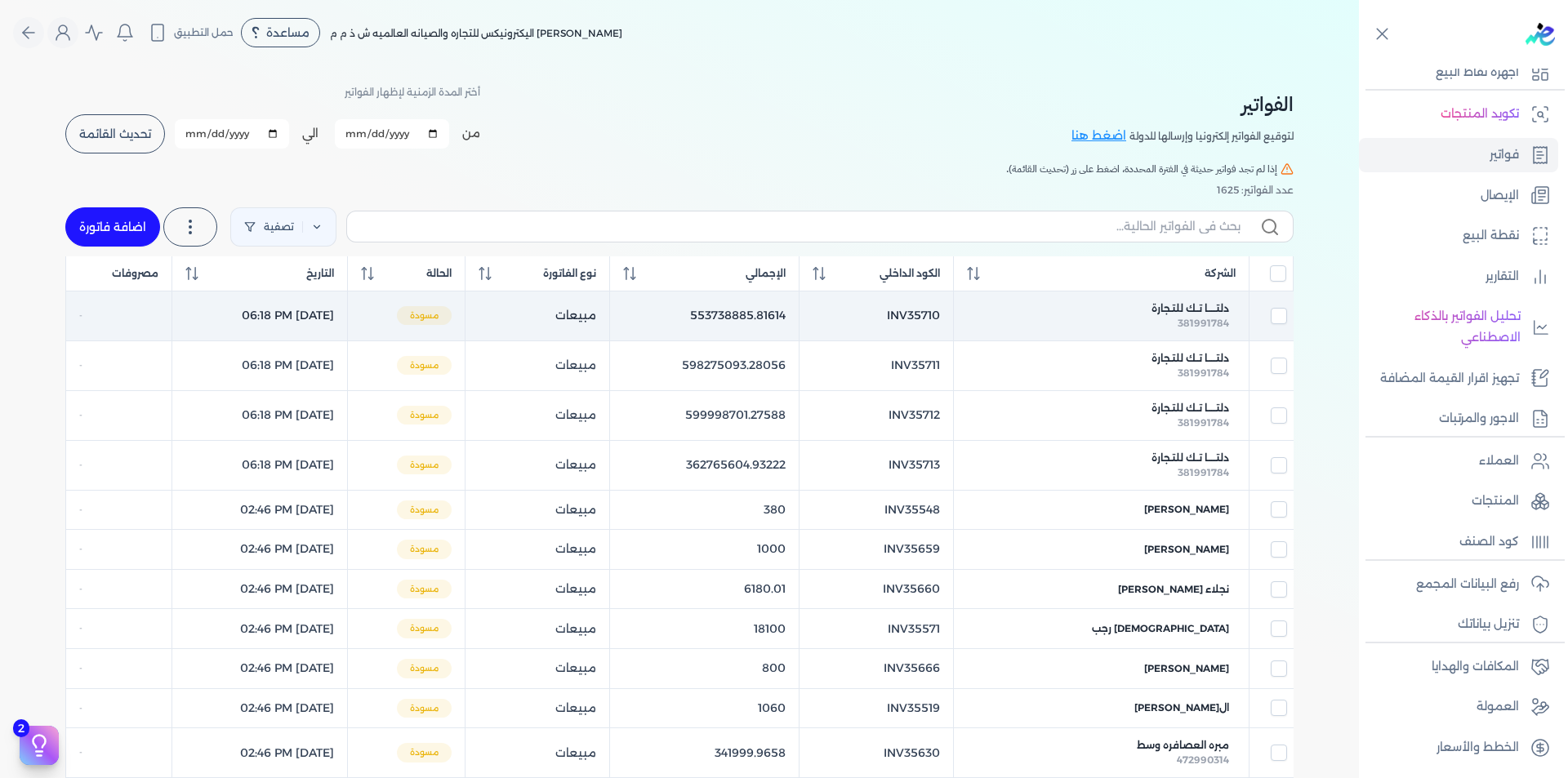
checkbox input "false"
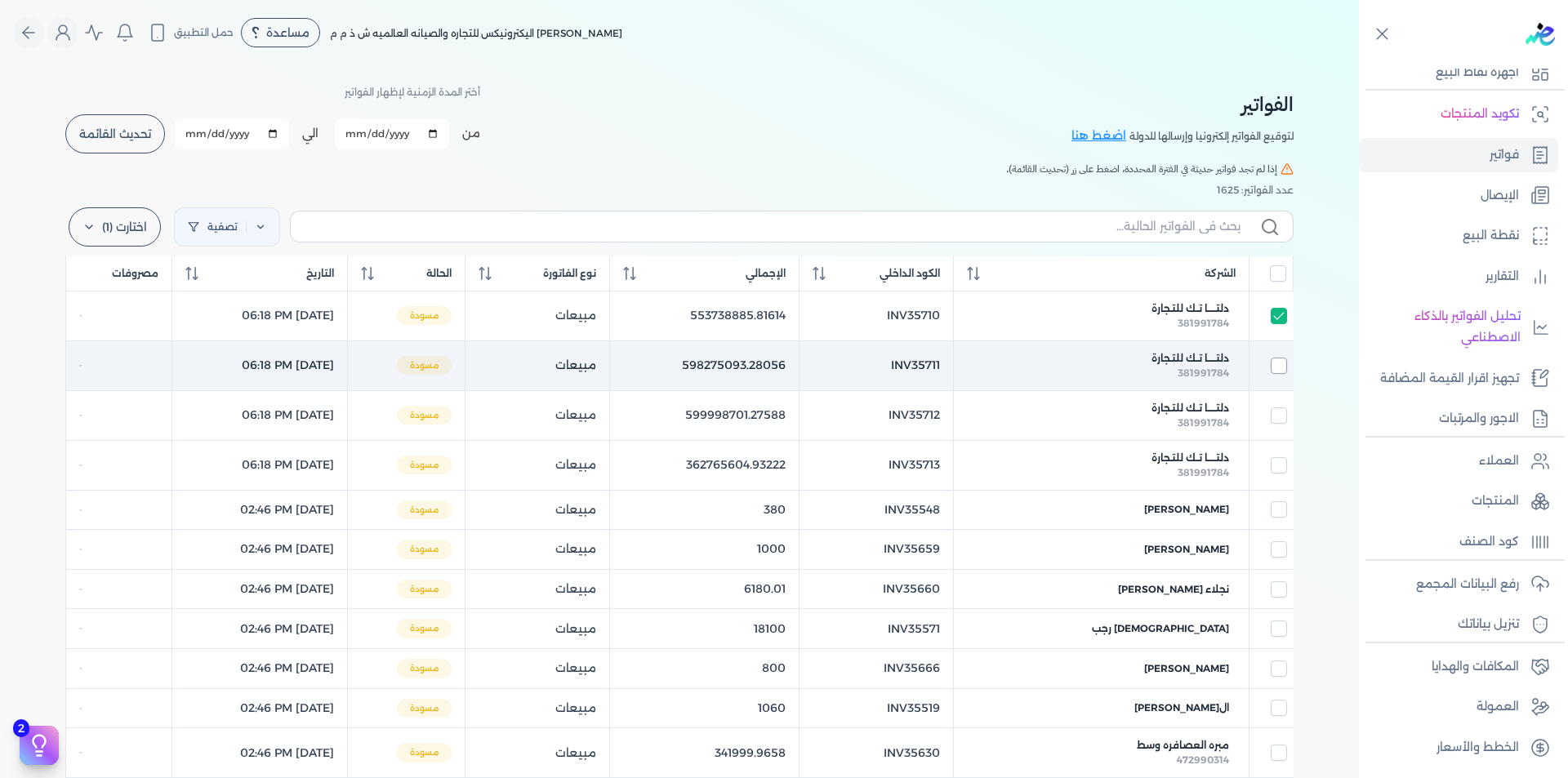
click at [1279, 367] on input "checkbox" at bounding box center [1279, 366] width 16 height 16
checkbox input "true"
checkbox input "false"
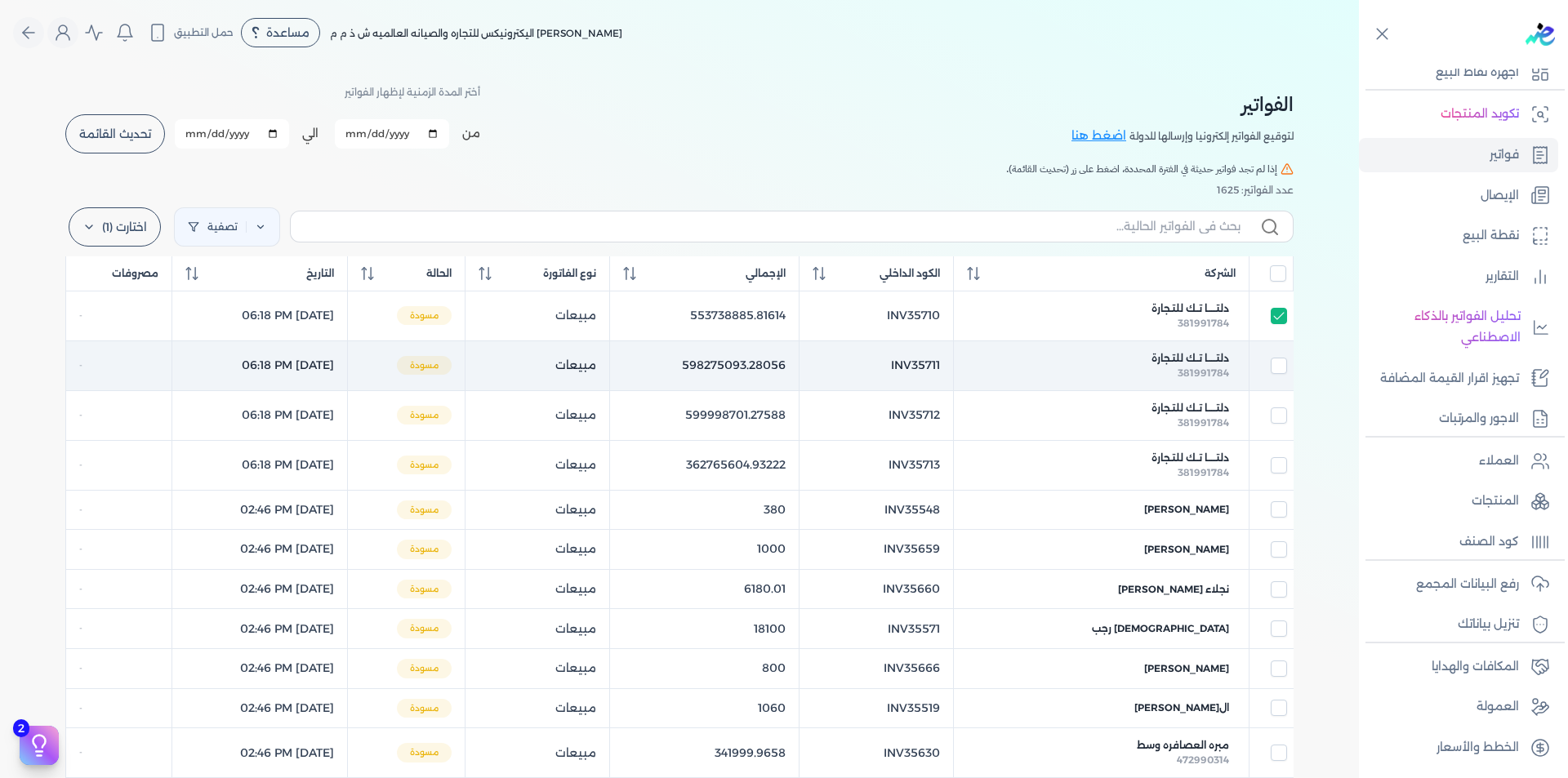
checkbox input "false"
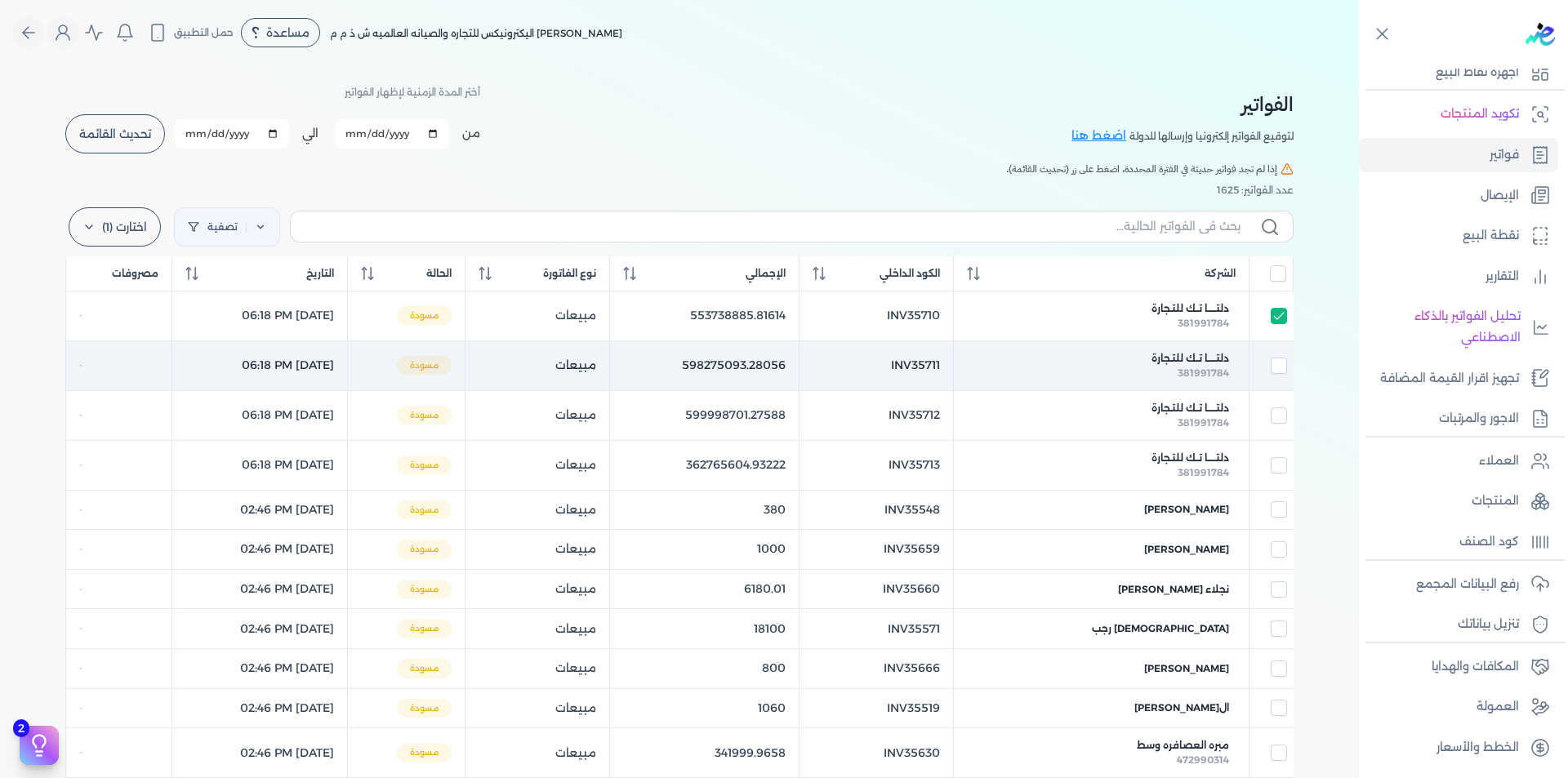
checkbox input "false"
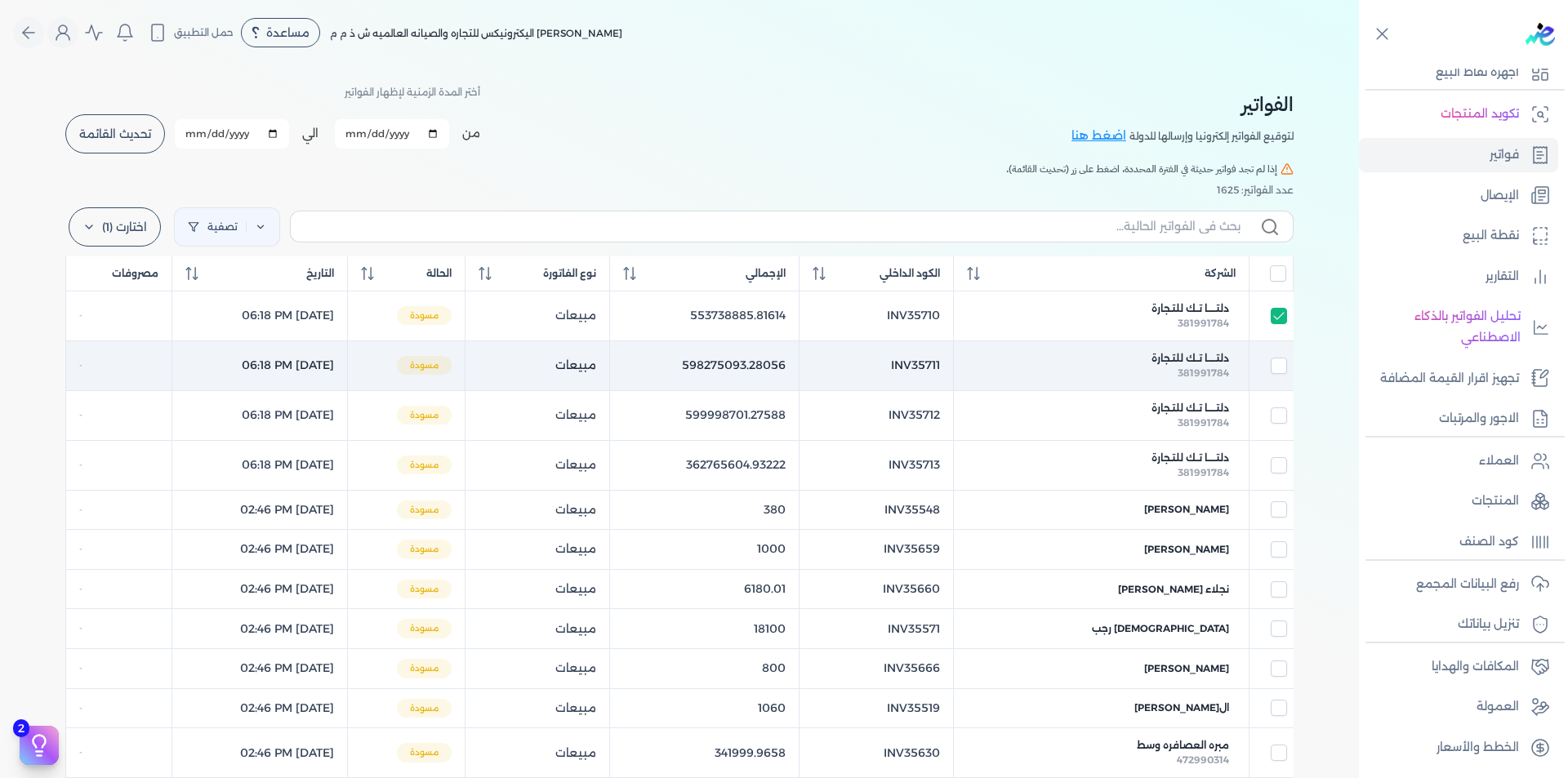
checkbox input "false"
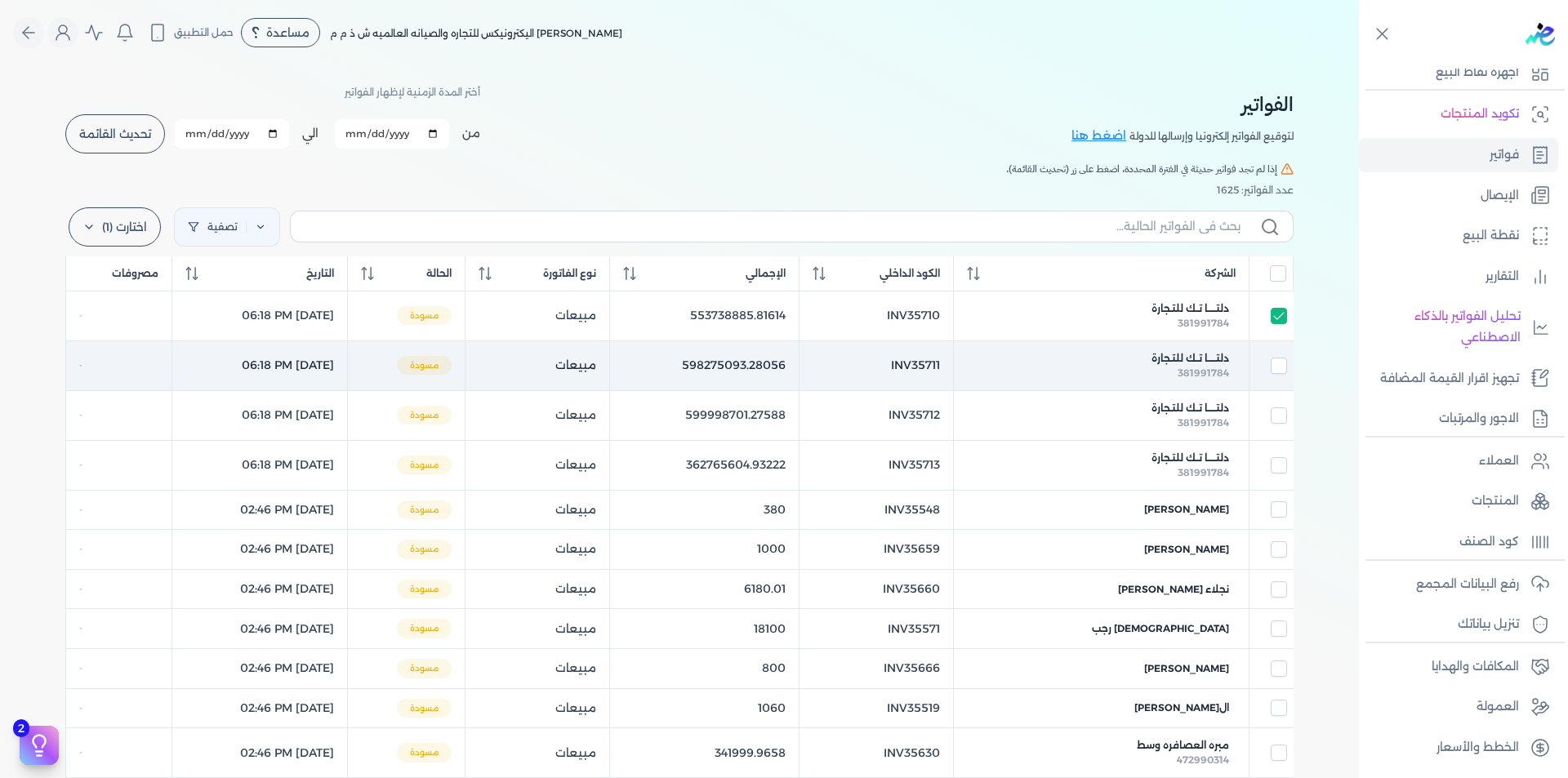
checkbox input "false"
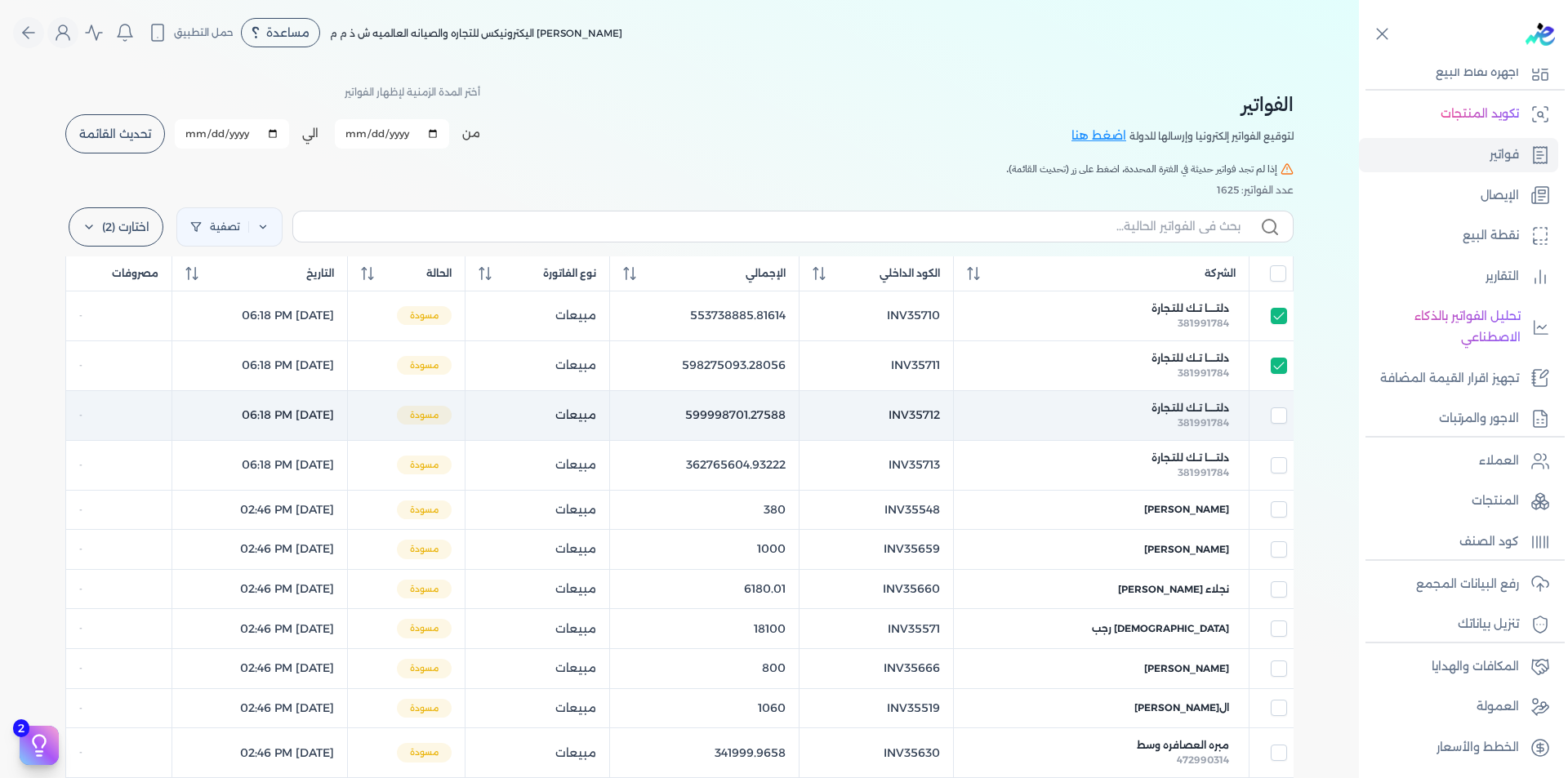
click at [1280, 425] on td at bounding box center [1272, 415] width 44 height 50
checkbox input "true"
checkbox input "false"
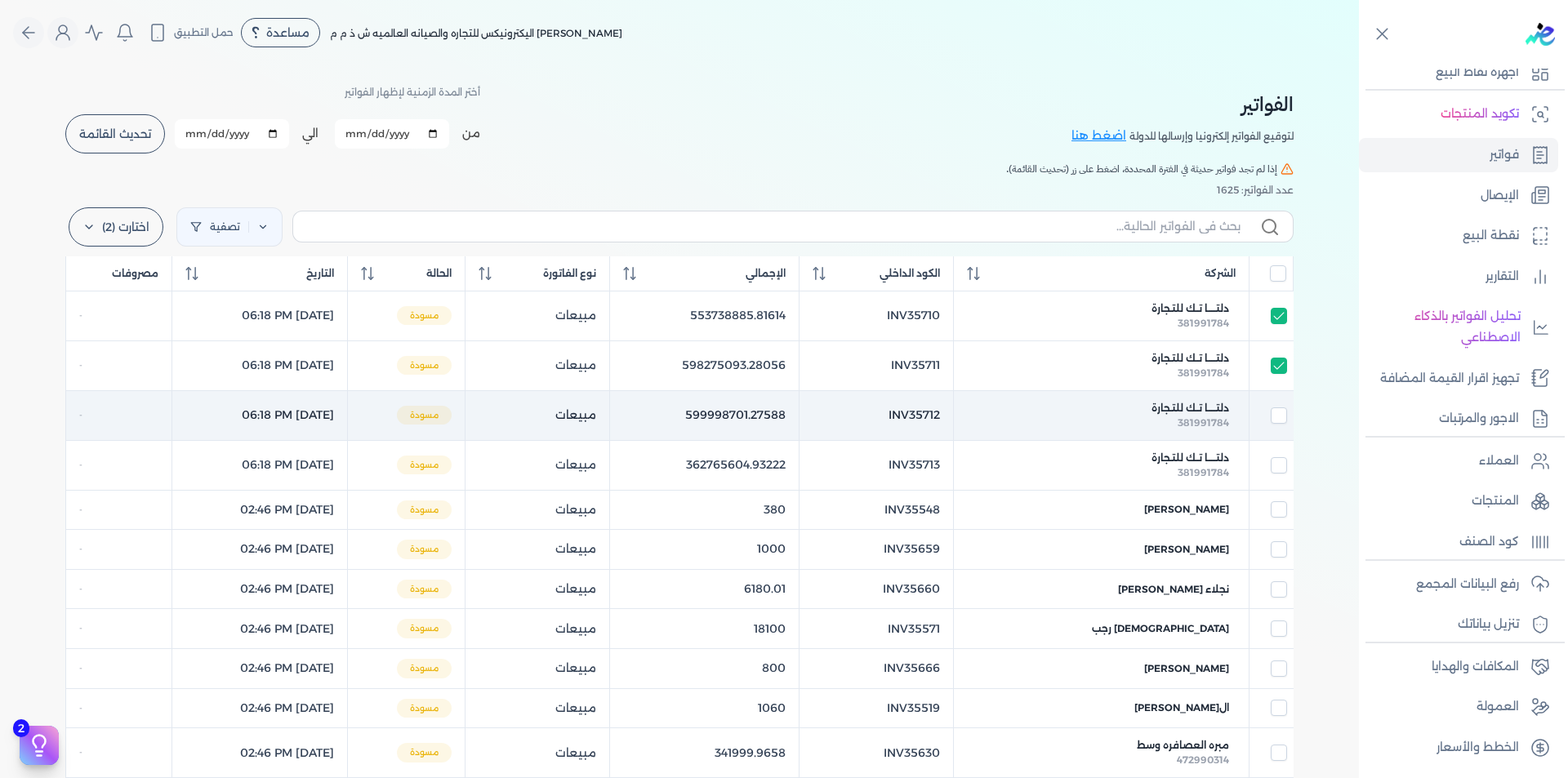
checkbox input "false"
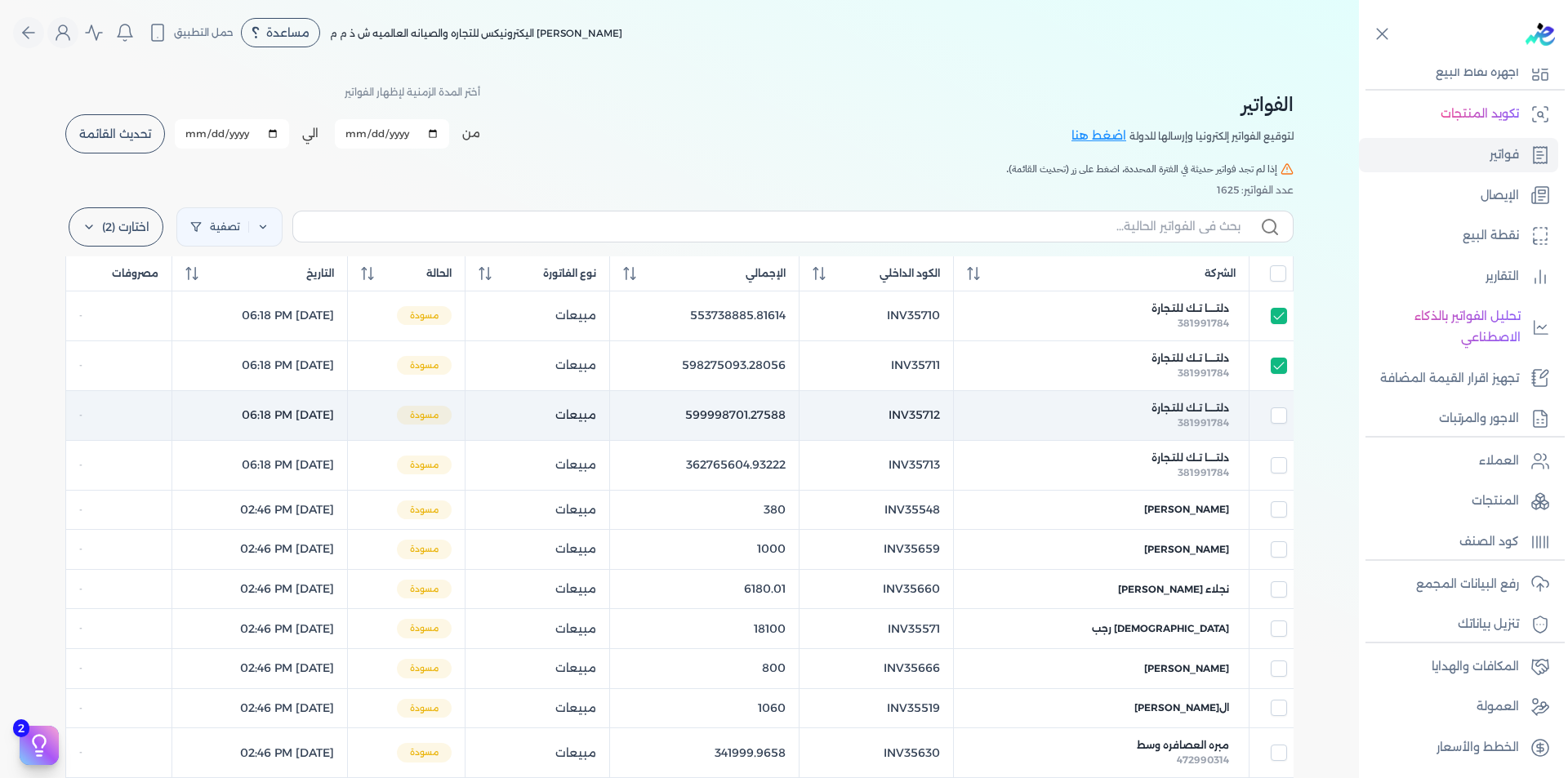
checkbox input "false"
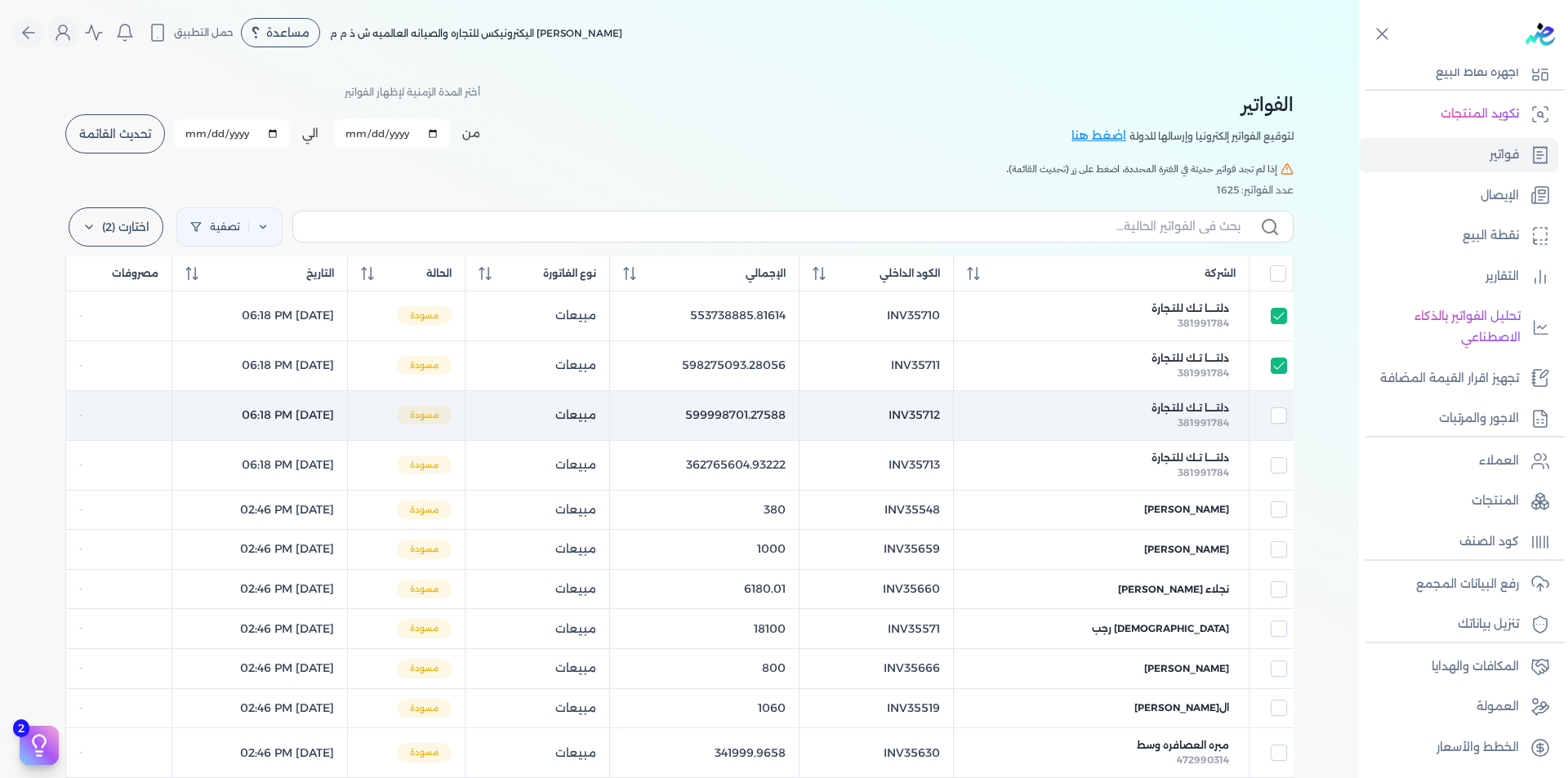
checkbox input "false"
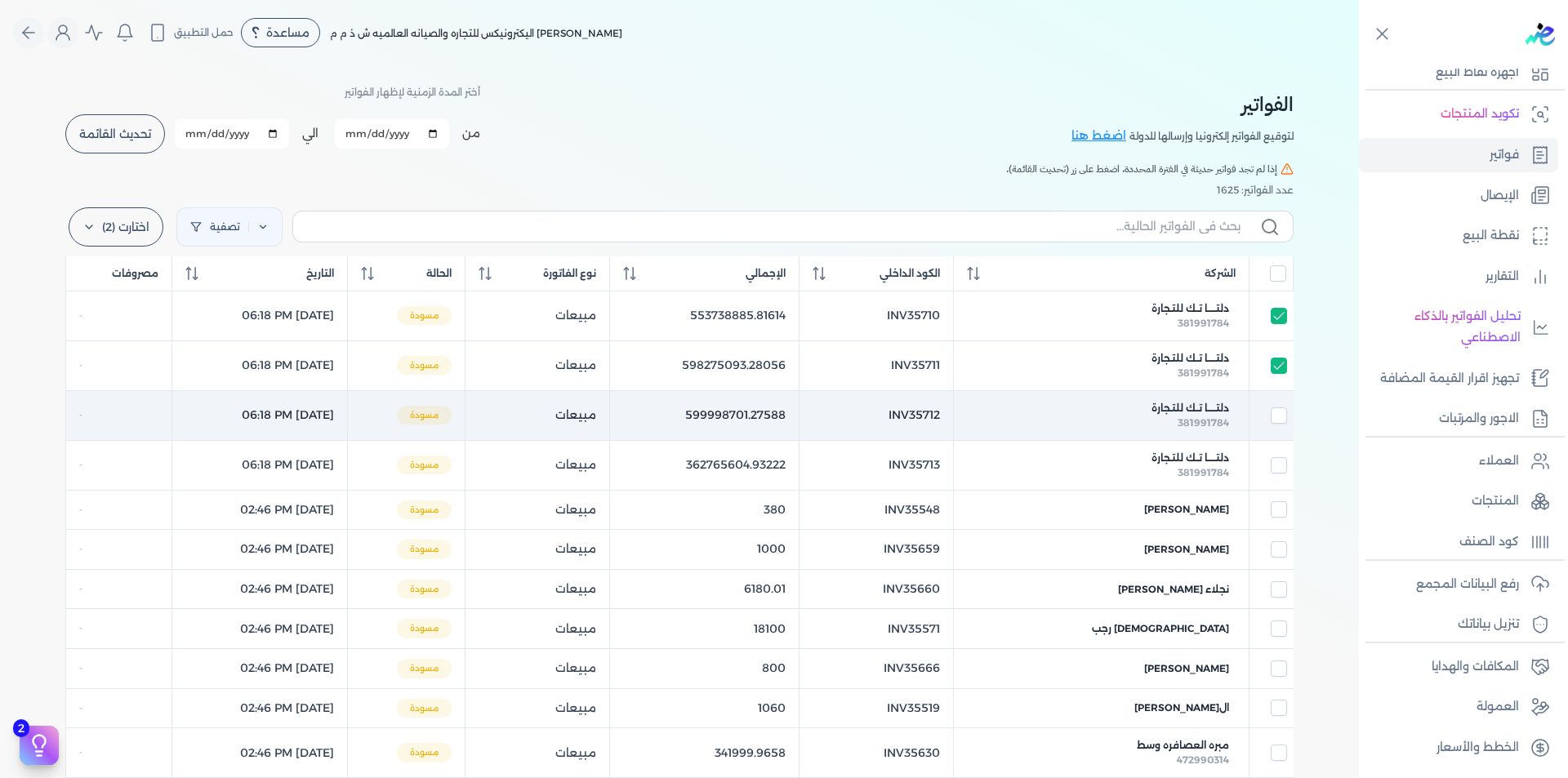
checkbox input "false"
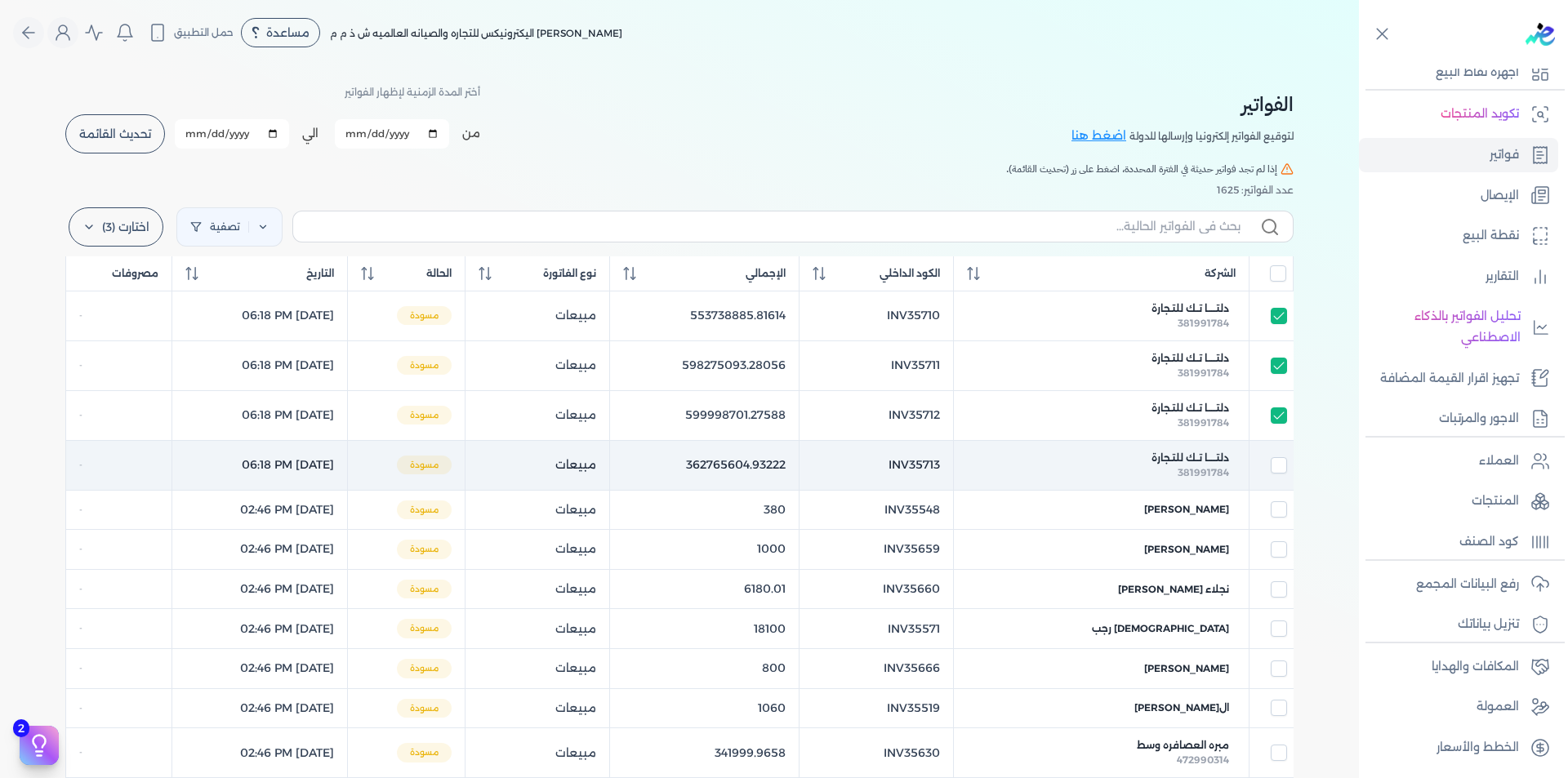
click at [1284, 464] on input "checkbox" at bounding box center [1279, 465] width 16 height 16
checkbox input "true"
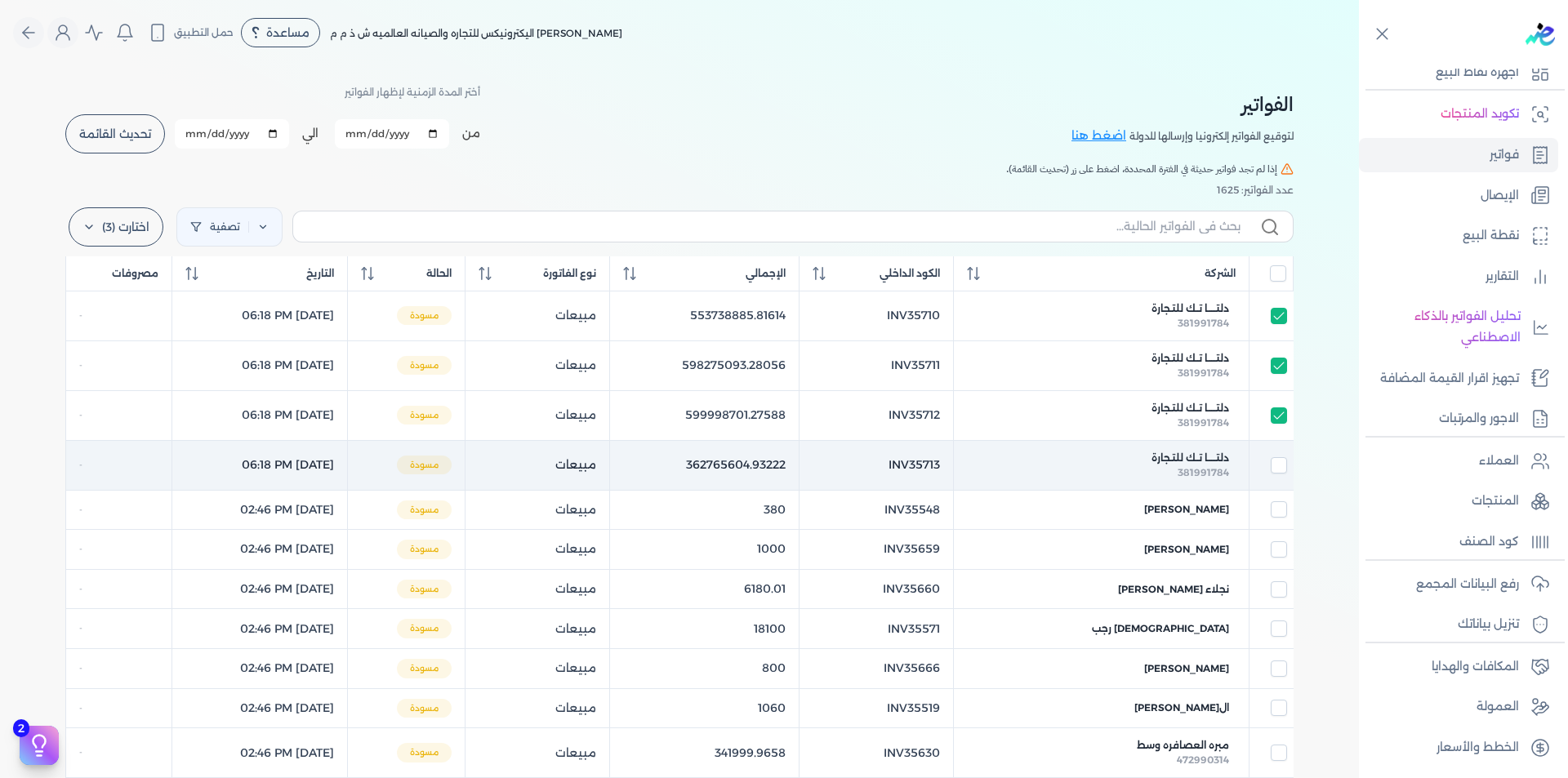
checkbox input "true"
checkbox input "false"
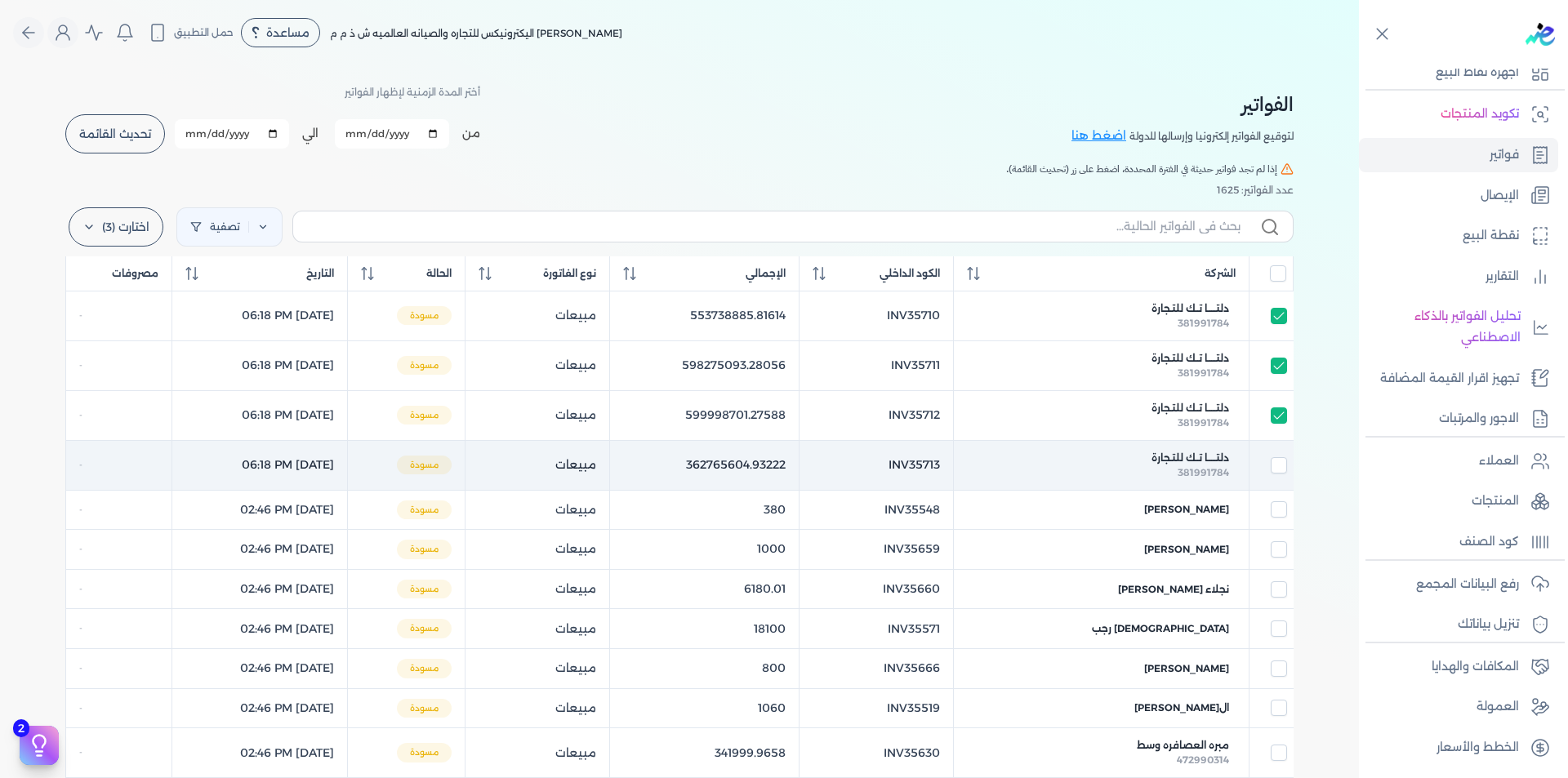
checkbox input "false"
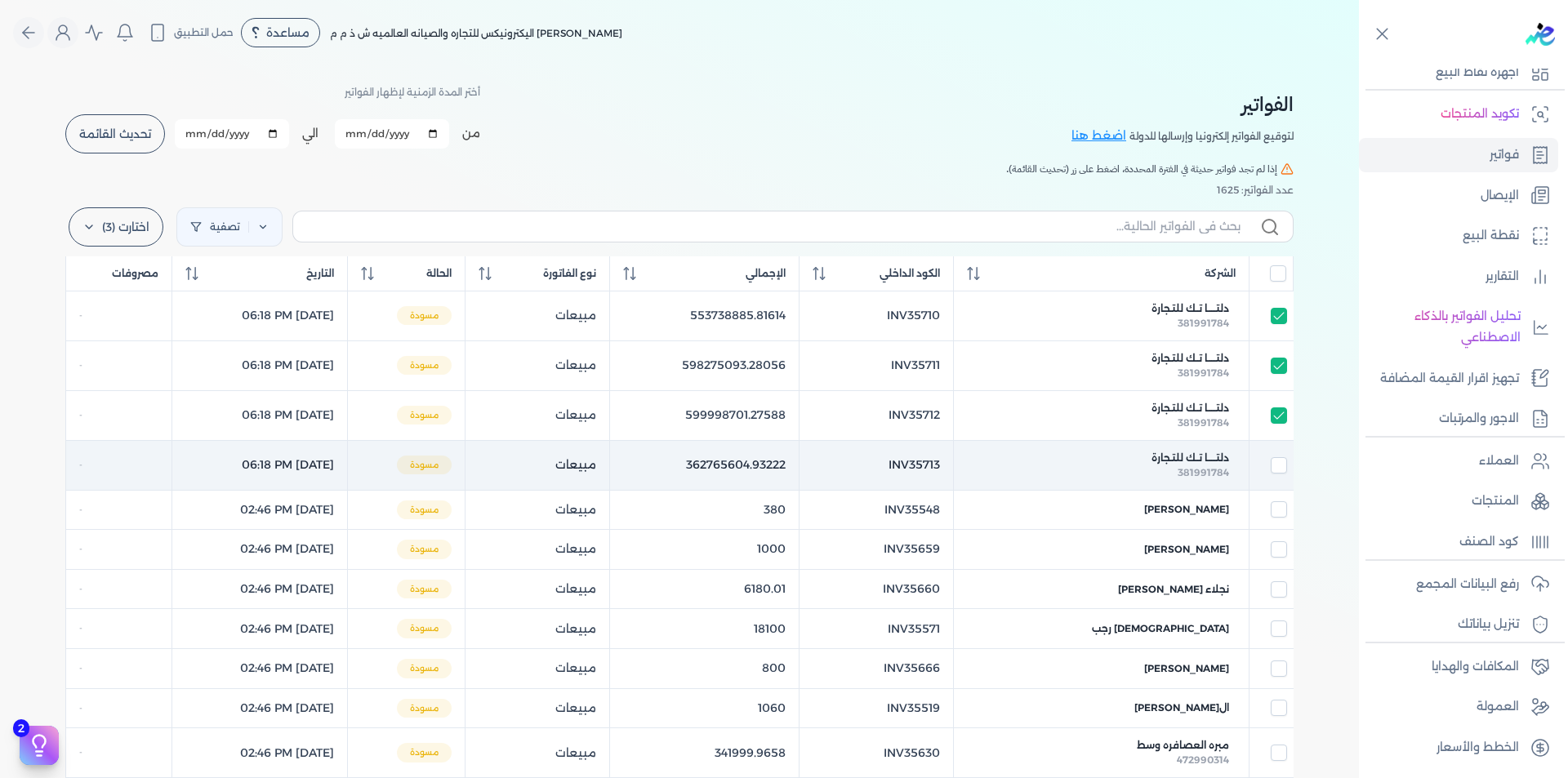
checkbox input "false"
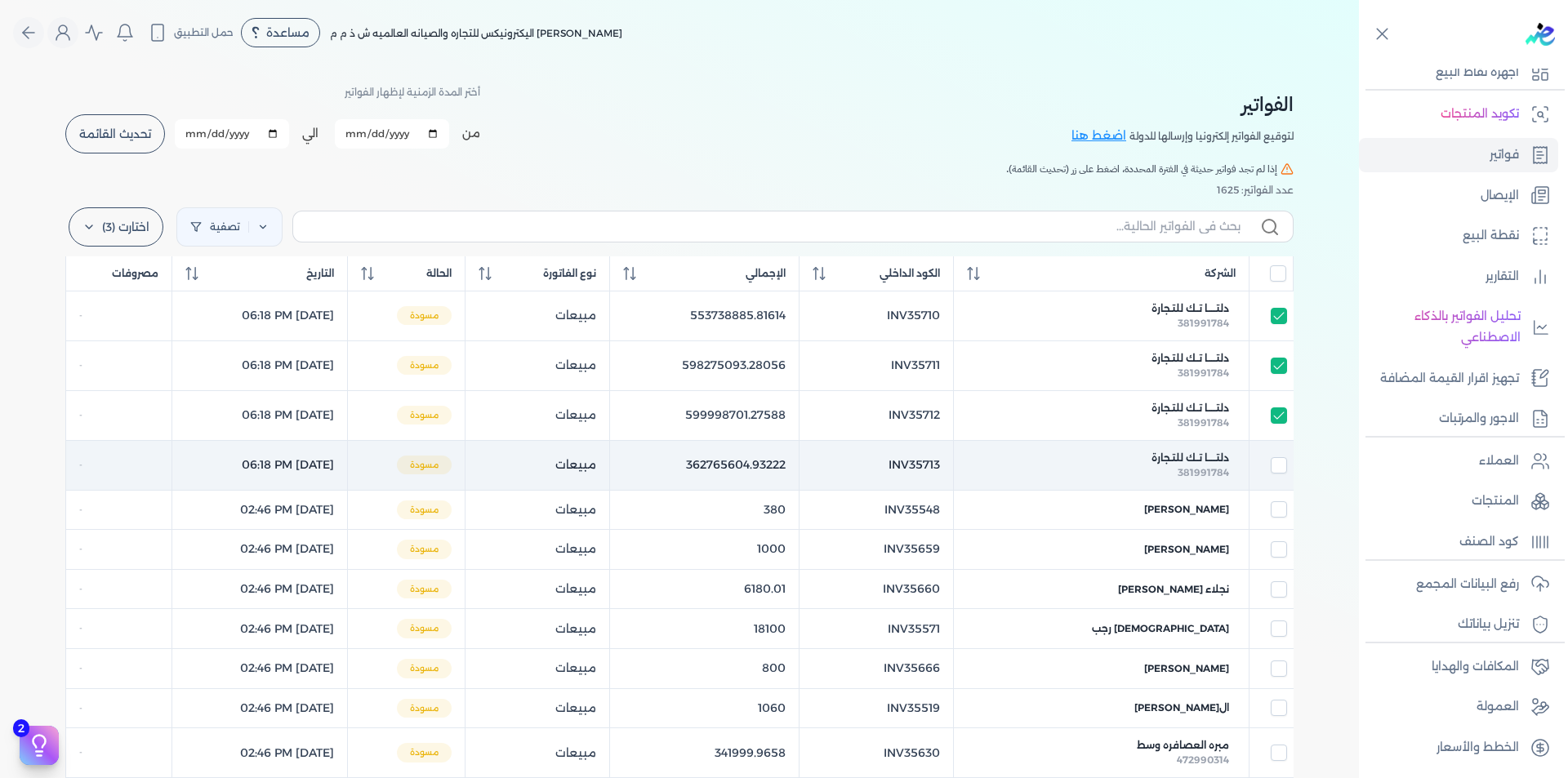
checkbox input "false"
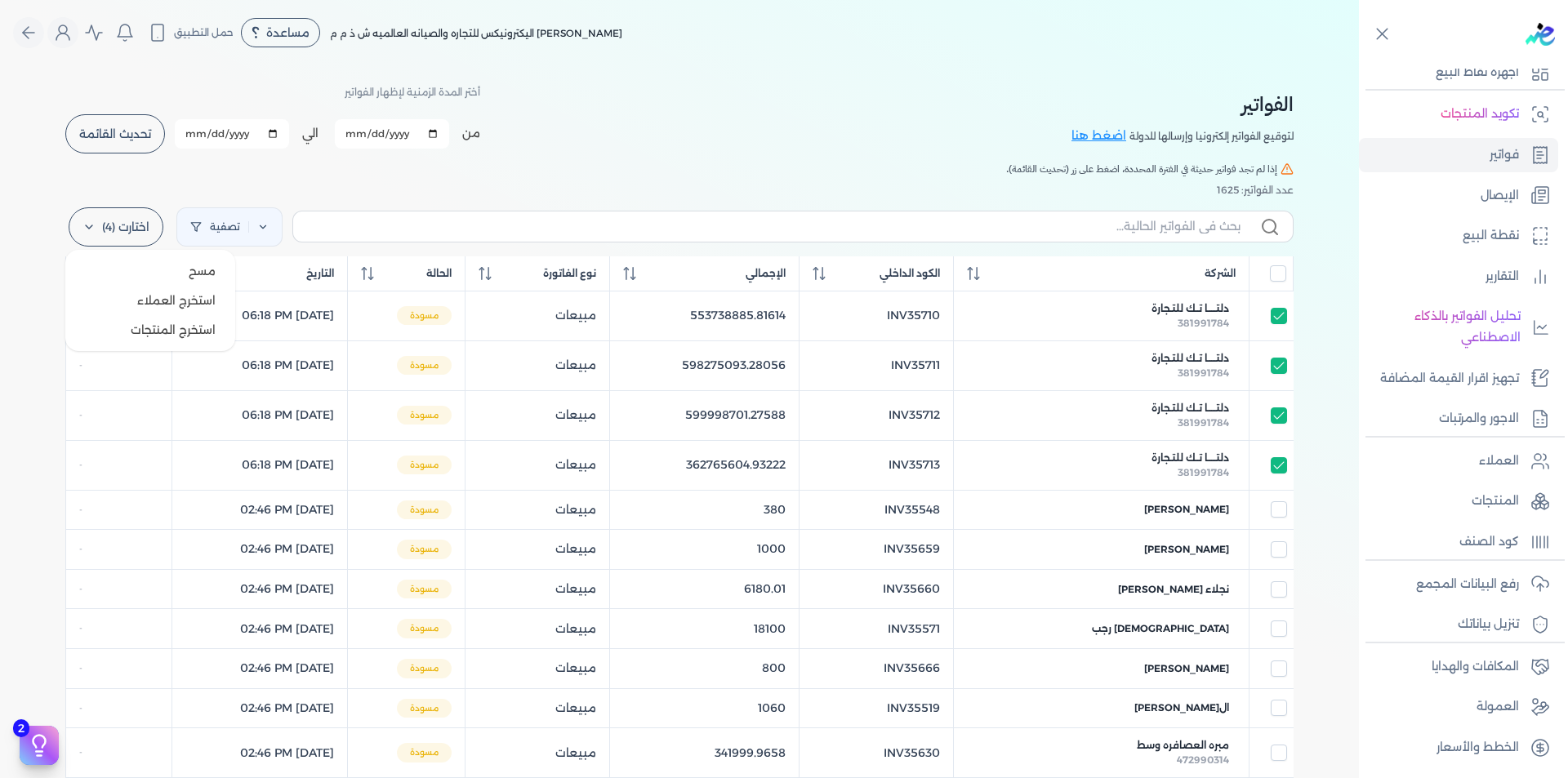
click at [92, 228] on icon at bounding box center [89, 227] width 7 height 3
click at [199, 279] on span "مسح" at bounding box center [202, 271] width 27 height 16
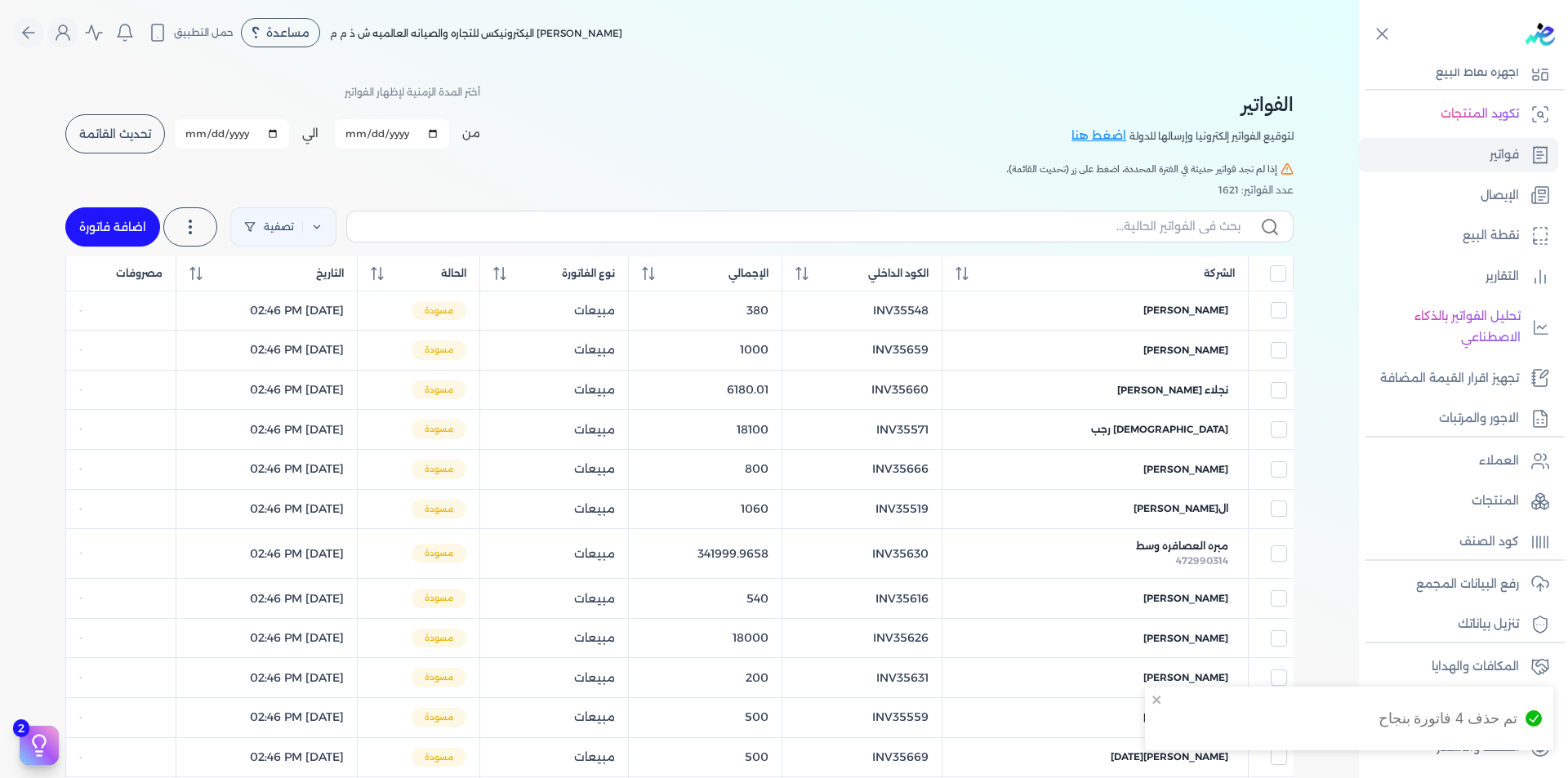
click at [797, 101] on div "الفواتير لتوقيع الفواتير إلكترونيا وإرسالها للدولة اضغط هنا أختر المدة الزمنية …" at bounding box center [679, 118] width 1229 height 74
click at [100, 124] on button "تحديث القائمة" at bounding box center [115, 134] width 100 height 39
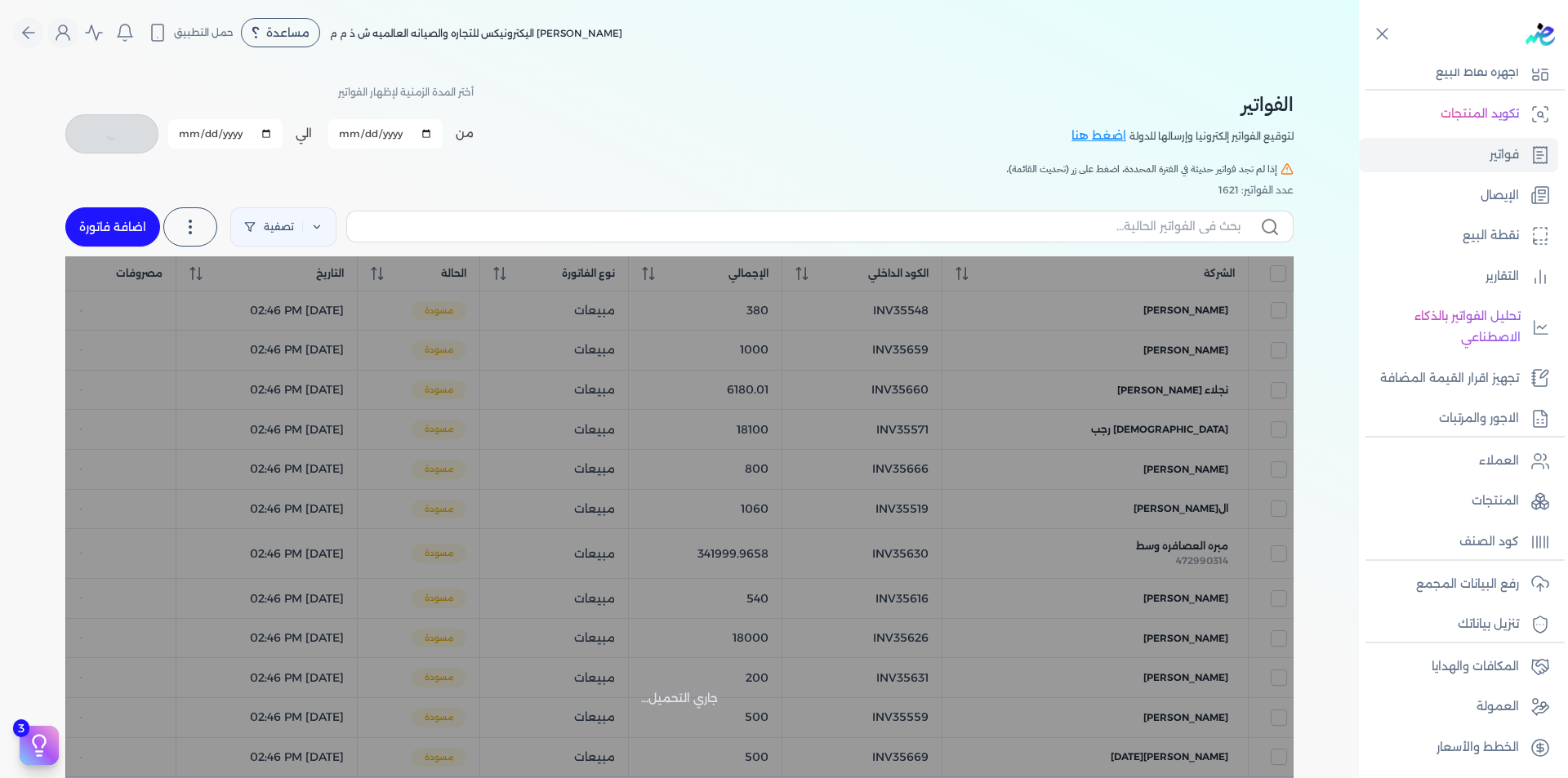
checkbox input "false"
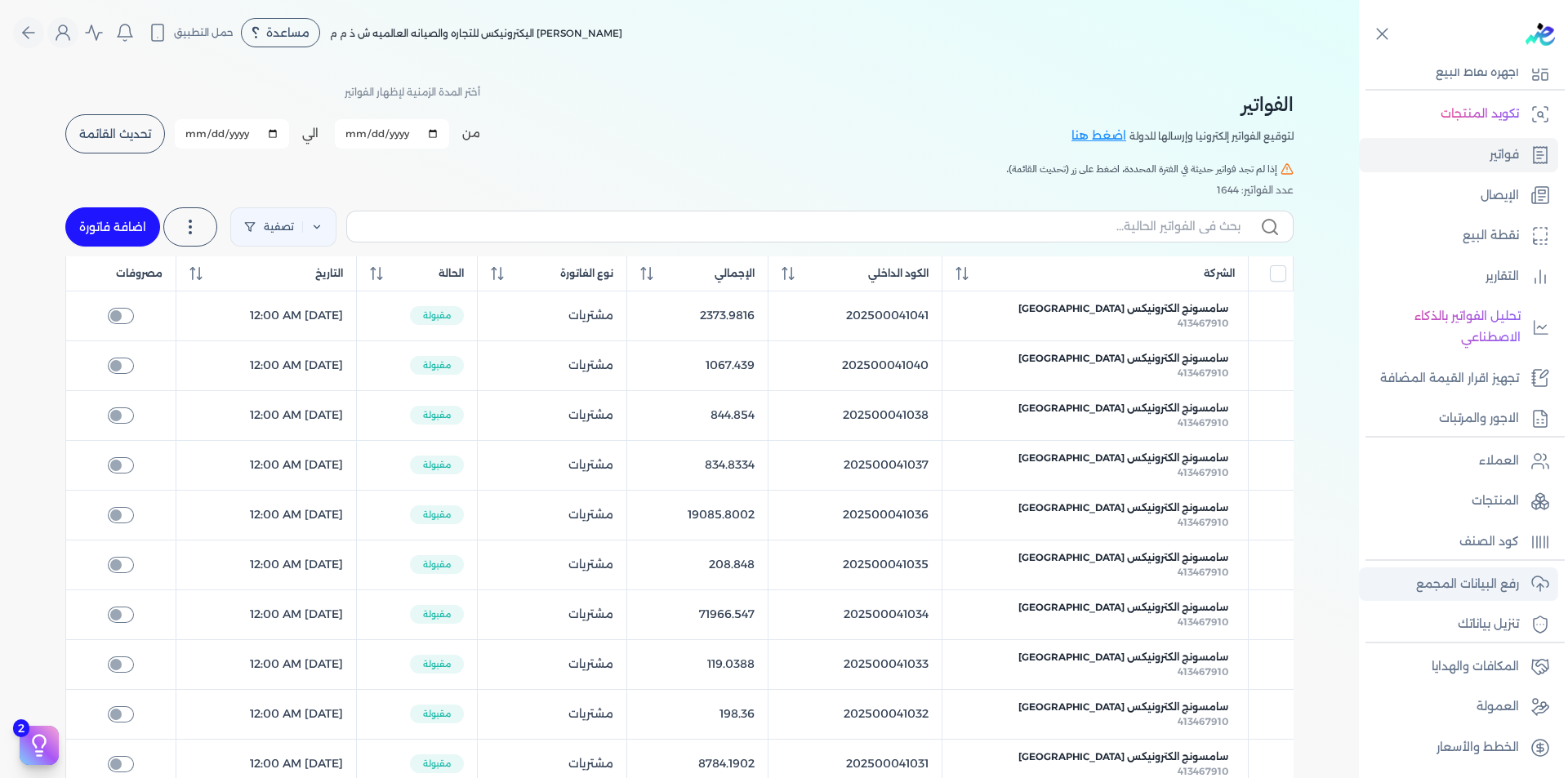
click at [1507, 591] on p "رفع البيانات المجمع" at bounding box center [1467, 584] width 103 height 21
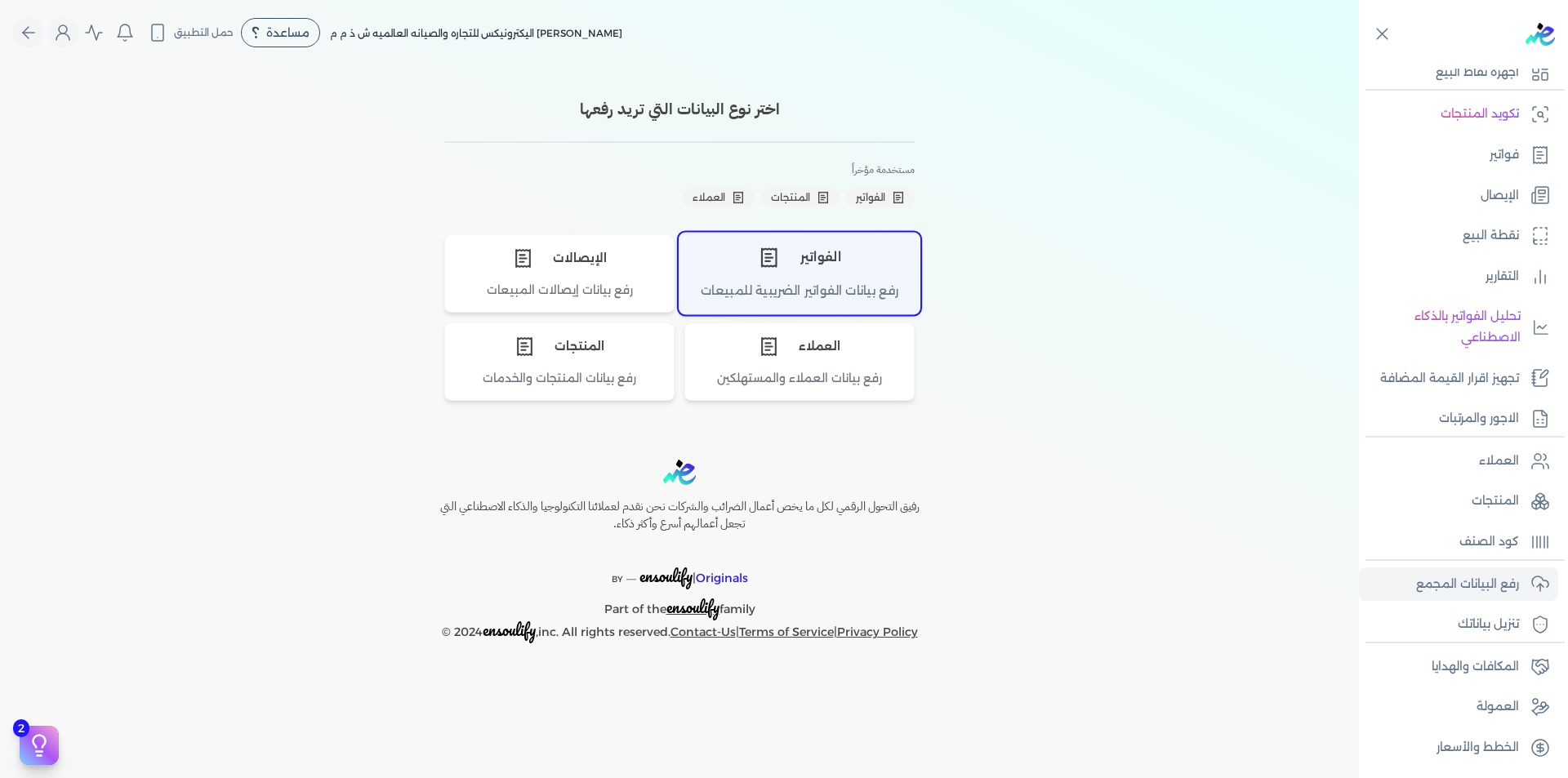
click at [825, 271] on div "الفواتير" at bounding box center [800, 257] width 240 height 49
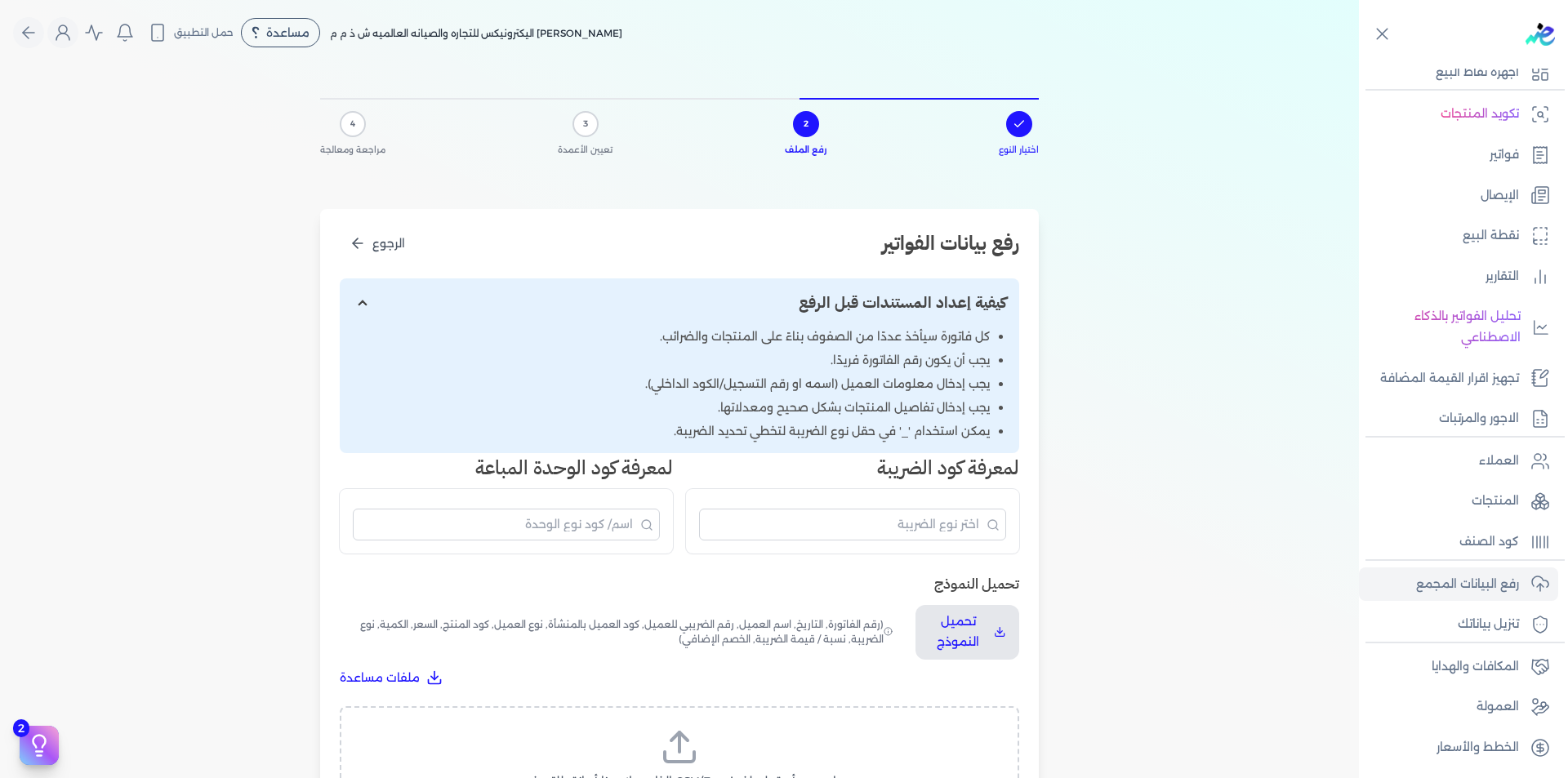
click at [698, 739] on icon at bounding box center [679, 747] width 39 height 39
click at [0, 0] on input "اسحب وأسقط ملف CSV/Excel الخاص بك هنا أو انقر للتصفح (.csv أو .xlsx فقط)" at bounding box center [0, 0] width 0 height 0
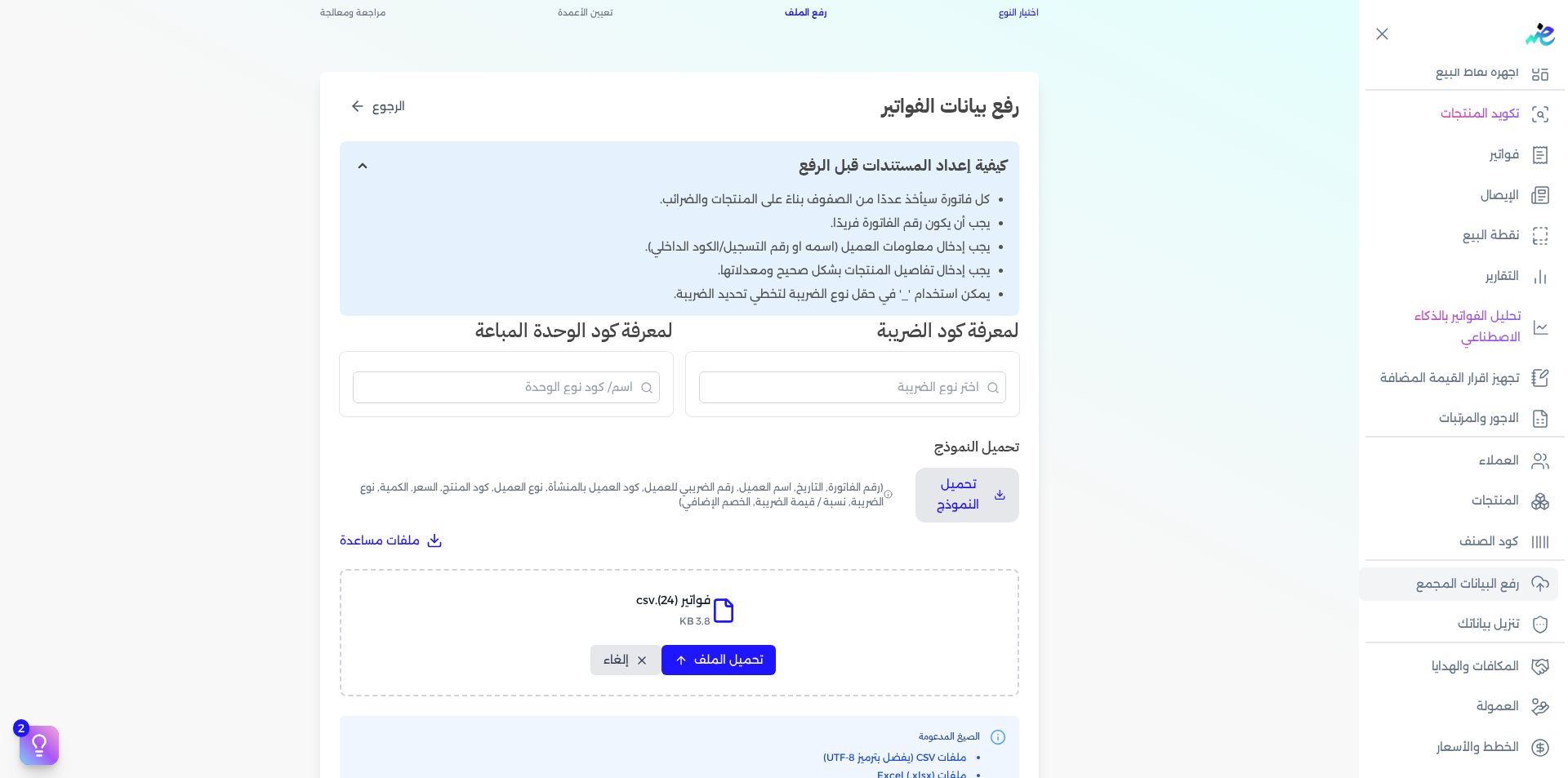
scroll to position [485, 0]
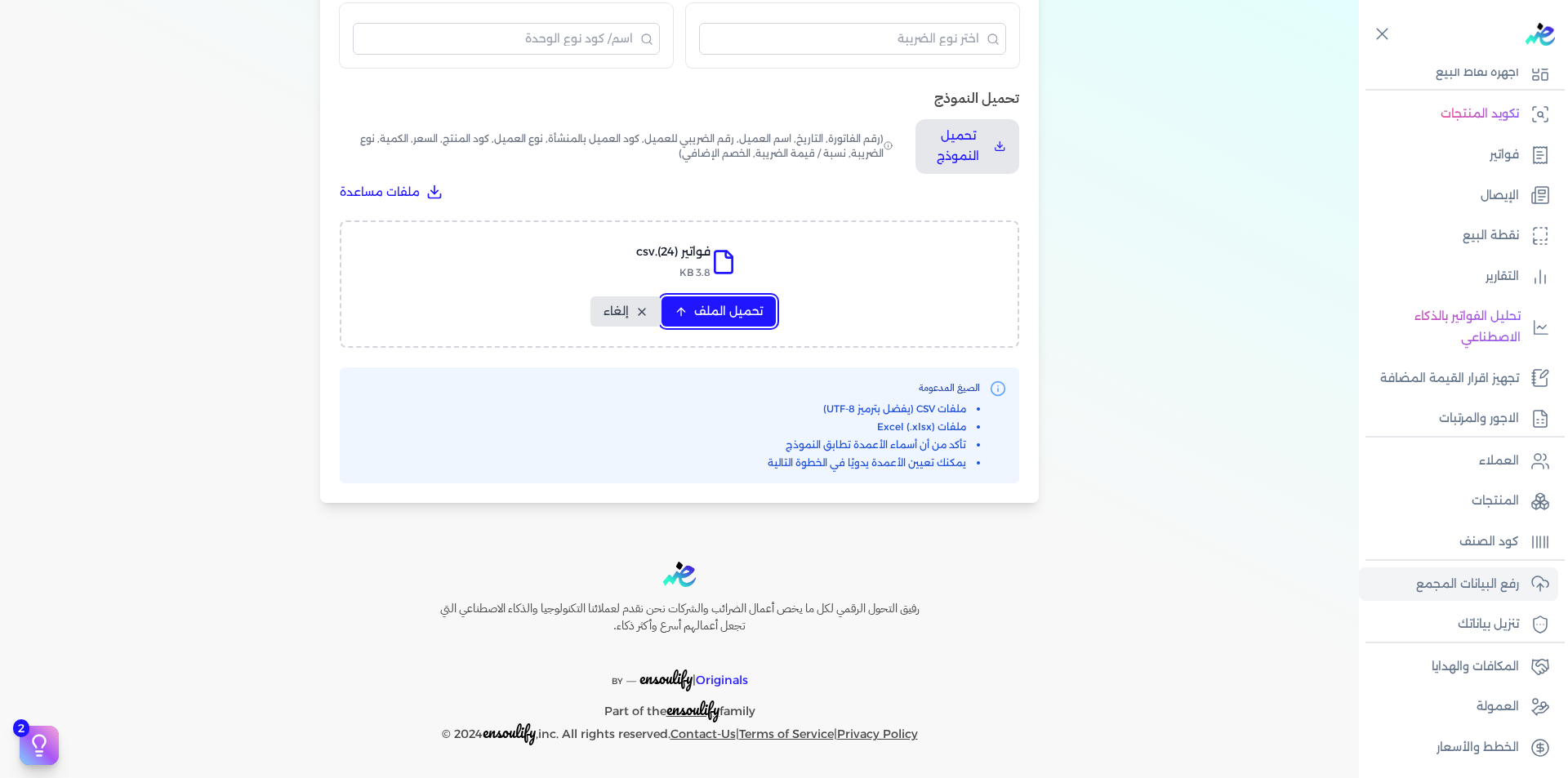
click at [737, 314] on span "تحميل الملف" at bounding box center [728, 311] width 69 height 17
select select "رقم الفاتورة"
select select "التاريخ"
select select "أسم العميل"
select select "الرقم الضريبي"
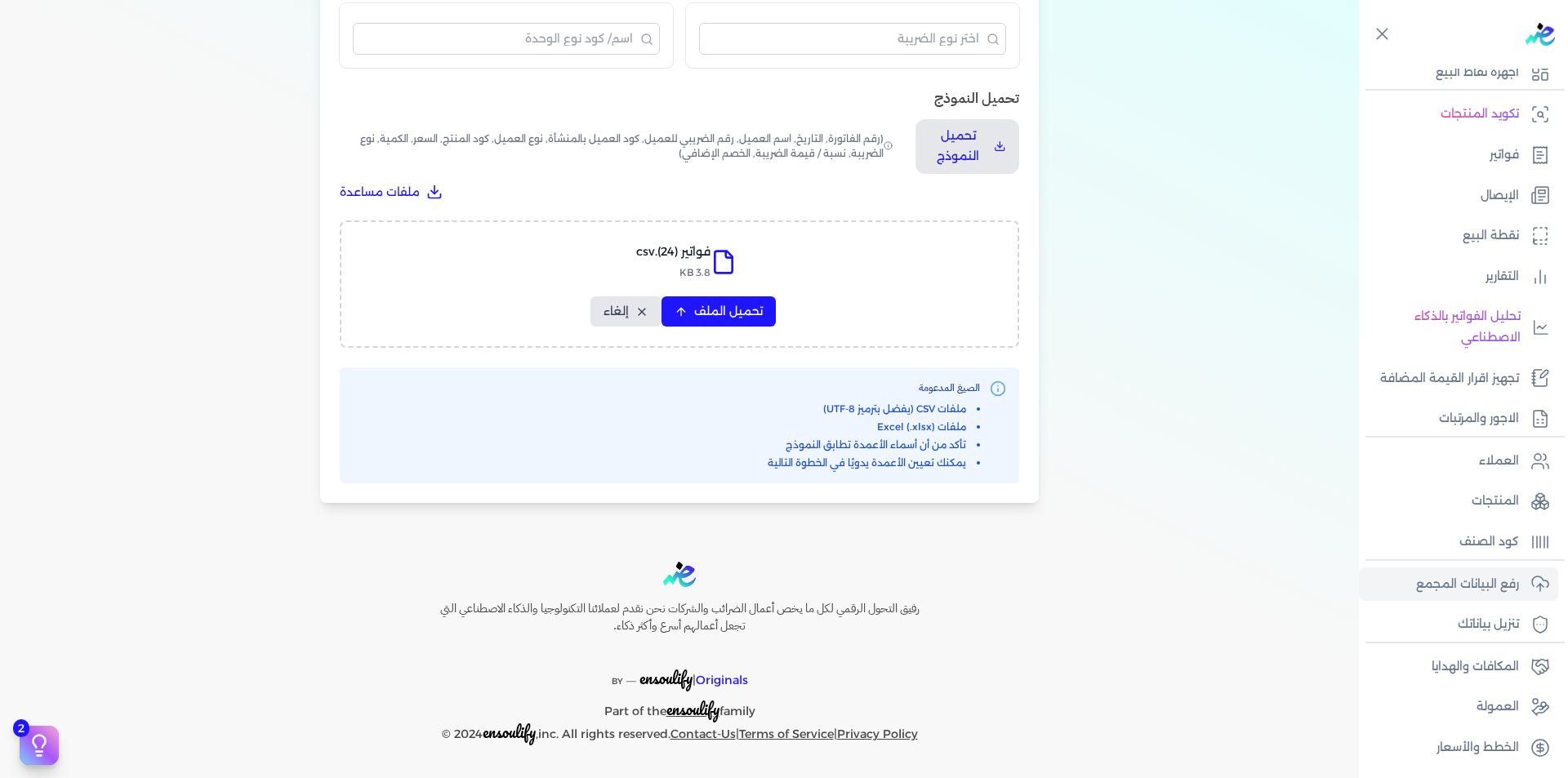
select select "نوع العميل"
select select "الرقم التسلسلي الداخلي"
select select "وصف البند"
select select "سيريال المنتج"
select select "السعر"
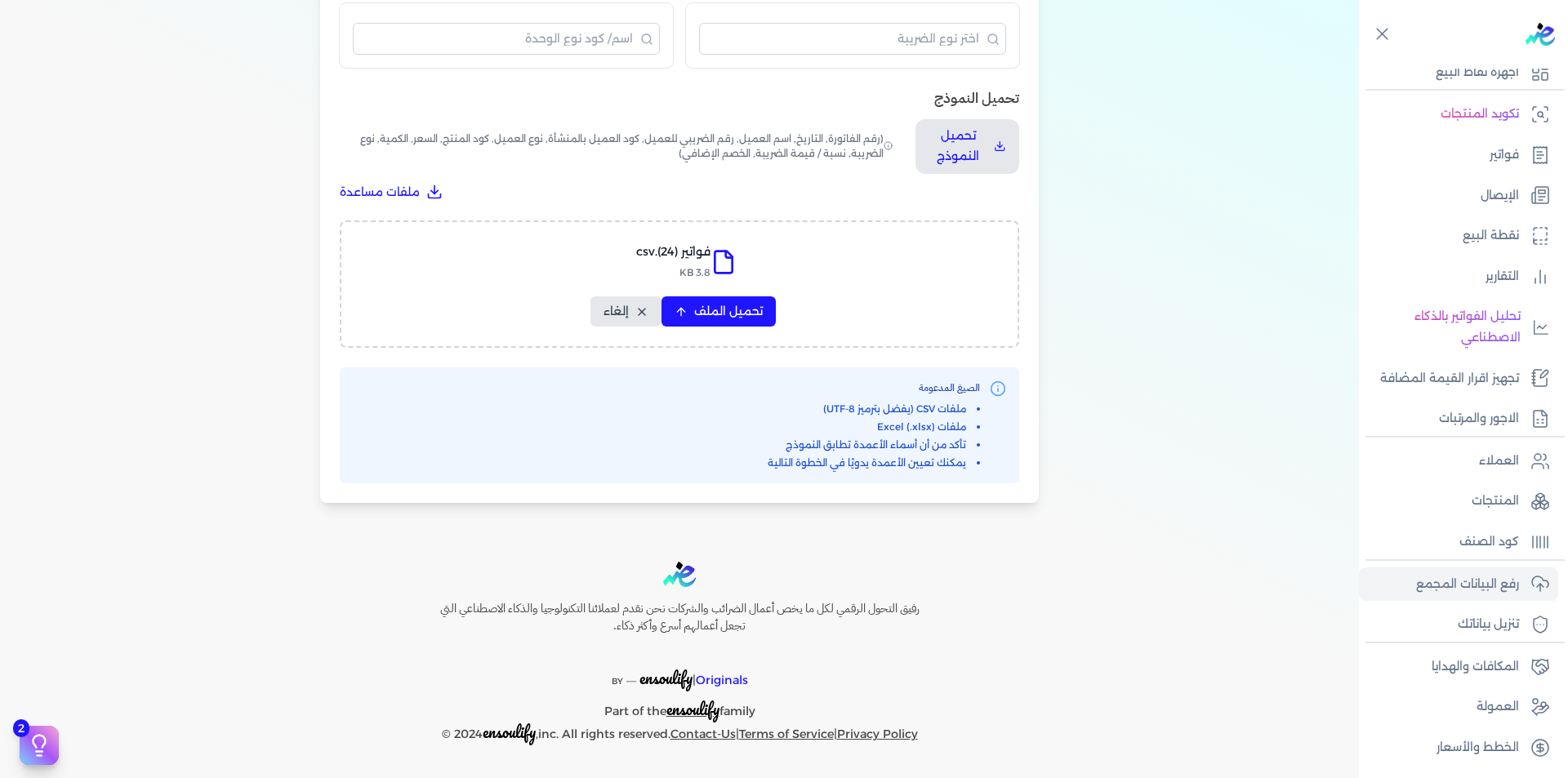
select select "الكمية"
select select "نوع الضريبة"
select select "نسبة / قيمة الضريبة"
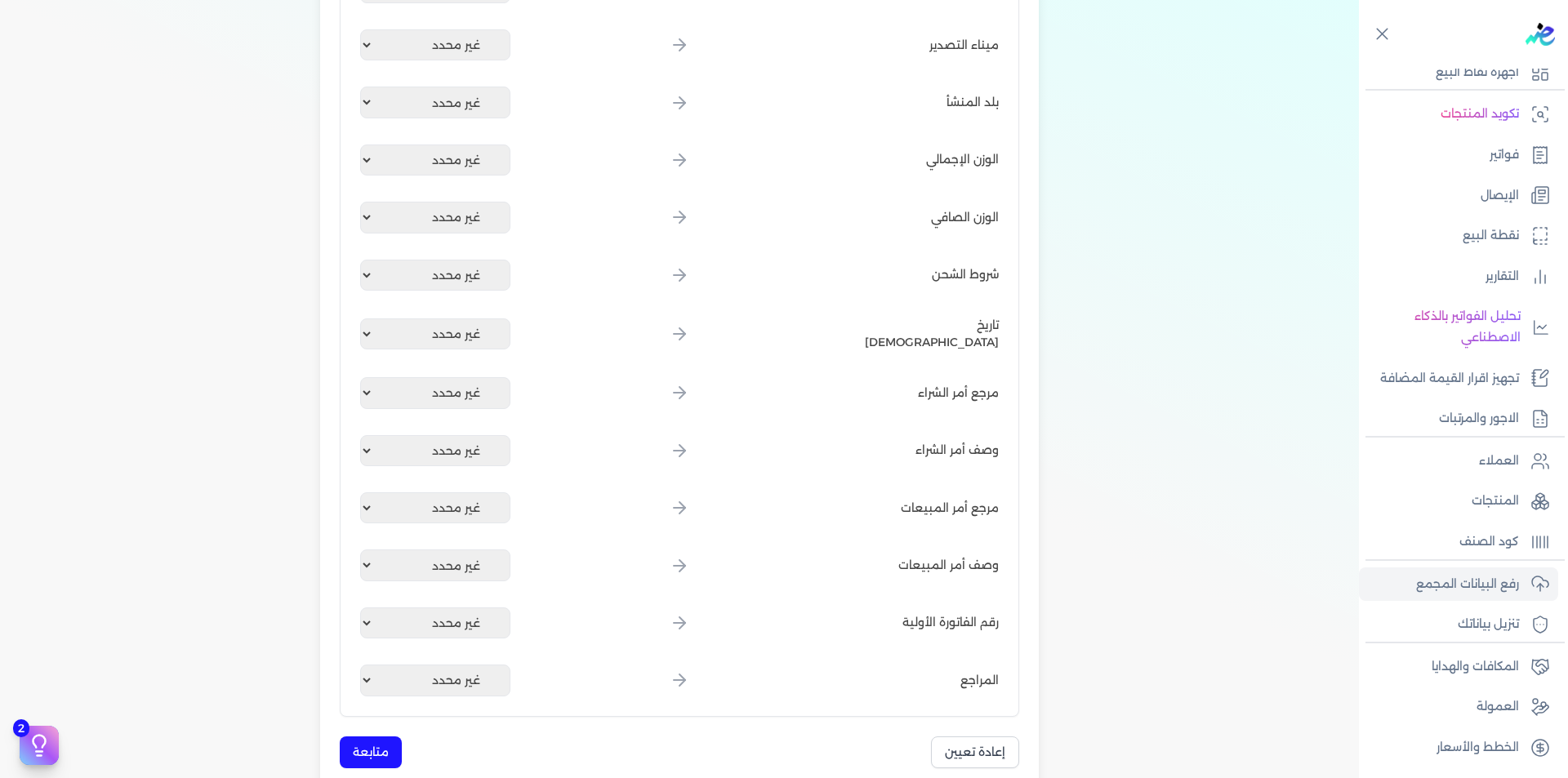
scroll to position [1710, 0]
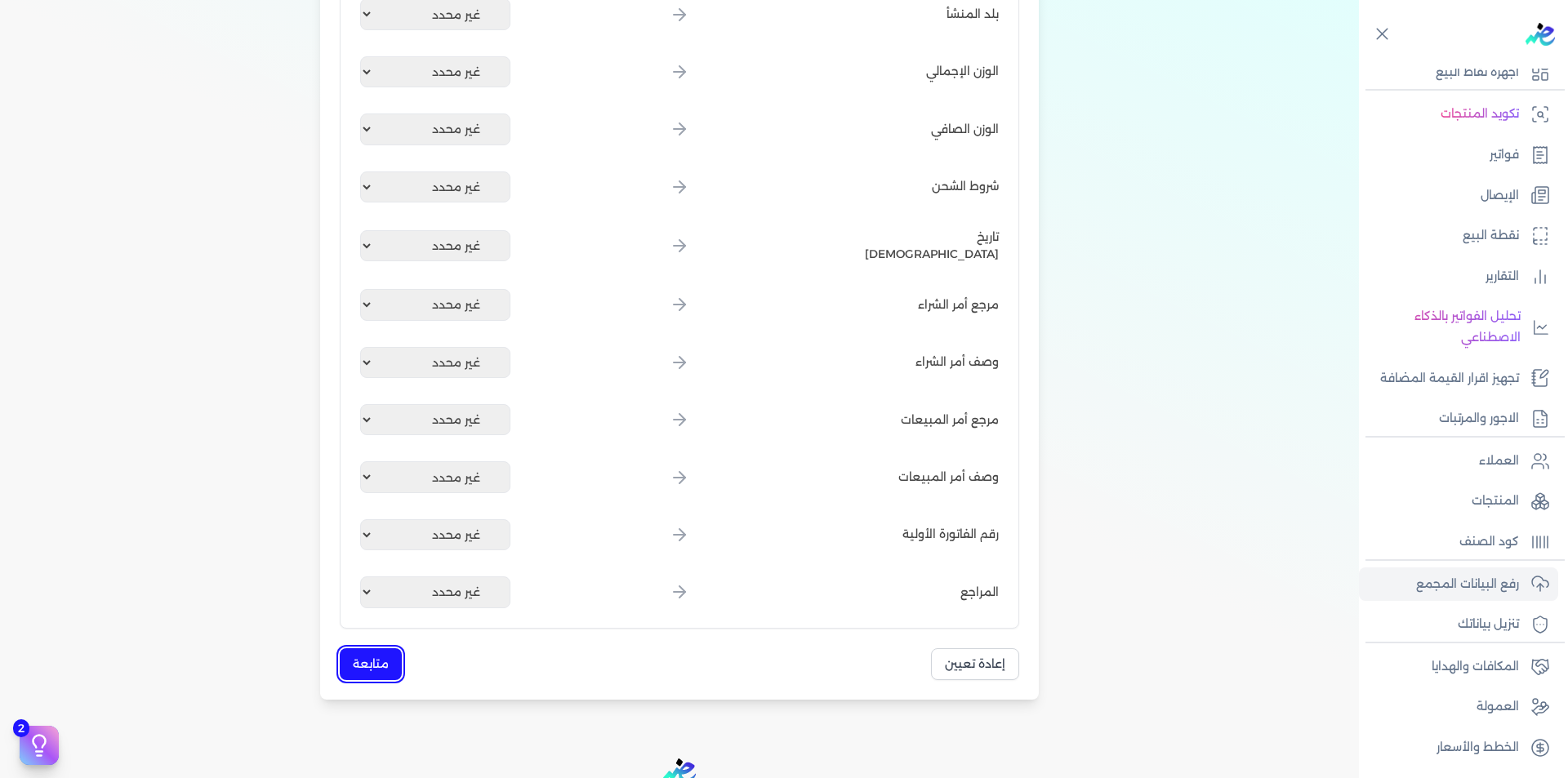
click at [376, 664] on button "متابعة" at bounding box center [371, 664] width 62 height 32
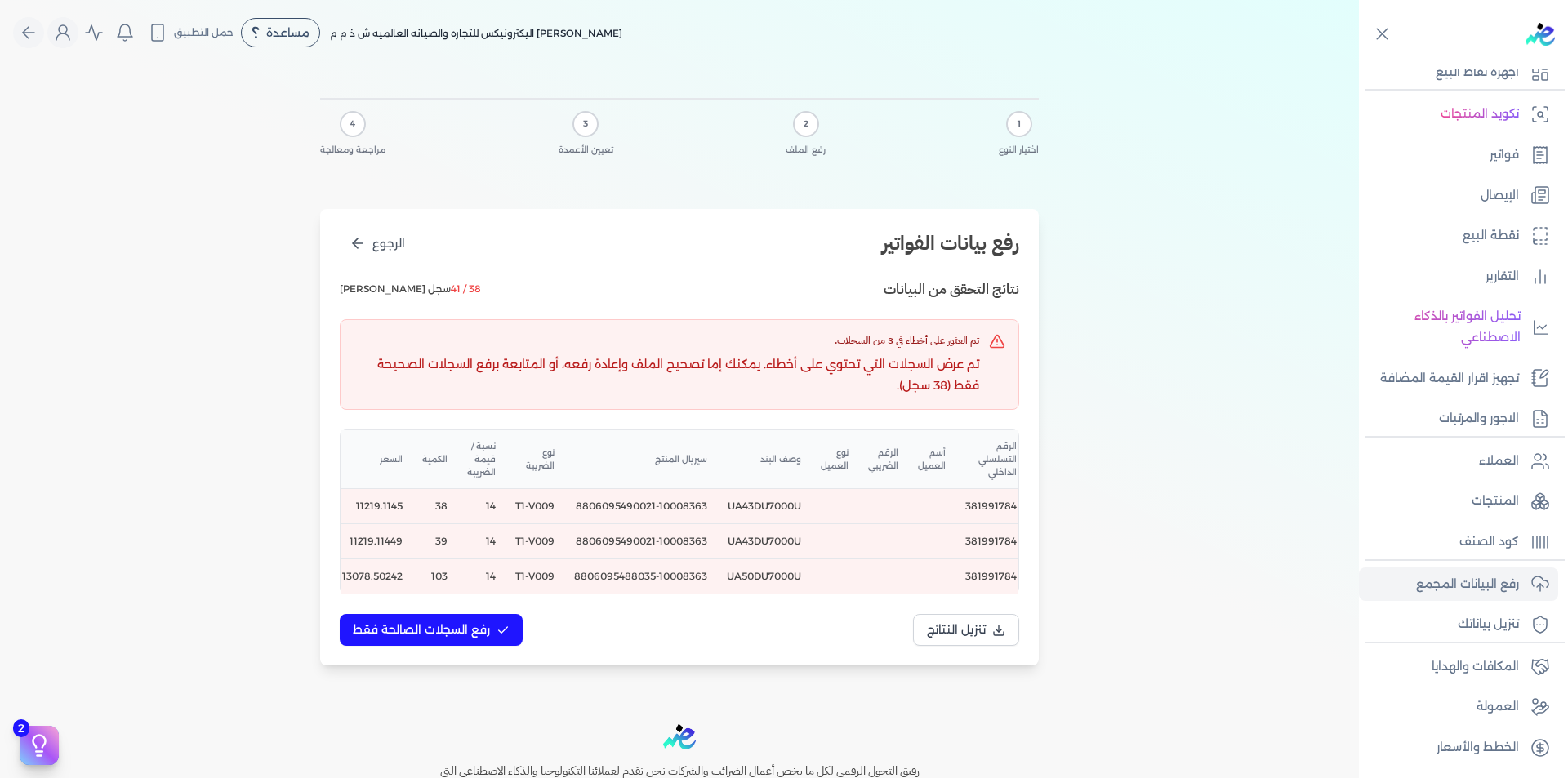
scroll to position [0, 0]
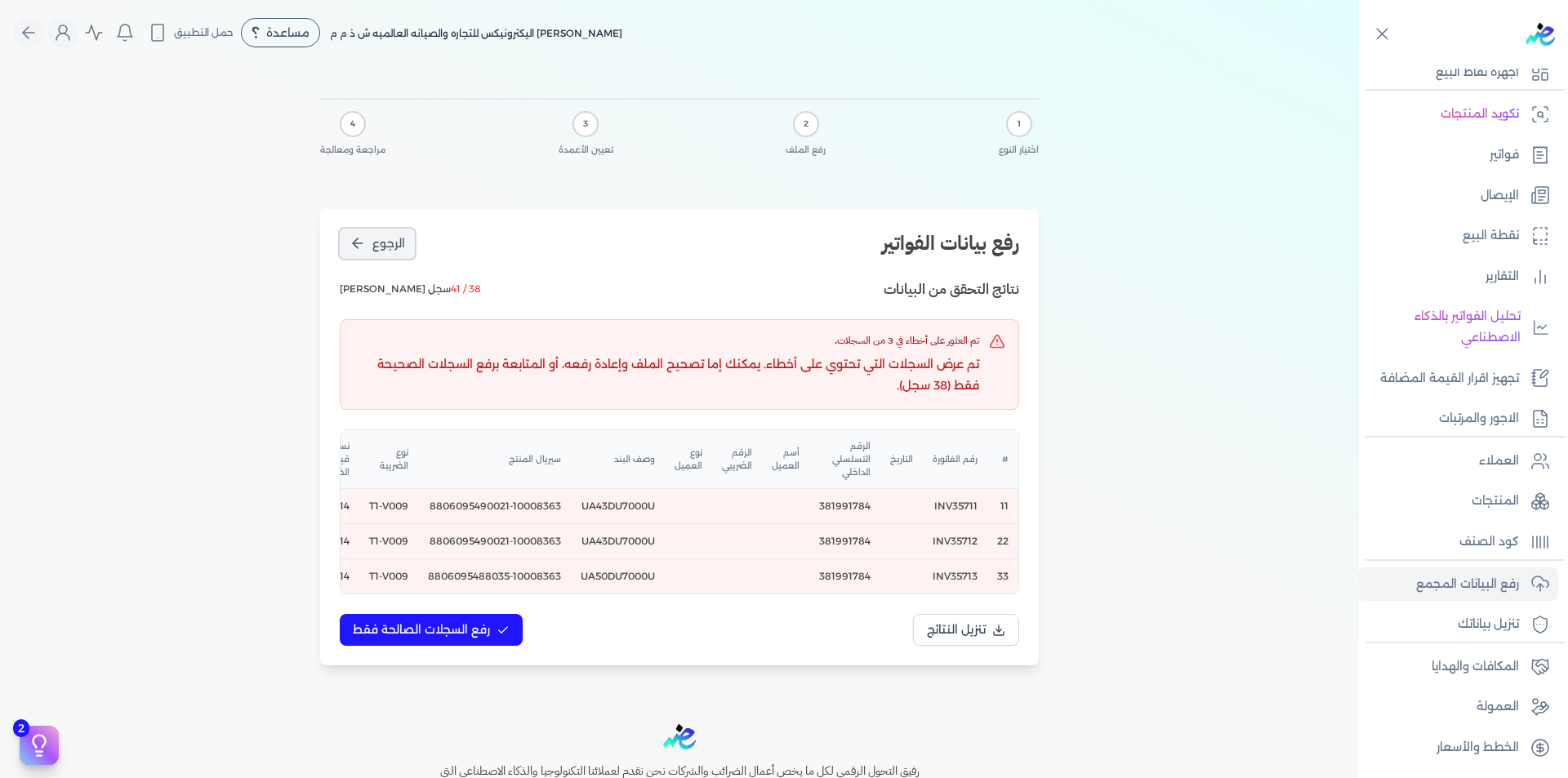
click at [356, 243] on icon "الرجوع" at bounding box center [358, 244] width 16 height 16
select select "رقم الفاتورة"
select select "التاريخ"
select select "أسم العميل"
select select "الرقم الضريبي"
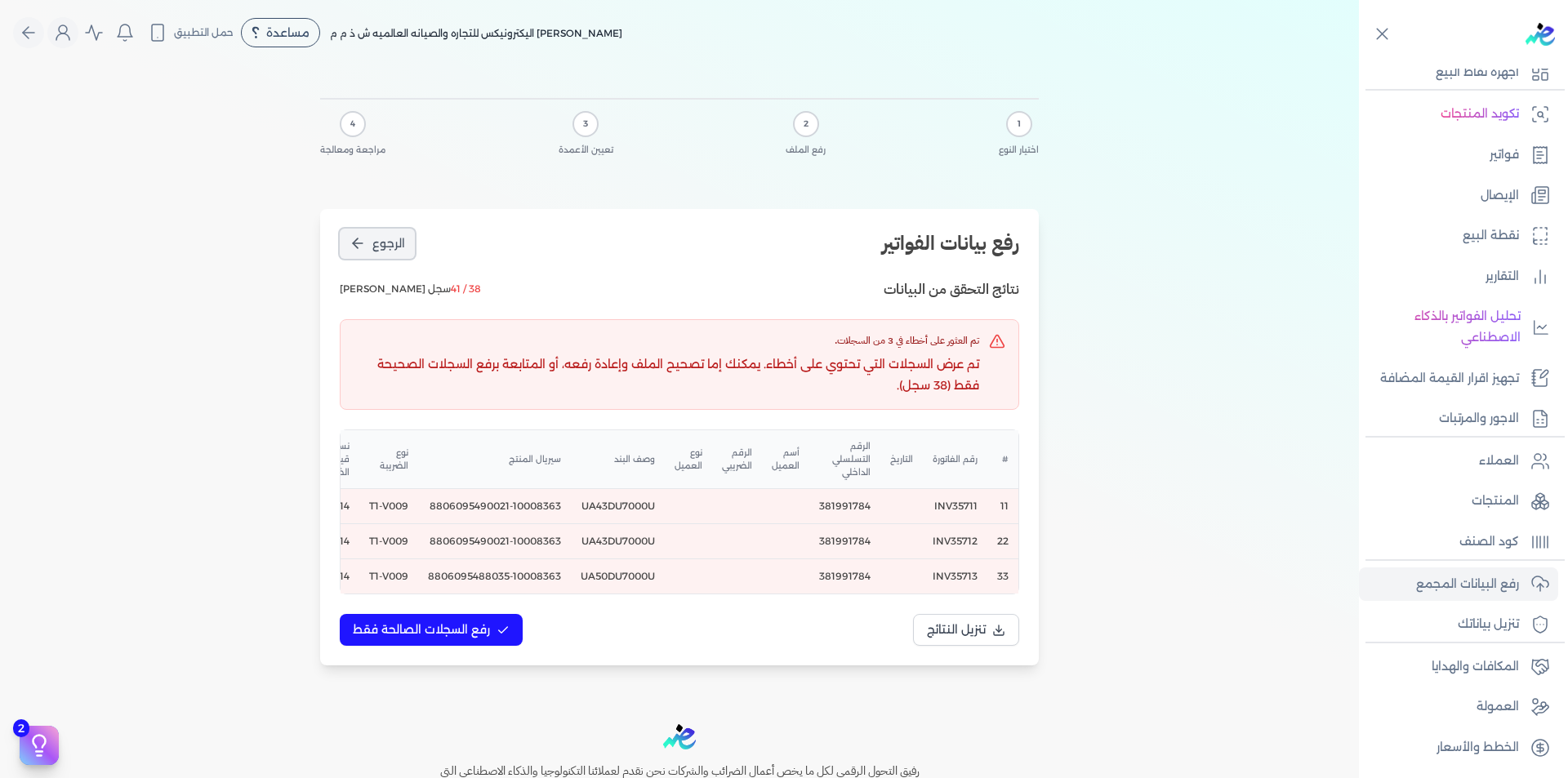
select select "نوع العميل"
select select "الرقم التسلسلي الداخلي"
select select "وصف البند"
select select "سيريال المنتج"
select select "السعر"
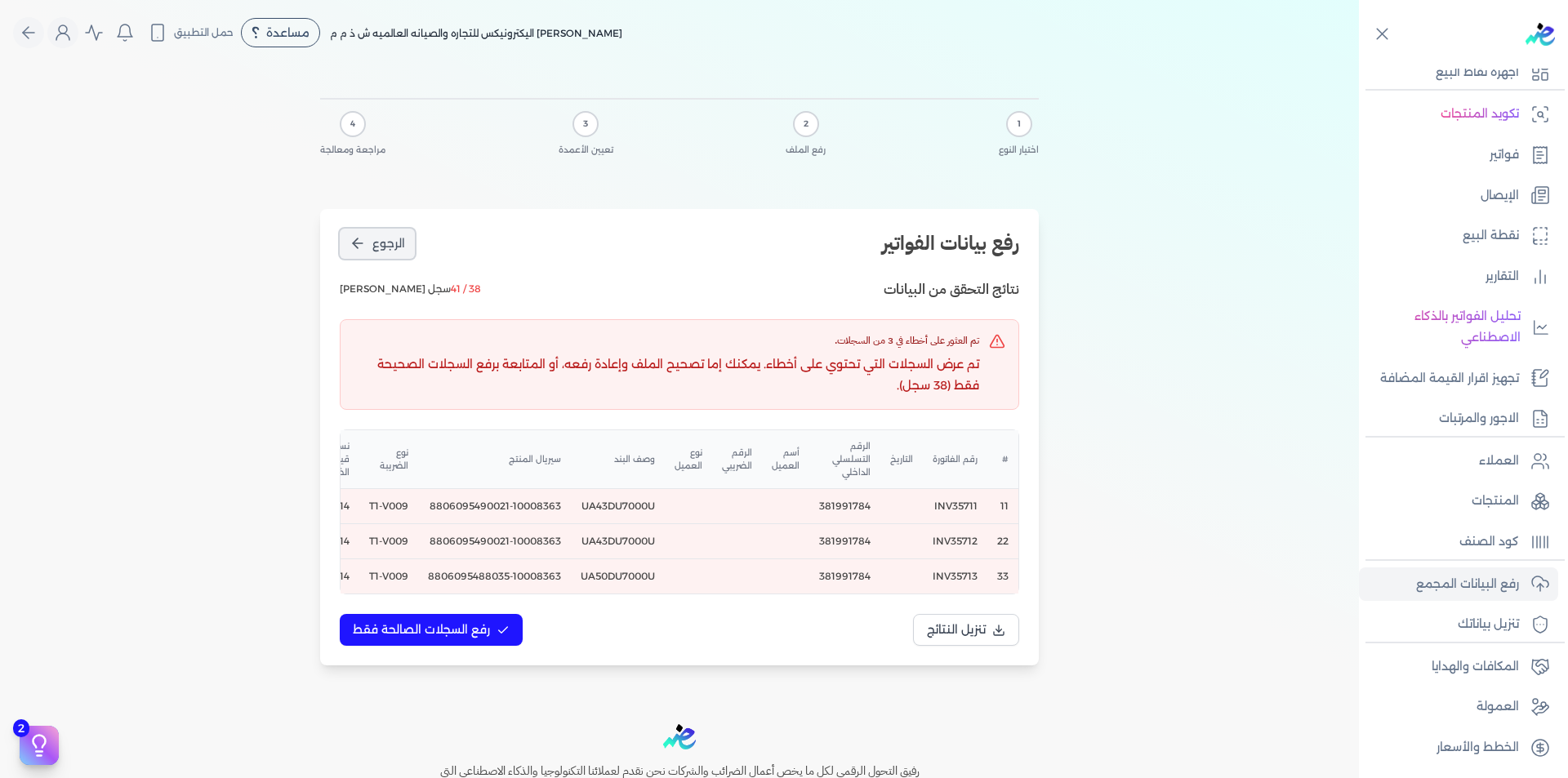
select select "الكمية"
select select "نوع الضريبة"
select select "نسبة / قيمة الضريبة"
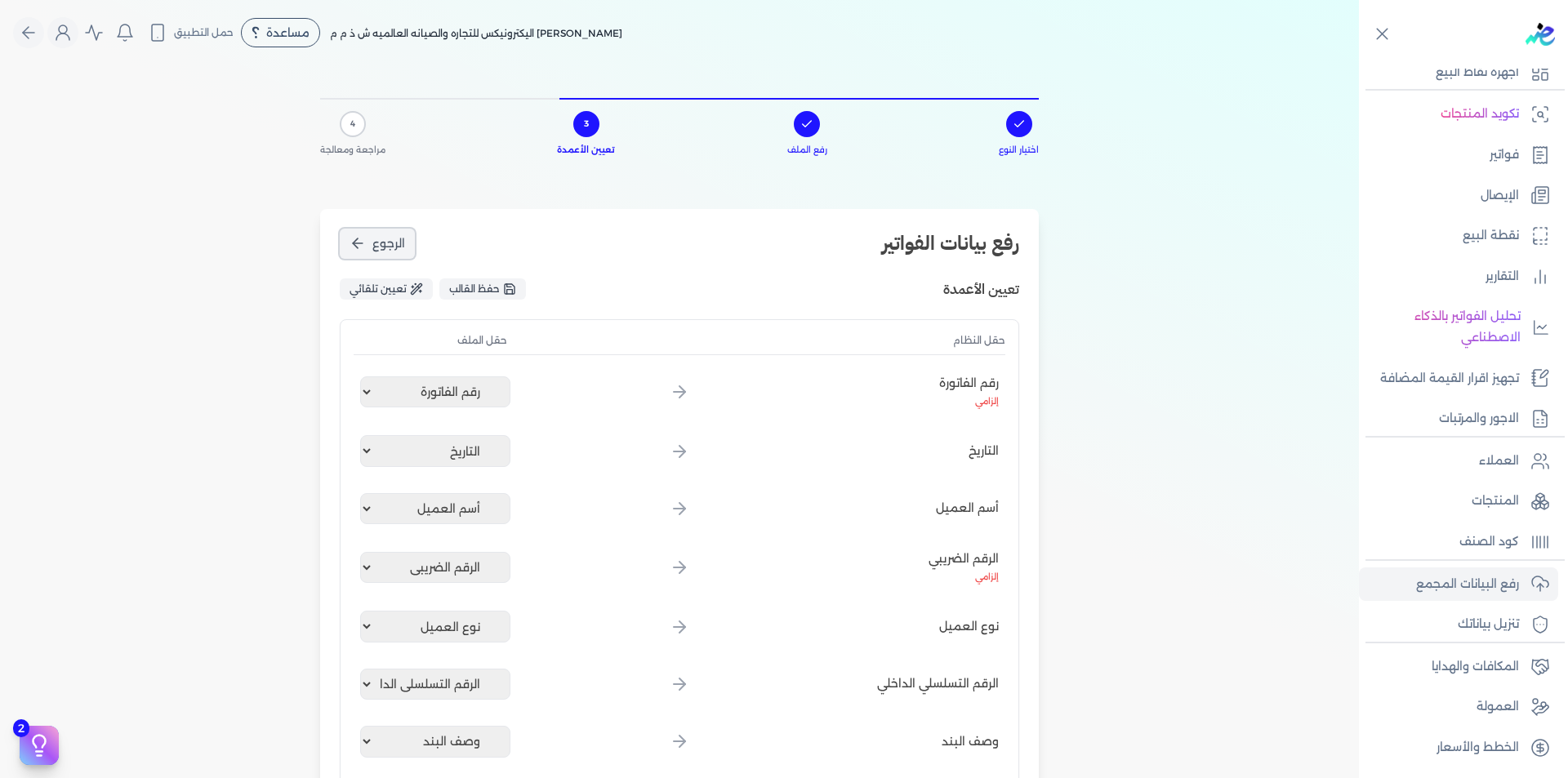
click at [384, 234] on button "الرجوع" at bounding box center [378, 244] width 75 height 30
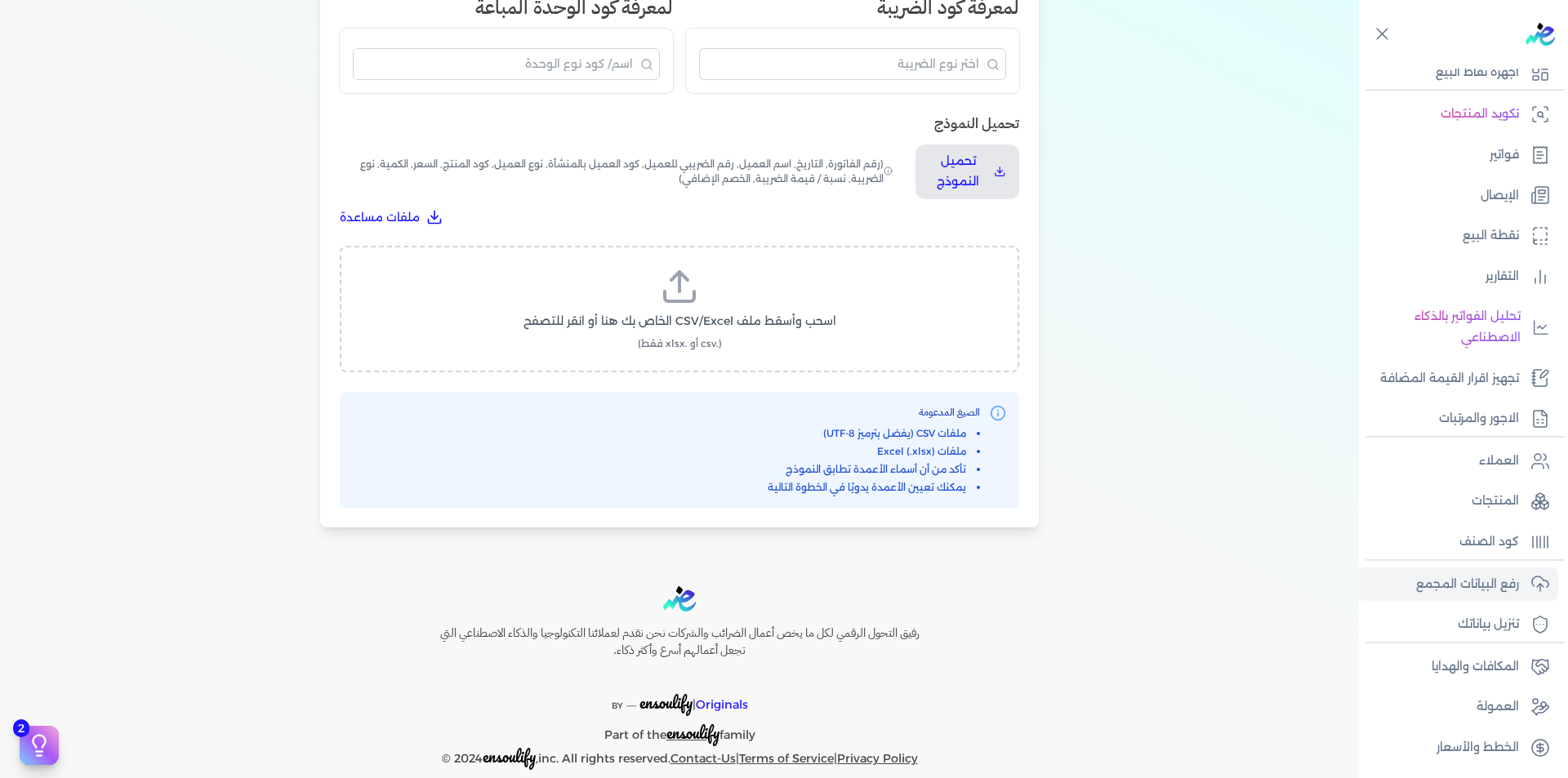
scroll to position [485, 0]
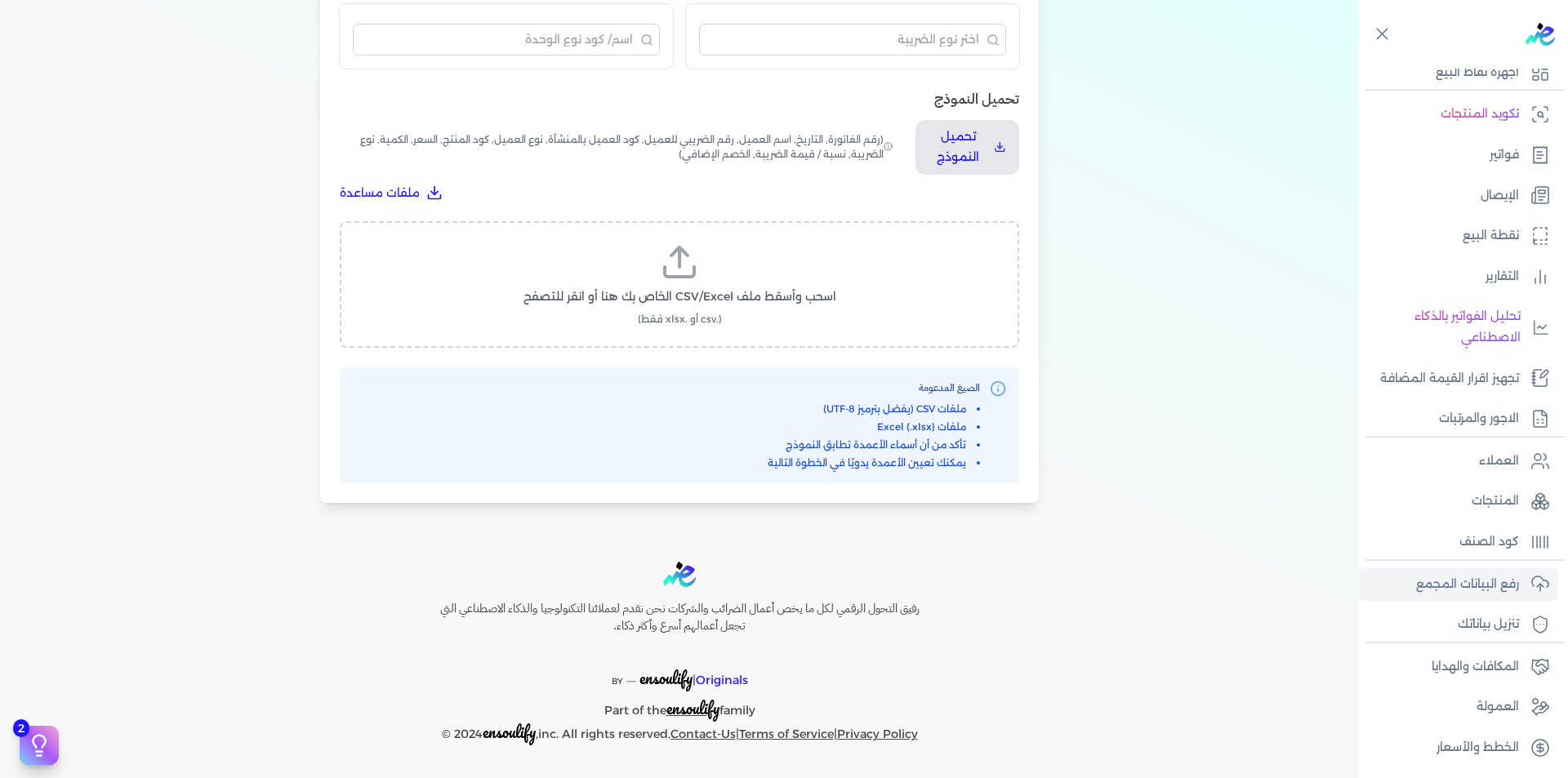
click at [710, 298] on span "اسحب وأسقط ملف CSV/Excel الخاص بك هنا أو انقر للتصفح" at bounding box center [679, 297] width 313 height 17
click at [0, 0] on input "اسحب وأسقط ملف CSV/Excel الخاص بك هنا أو انقر للتصفح (.csv أو .xlsx فقط)" at bounding box center [0, 0] width 0 height 0
click at [746, 315] on span "تحميل الملف" at bounding box center [728, 312] width 69 height 17
select select "رقم الفاتورة"
select select "التاريخ"
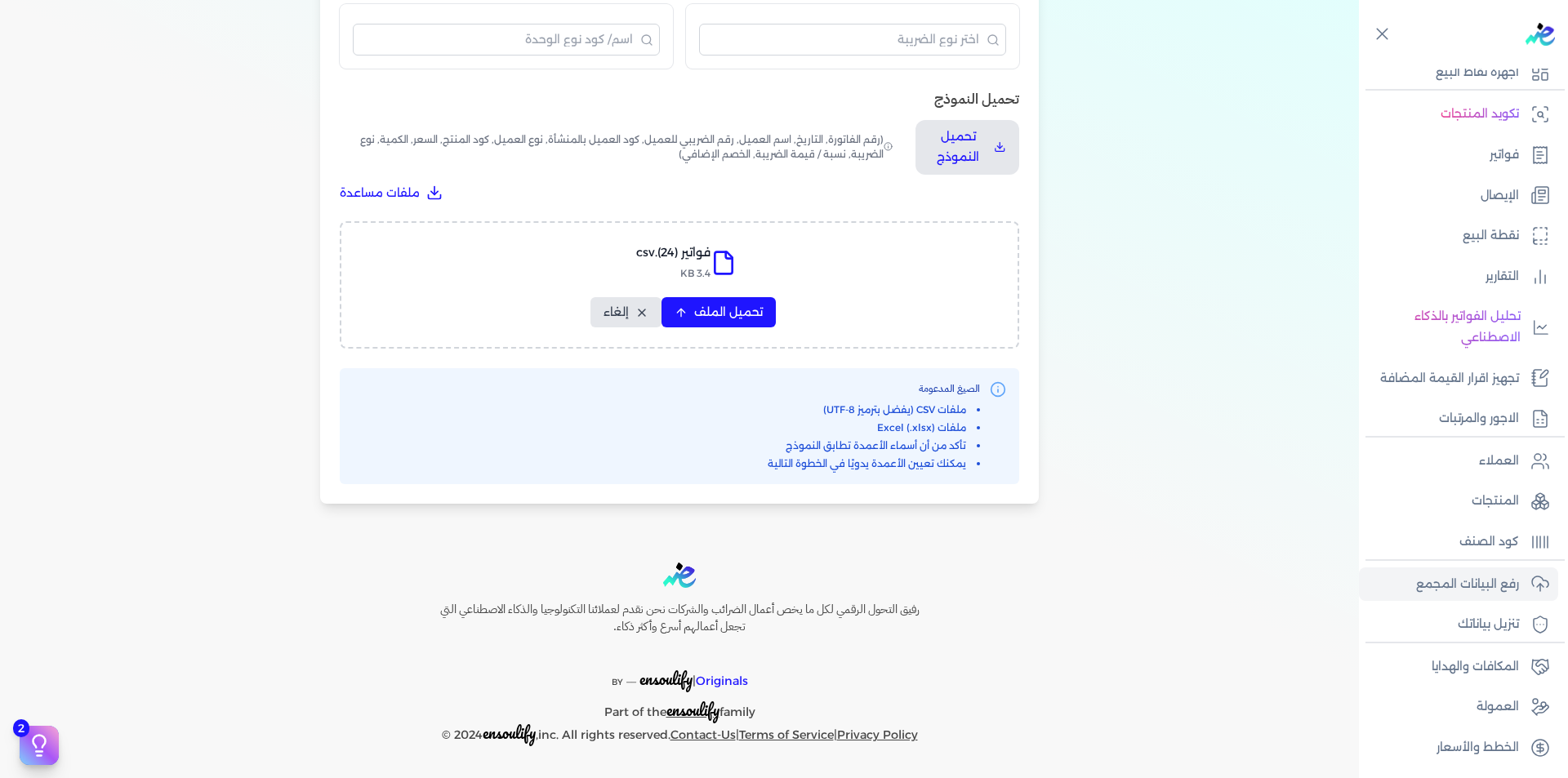
select select "أسم العميل"
select select "الرقم الضريبي"
select select "نوع العميل"
select select "الرقم التسلسلي الداخلي"
select select "وصف البند"
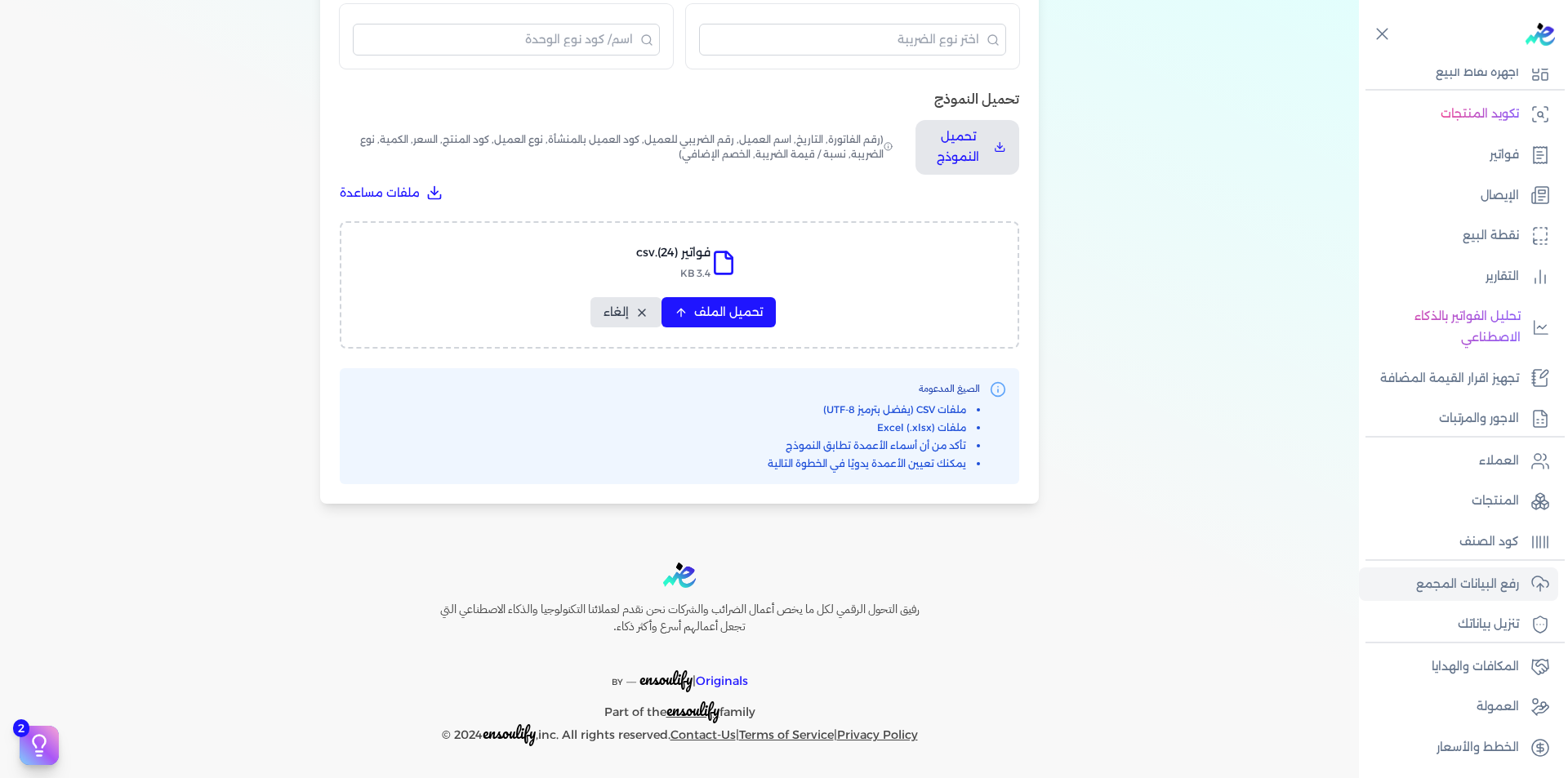
select select "سيريال المنتج"
select select "السعر"
select select "الكمية"
select select "نوع الضريبة"
select select "نسبة / قيمة الضريبة"
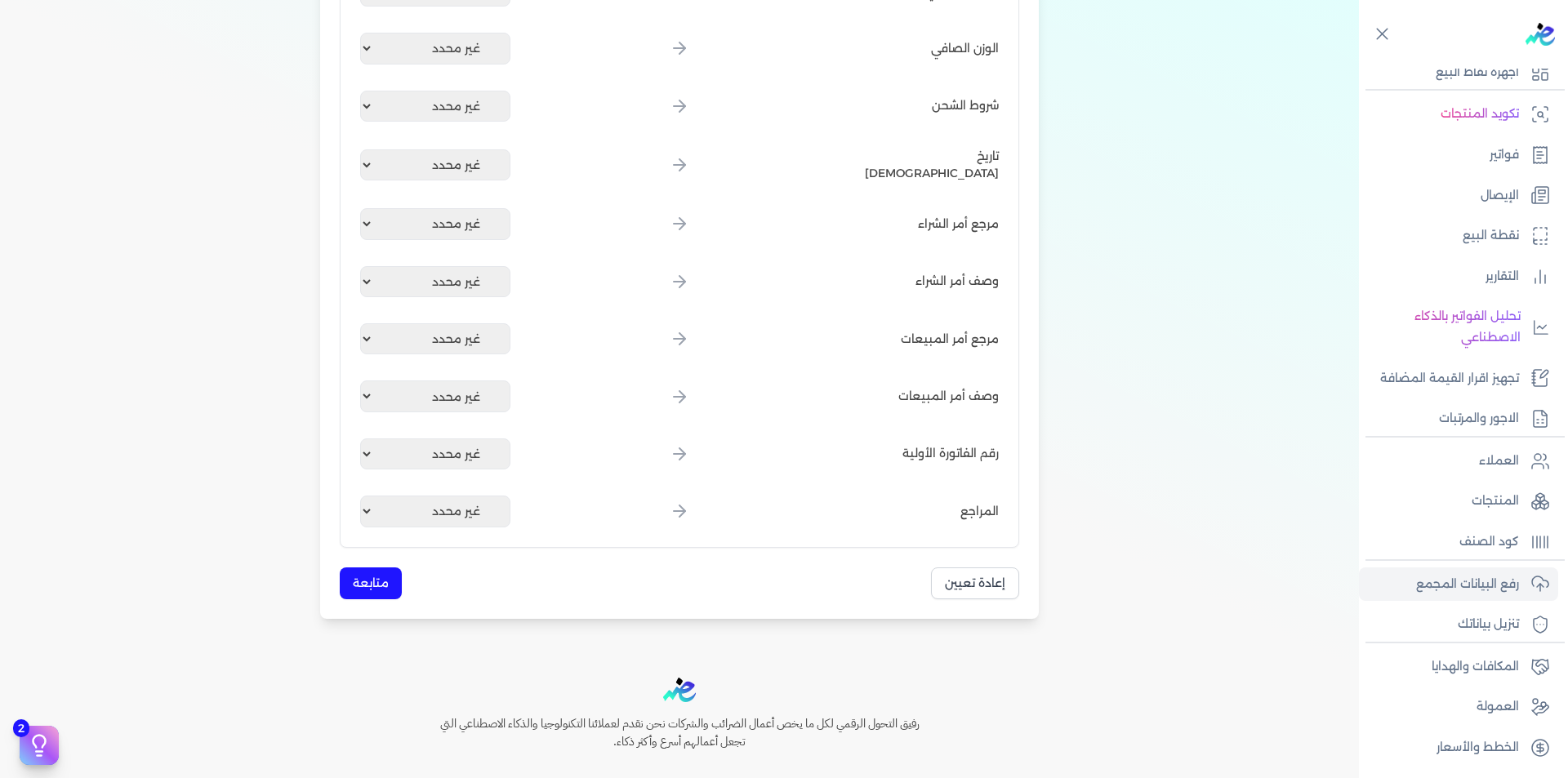
scroll to position [1904, 0]
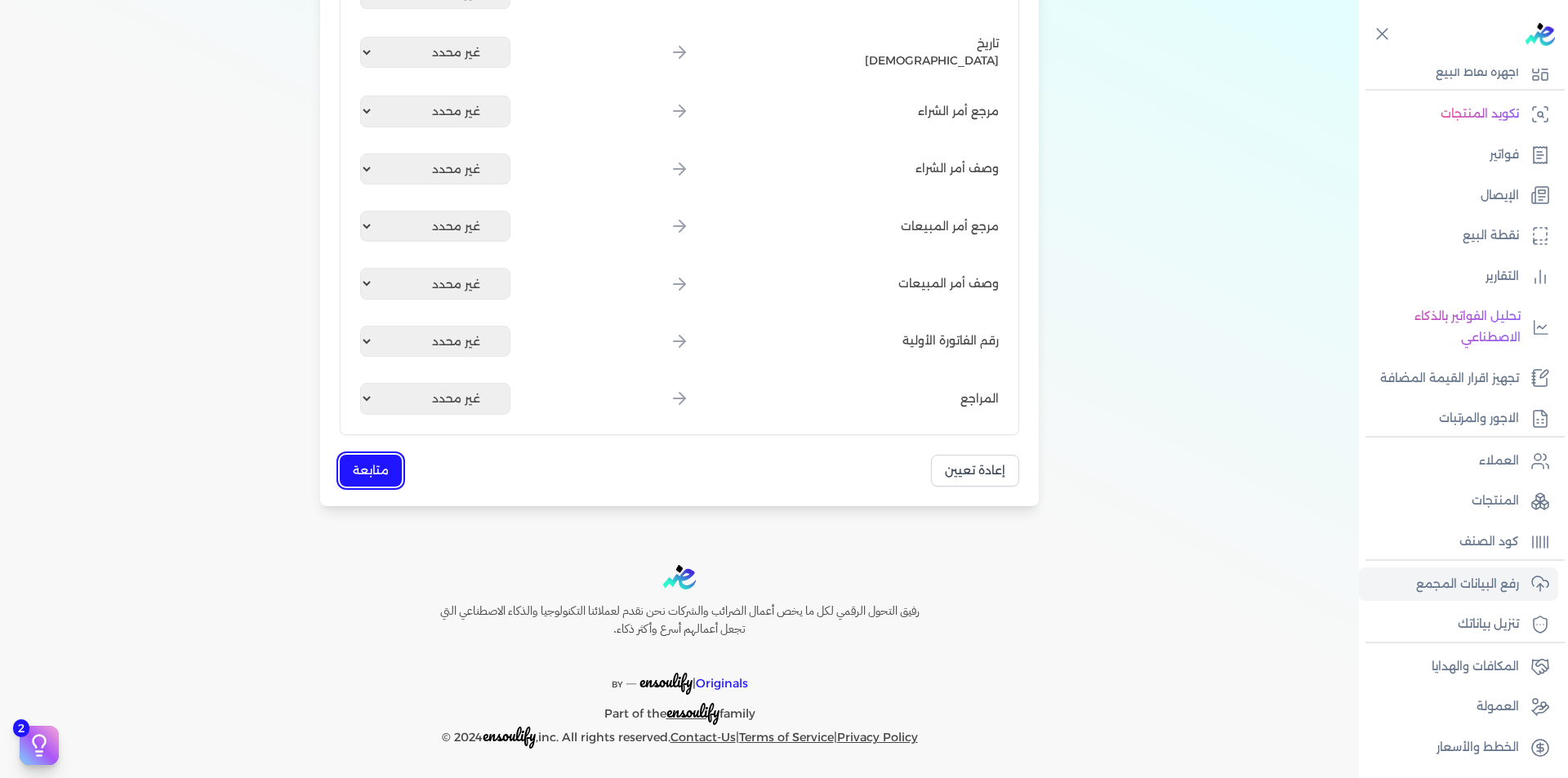
click at [393, 467] on button "متابعة" at bounding box center [371, 470] width 62 height 32
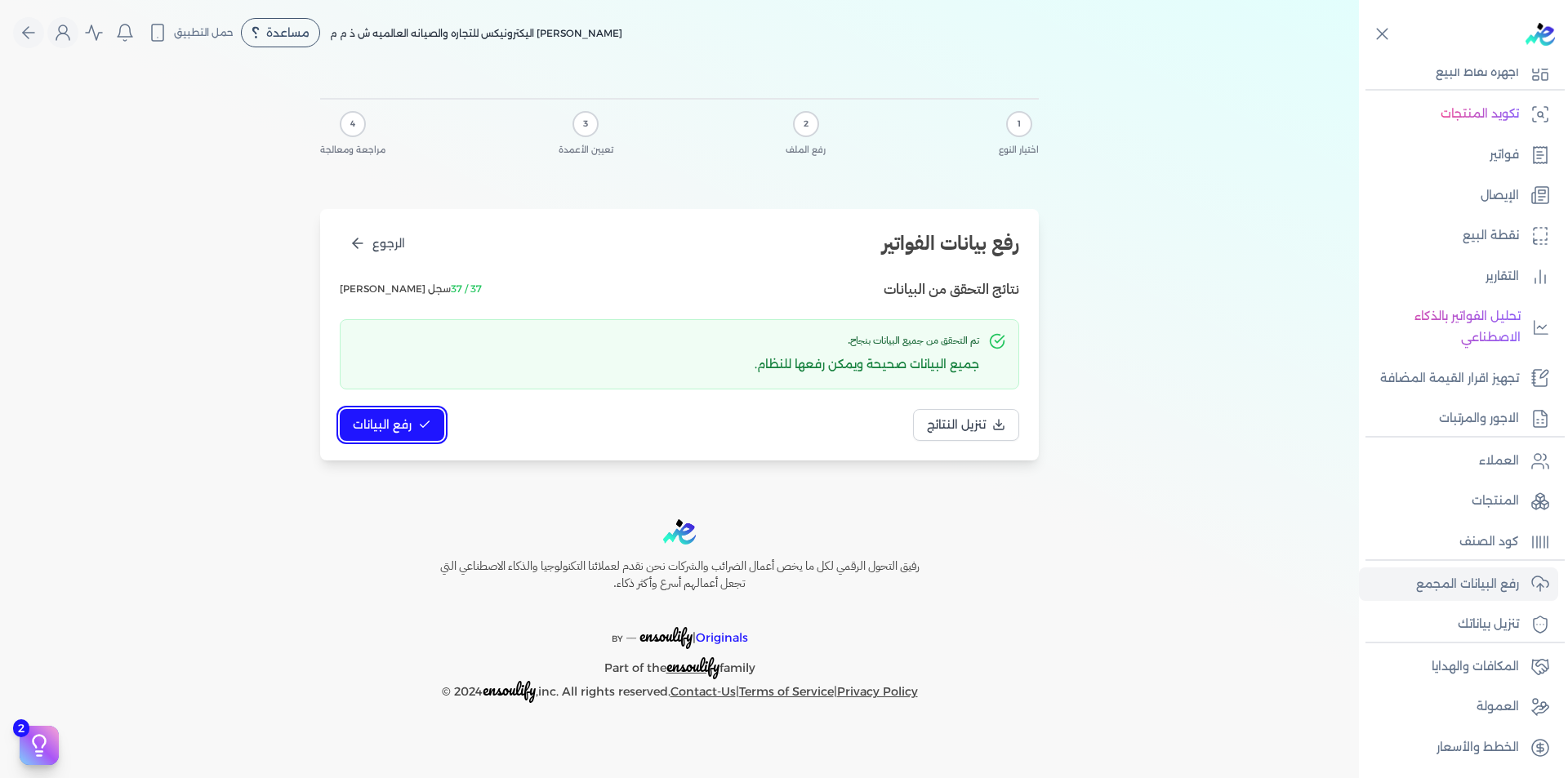
click at [412, 427] on button "رفع البيانات" at bounding box center [392, 425] width 105 height 32
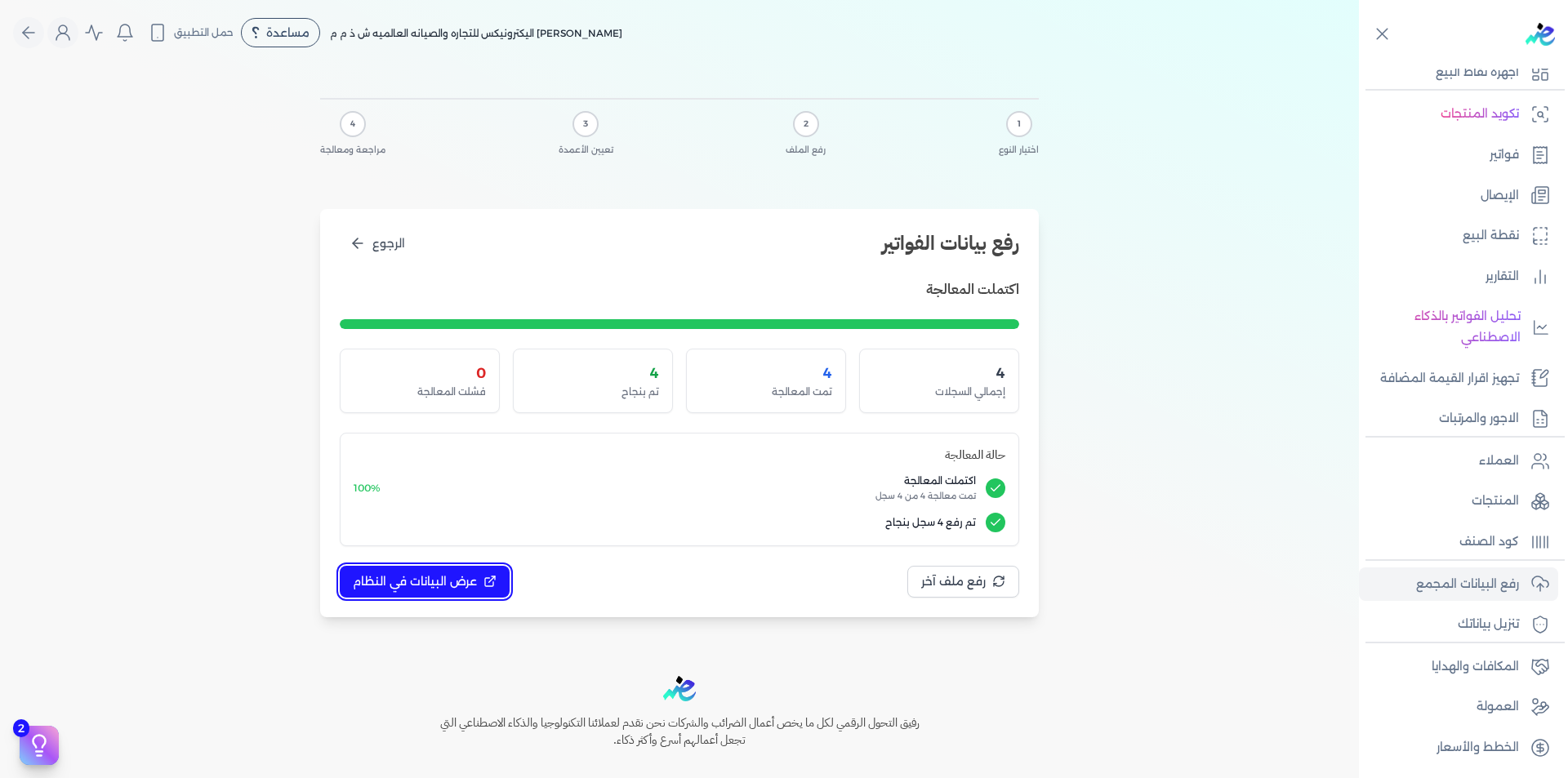
click at [415, 584] on span "عرض البيانات في النظام" at bounding box center [415, 581] width 124 height 17
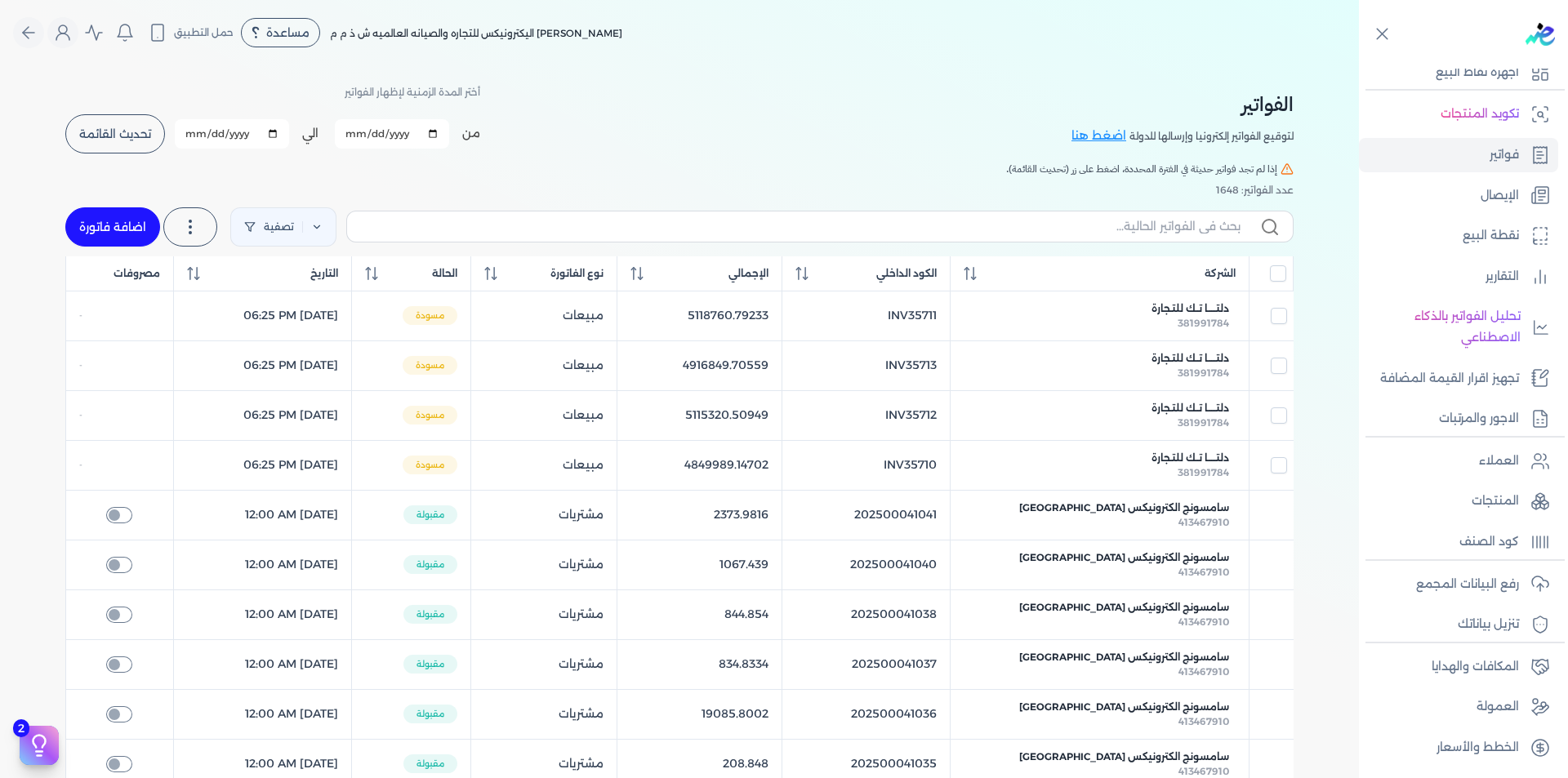
scroll to position [163, 0]
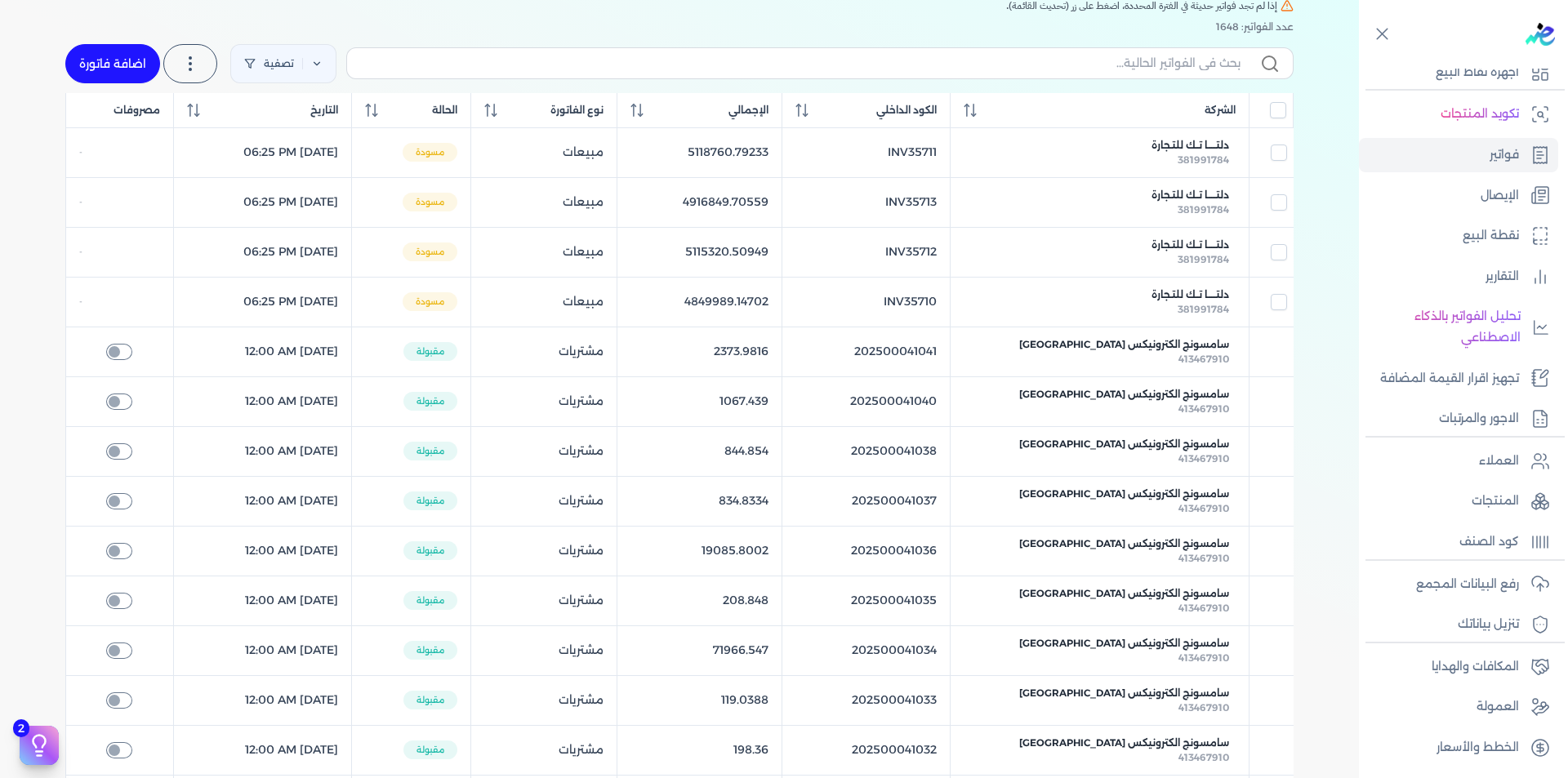
click at [613, 21] on div "عدد الفواتير: 1648" at bounding box center [679, 27] width 1229 height 15
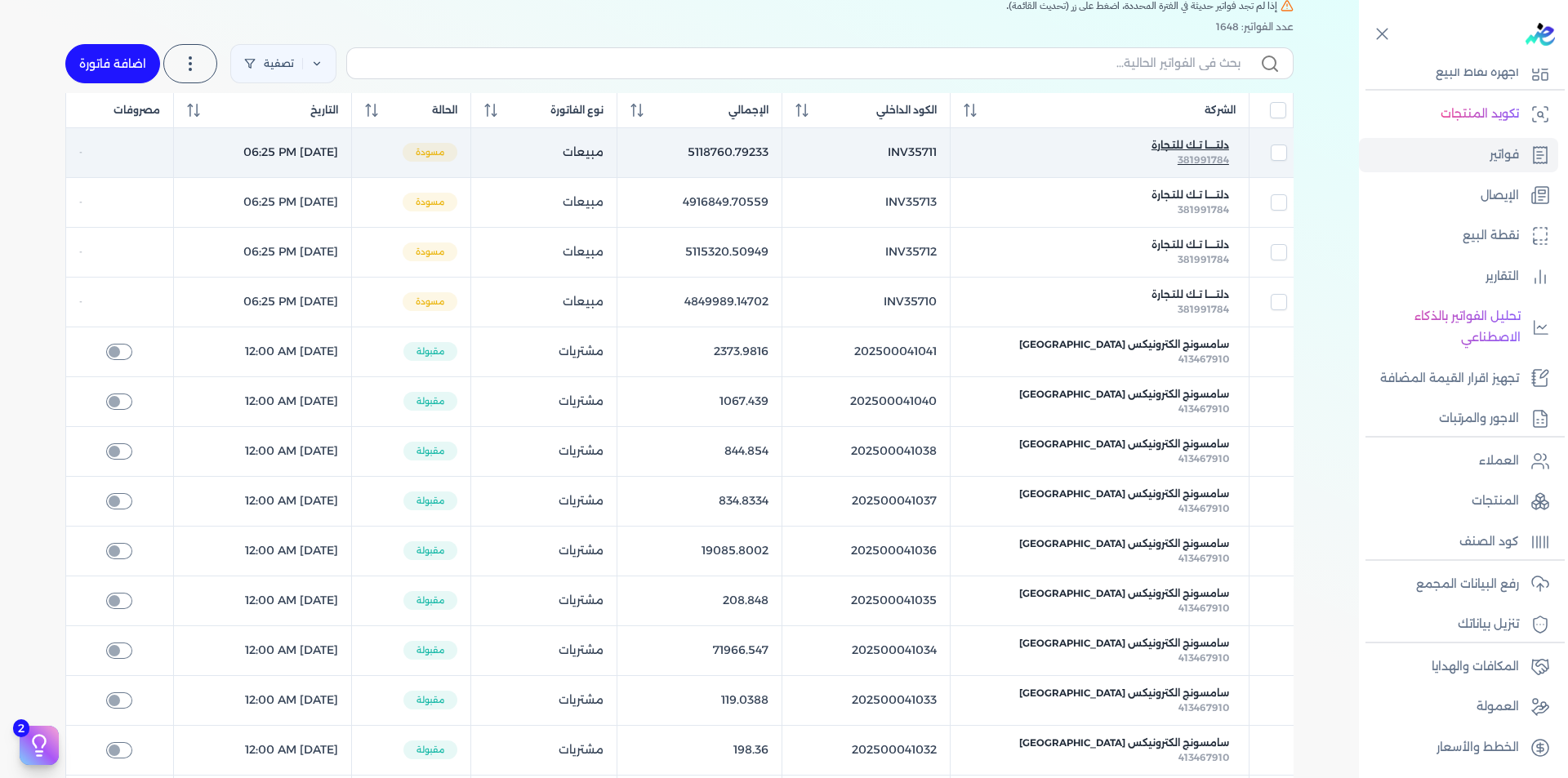
click at [1212, 158] on span "381991784" at bounding box center [1203, 159] width 52 height 12
select select "EGP"
select select "B"
select select "EGS"
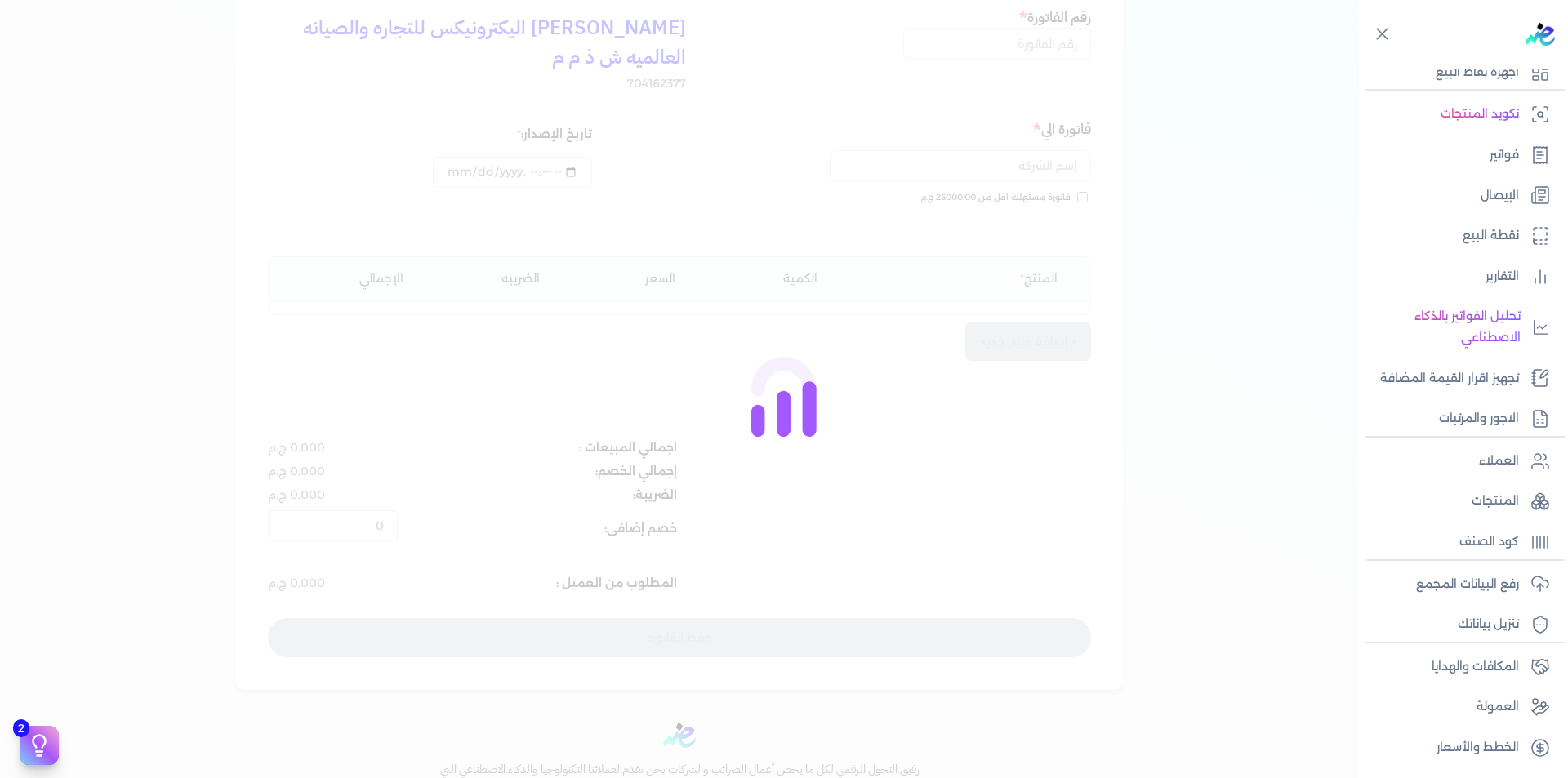
scroll to position [180, 0]
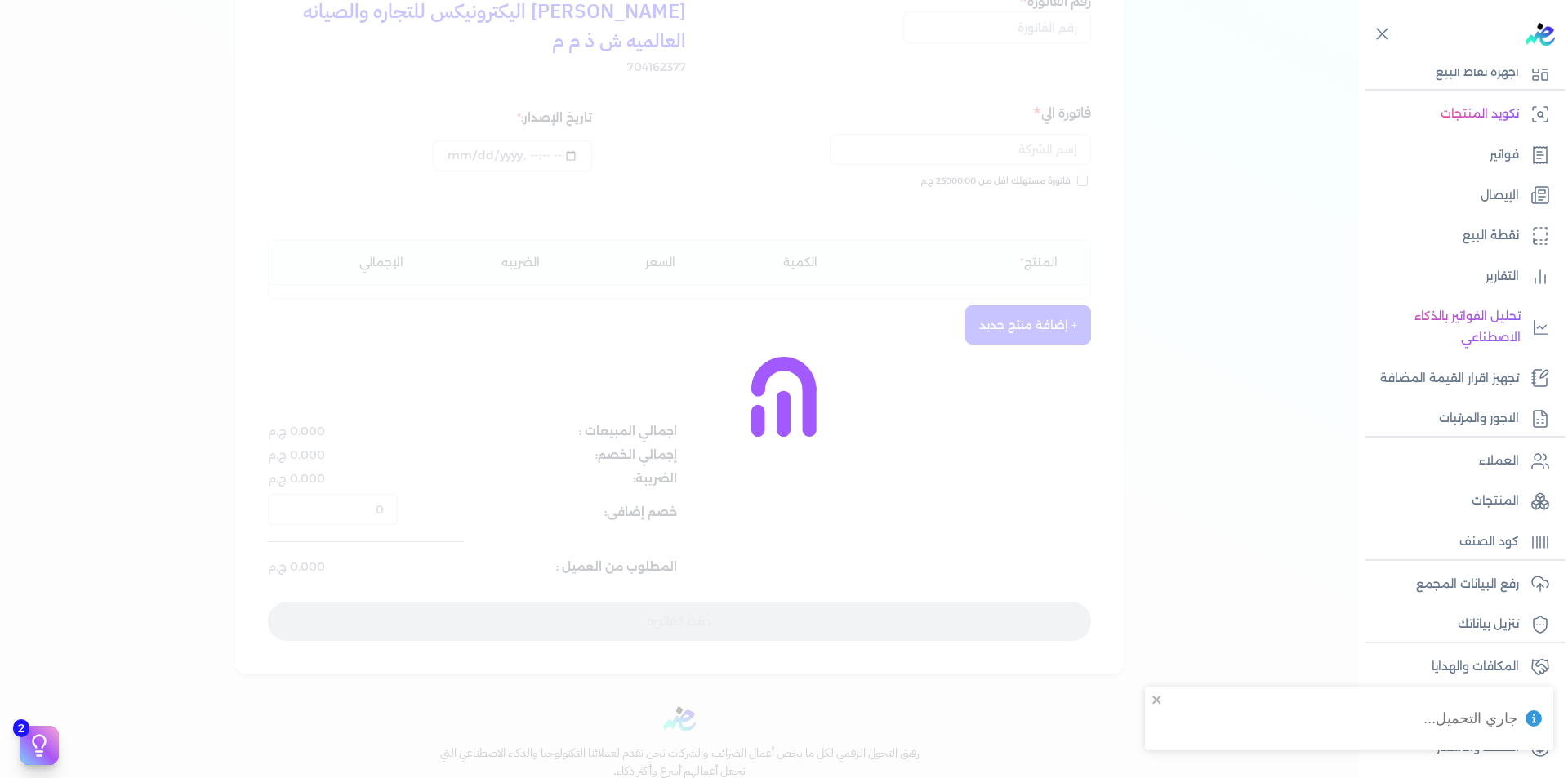
type input "INV35711"
type input "دلتـــــا تــك للتـجارة"
type input "[DATE]T18:25:38"
type input "[DATE]"
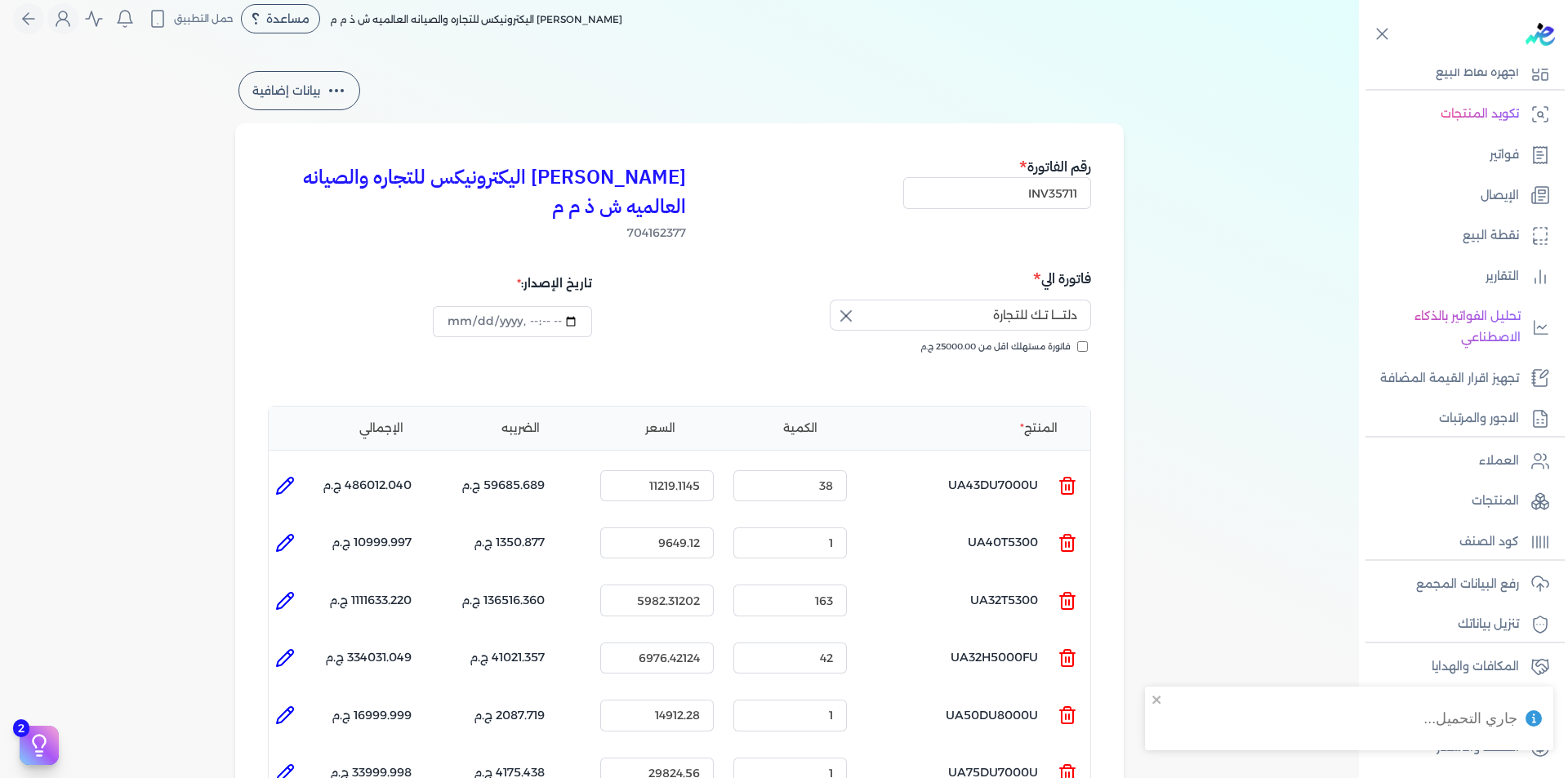
scroll to position [0, 0]
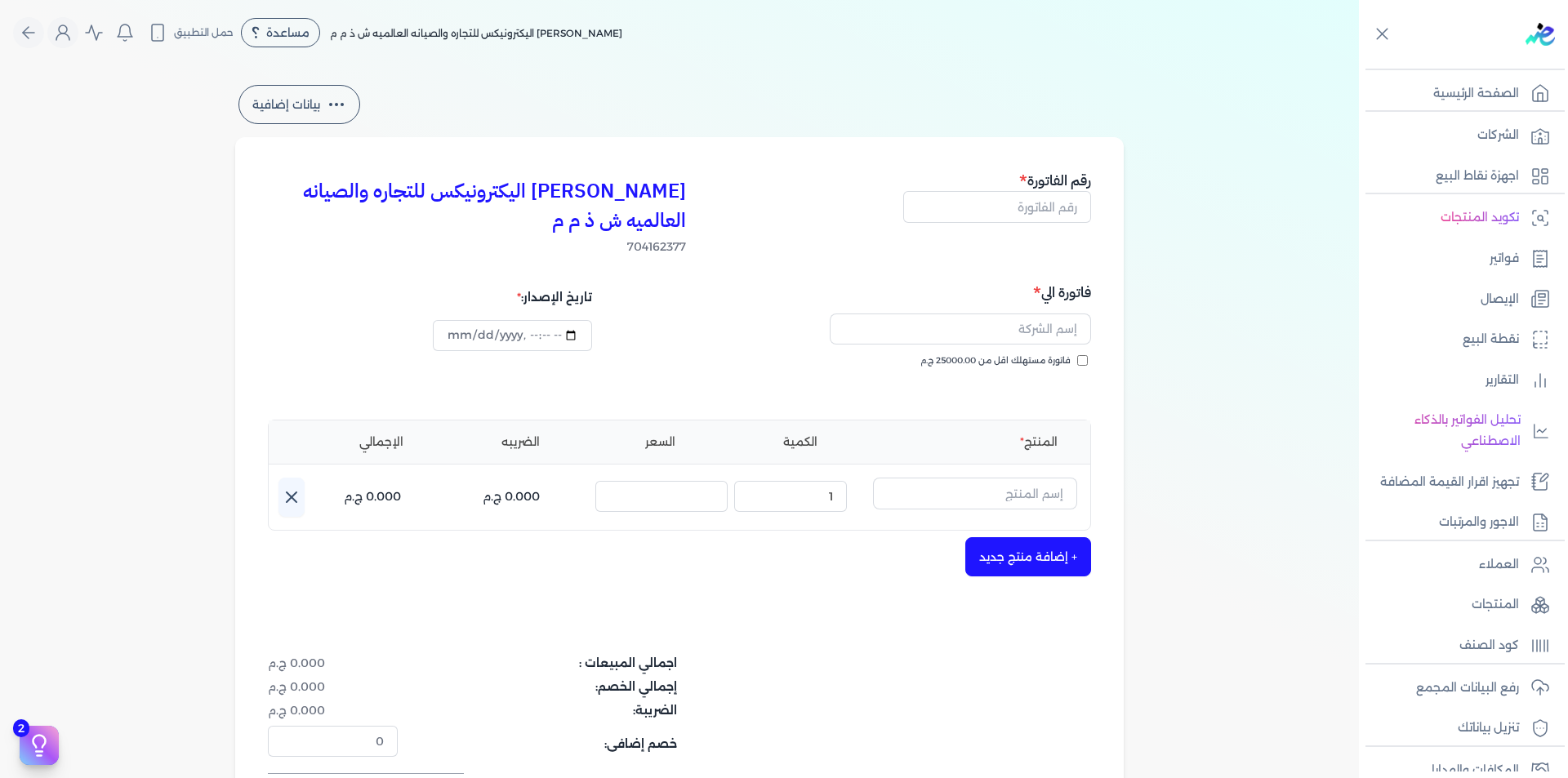
select select "EGP"
select select "B"
select select "EGS"
click at [1508, 653] on p "كود الصنف" at bounding box center [1489, 646] width 60 height 21
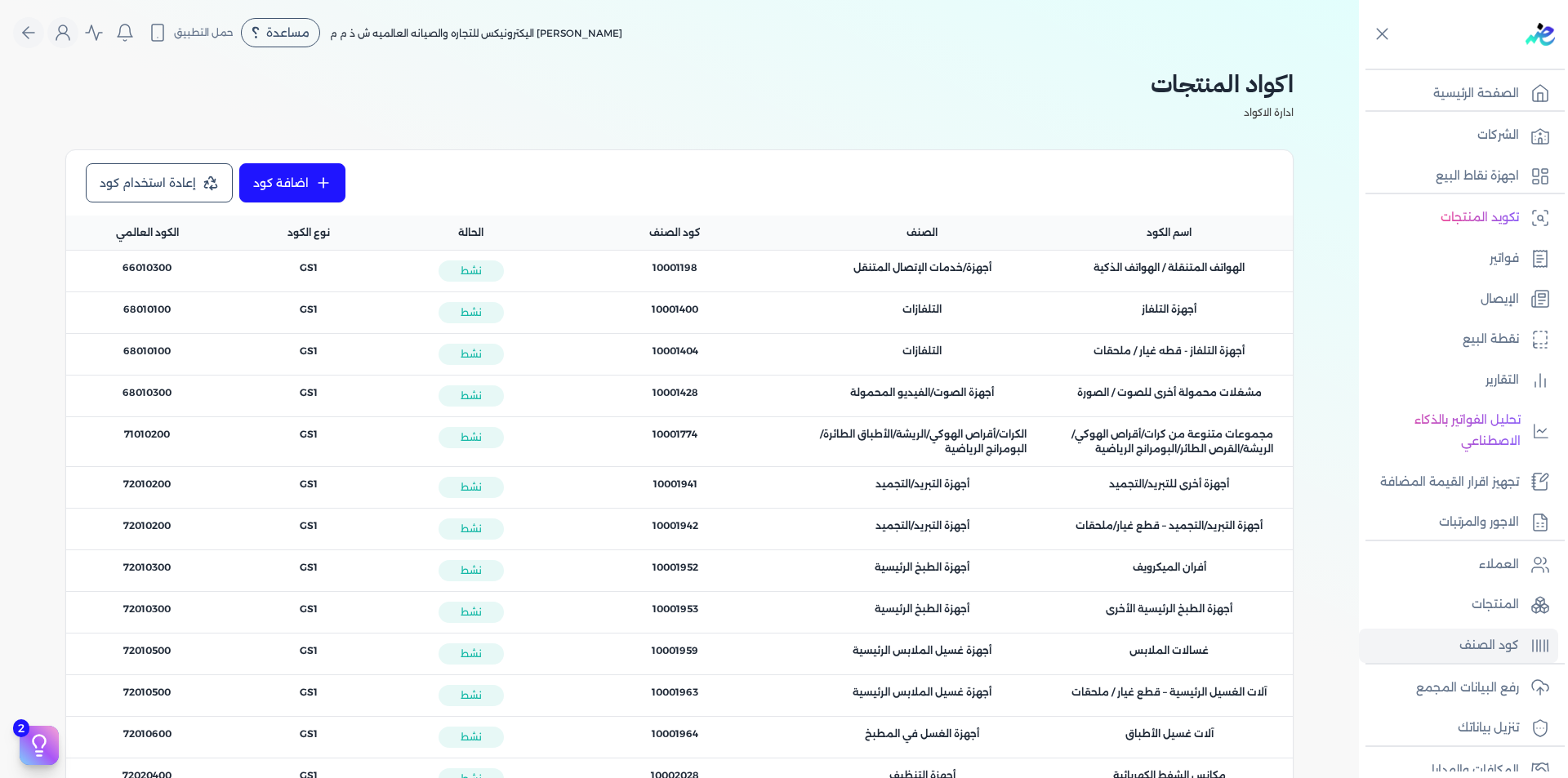
click at [899, 333] on div "الصنف : التلفازات" at bounding box center [922, 313] width 247 height 41
click at [912, 316] on span "الصنف : التلفازات" at bounding box center [922, 310] width 39 height 15
click at [649, 318] on div "كود الصنف : 10001400" at bounding box center [675, 313] width 247 height 41
click at [482, 313] on span "نشط" at bounding box center [471, 313] width 65 height 21
click at [1163, 307] on span "اسم المنتج : أجهزة التلفاز" at bounding box center [1169, 310] width 55 height 15
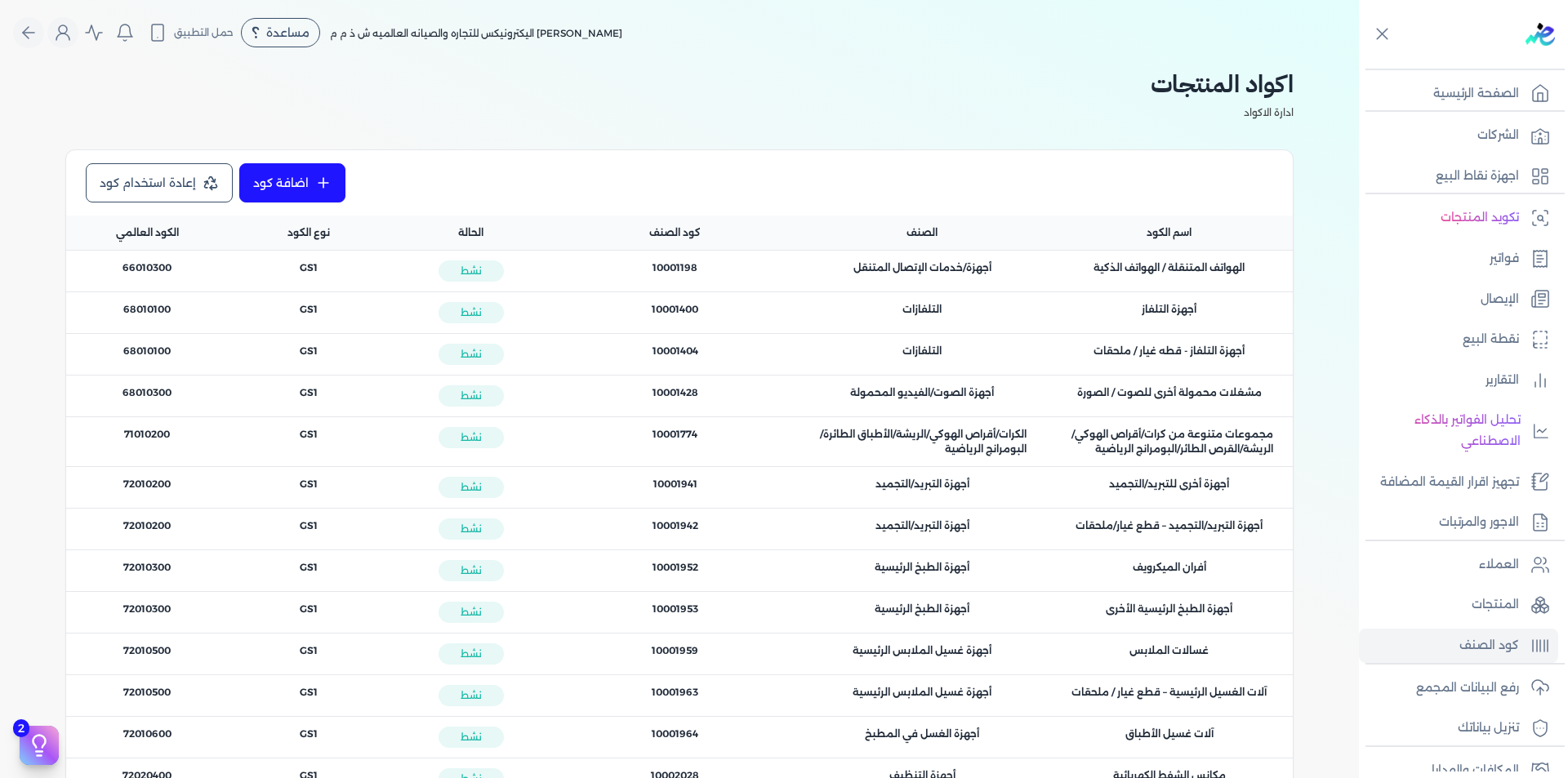
drag, startPoint x: 1215, startPoint y: 311, endPoint x: 92, endPoint y: 316, distance: 1123.0
click at [92, 333] on div "اسم المنتج : أجهزة التلفاز الصنف : التلفازات كود الصنف : 10001400 الحالة : نشط …" at bounding box center [679, 354] width 1227 height 42
click at [653, 302] on div "كود الصنف : 10001400" at bounding box center [675, 310] width 208 height 15
click at [682, 311] on span "كود الصنف : 10001400" at bounding box center [674, 310] width 47 height 15
